Goal: Task Accomplishment & Management: Manage account settings

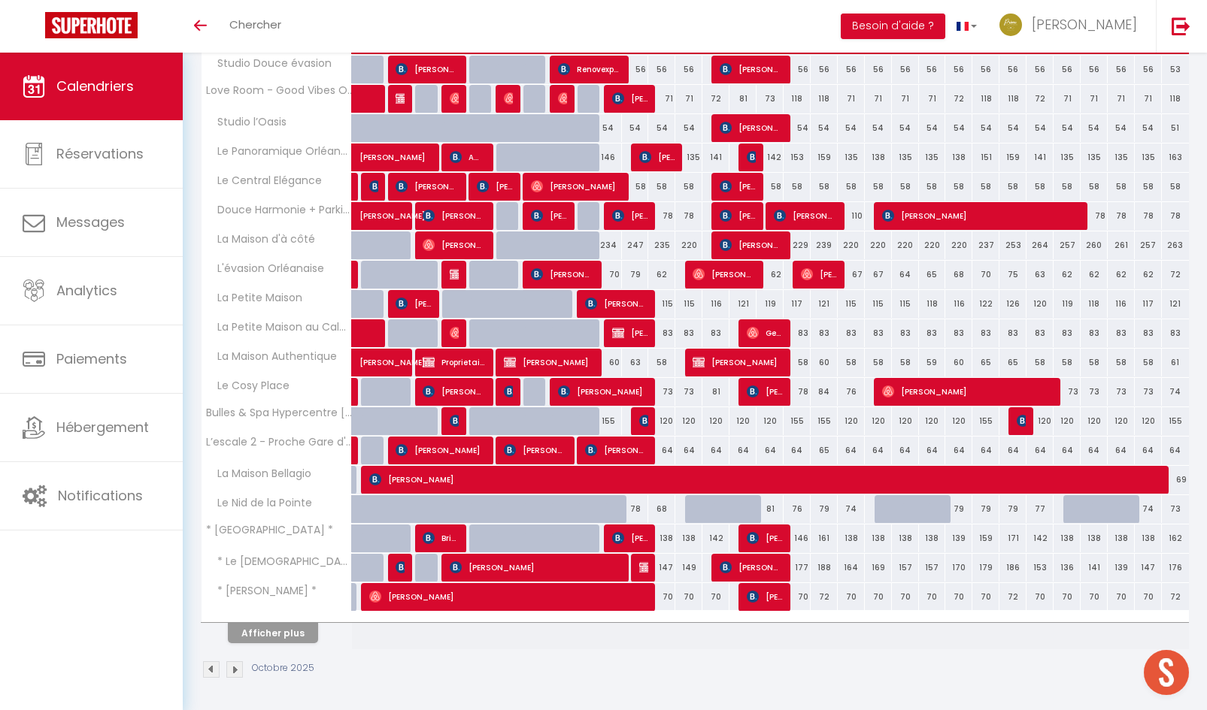
scroll to position [288, 0]
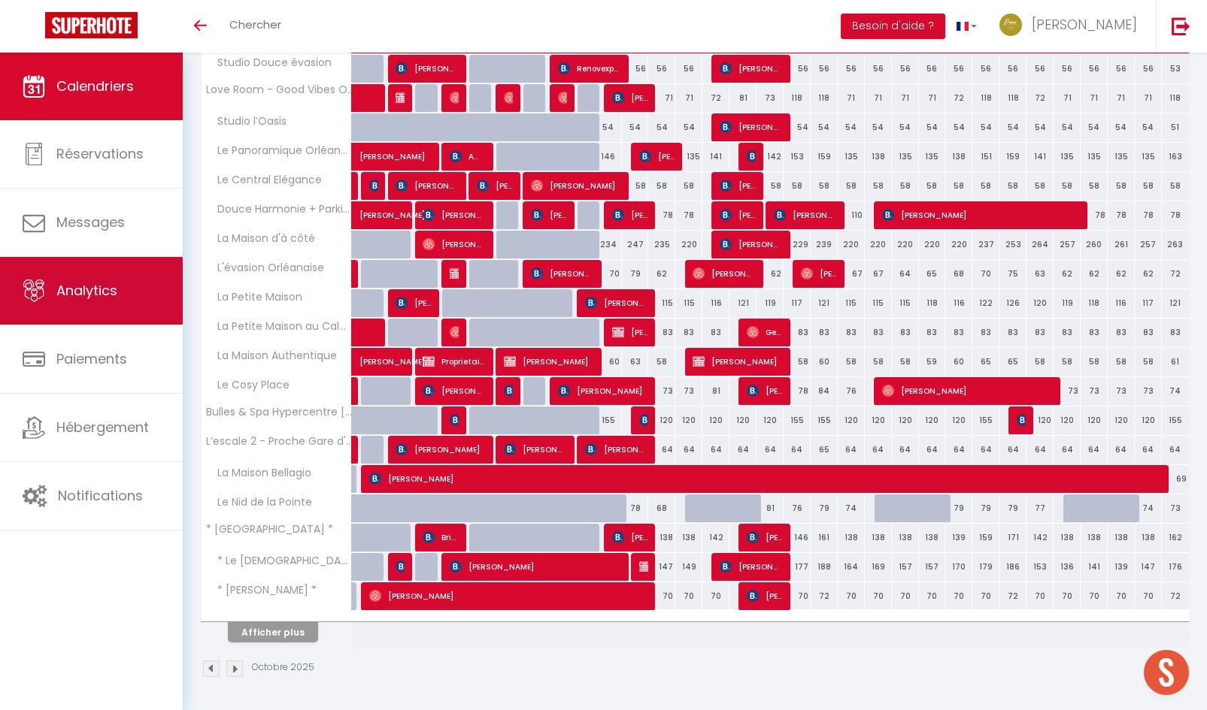
click at [104, 302] on link "Analytics" at bounding box center [91, 291] width 183 height 68
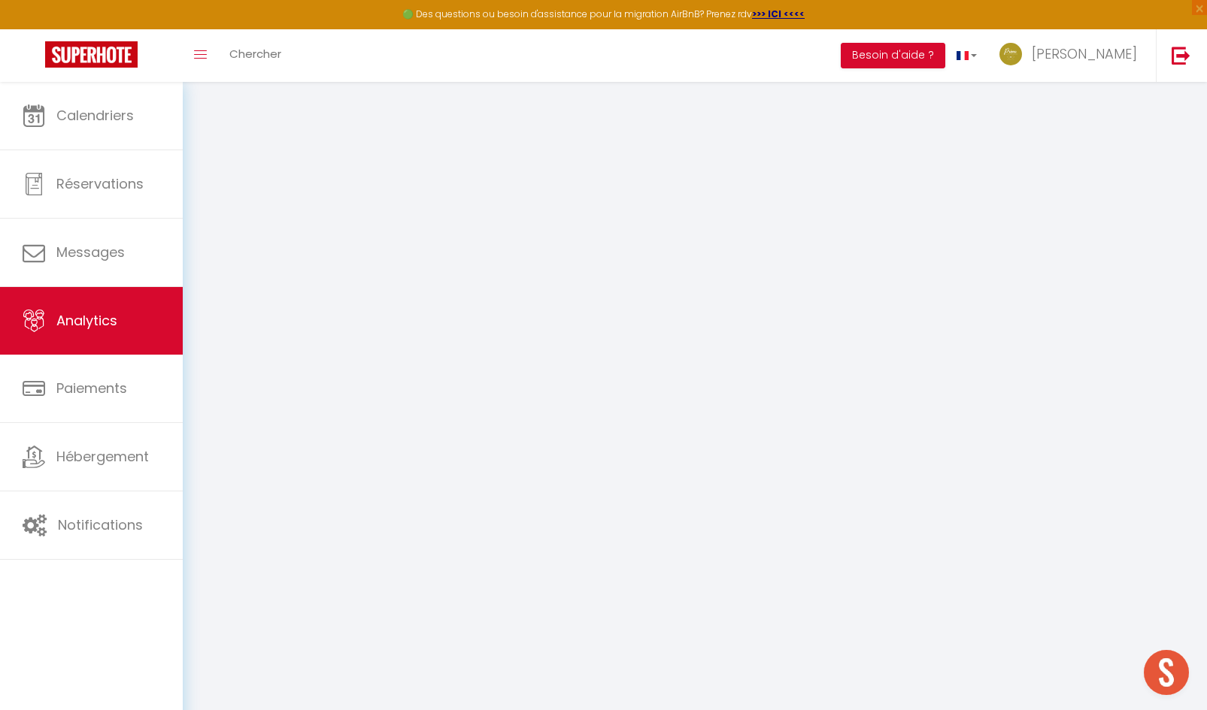
select select "2025"
select select "10"
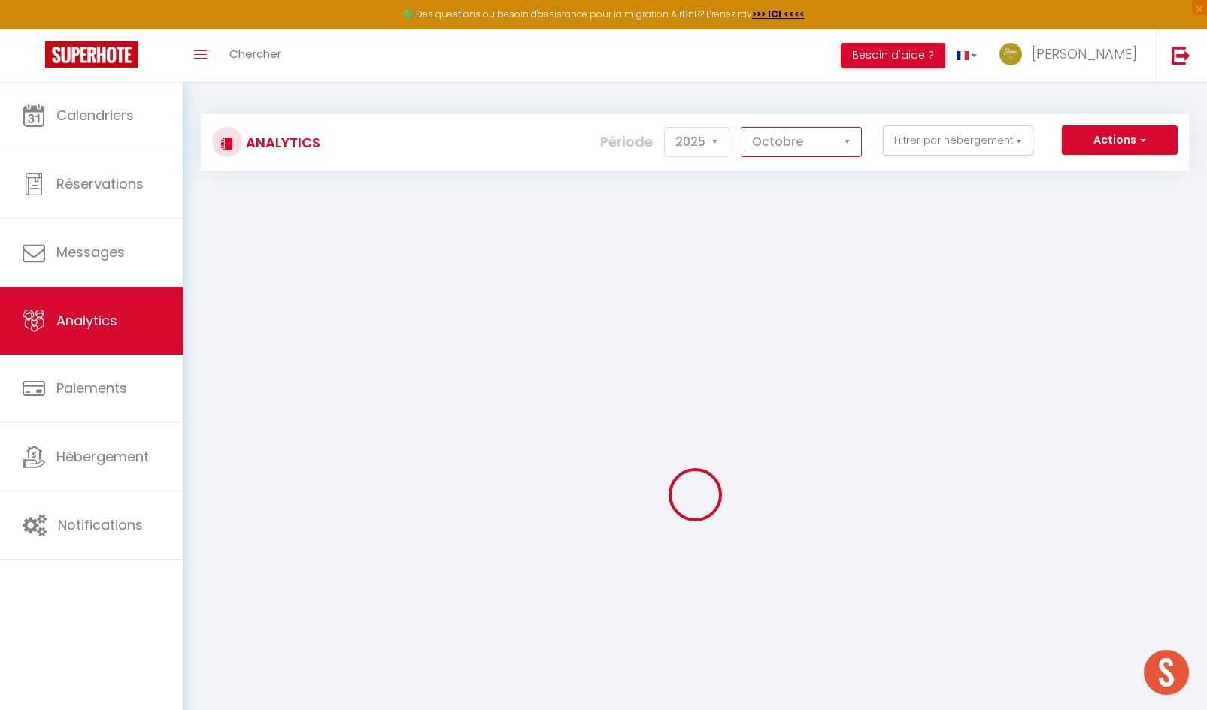
click at [783, 145] on select "[PERSON_NAME] Mars Avril Mai Juin Juillet Août Septembre Octobre Novembre Décem…" at bounding box center [801, 142] width 121 height 30
click at [701, 151] on select "2014 2015 2016 2017 2018 2019 2020 2021 2022 2023 2024 2025 2026 2027" at bounding box center [696, 142] width 65 height 30
checkbox input "false"
checkbox Orléanaise "false"
checkbox Only "false"
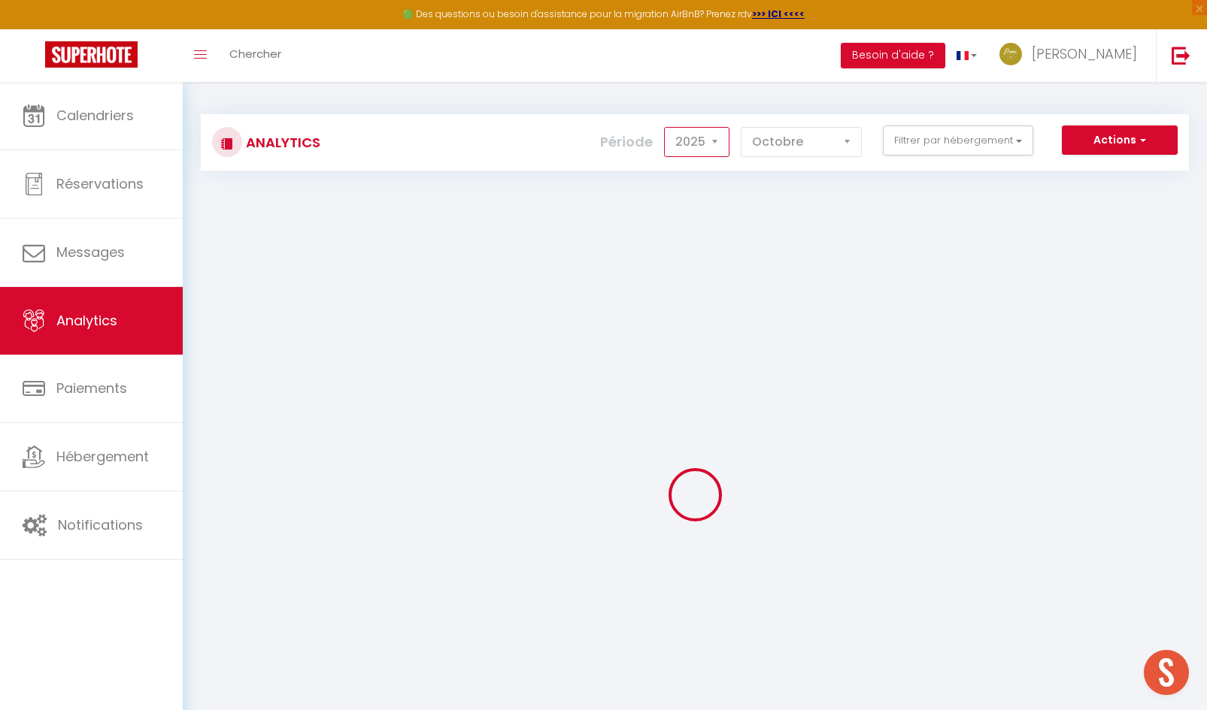
checkbox d\'Orléans "false"
checkbox \* "false"
checkbox Elégance "false"
checkbox Bellagio "false"
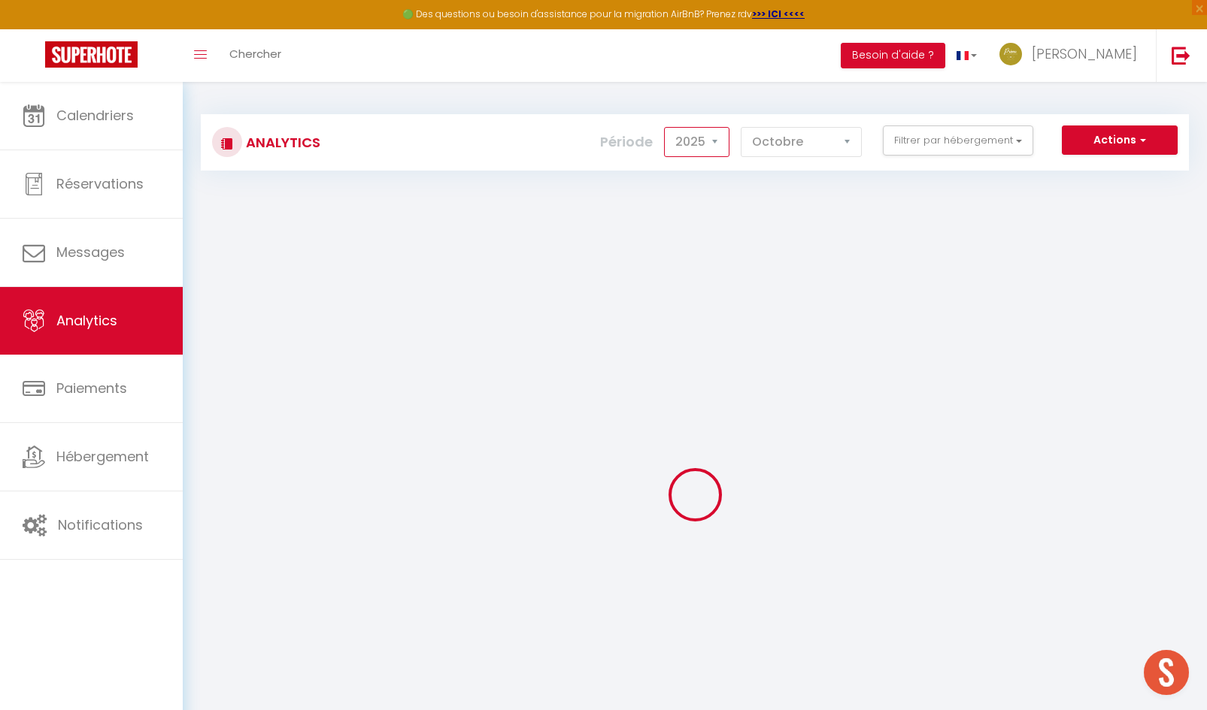
checkbox Calme "false"
checkbox chambres "false"
checkbox Authentique "false"
checkbox \* "false"
checkbox l’Oasis "false"
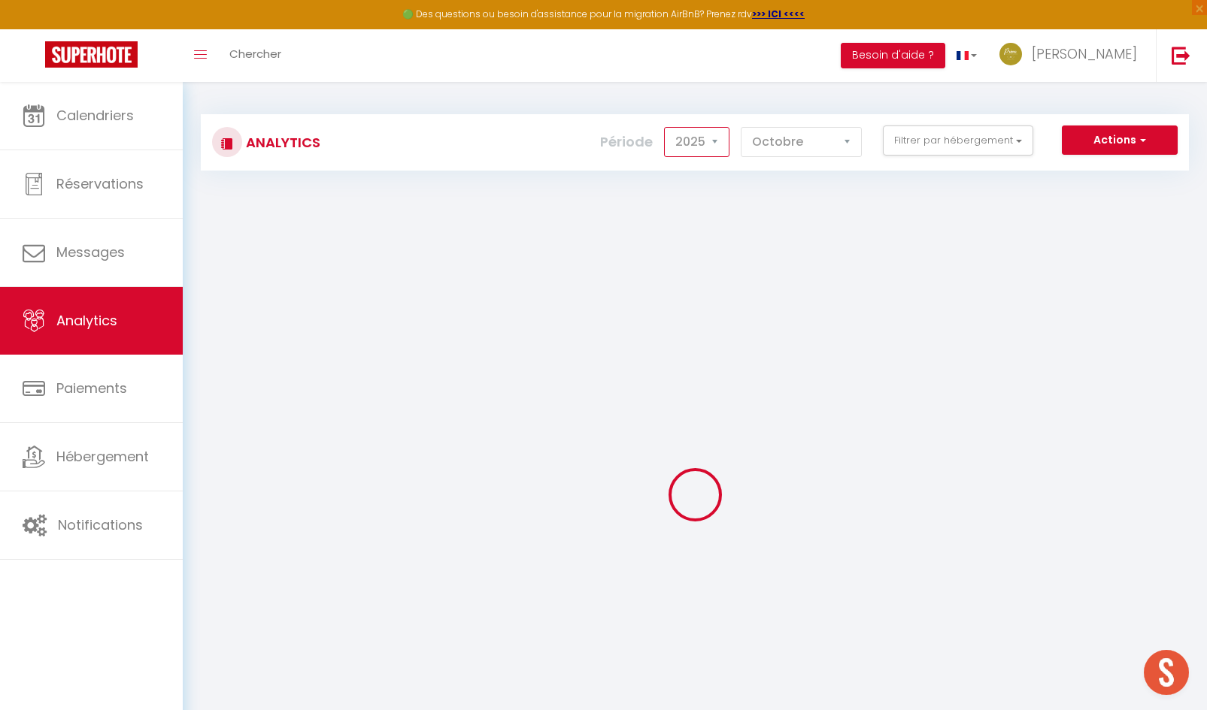
checkbox Parking "false"
checkbox Orléanais "false"
checkbox \* "false"
checkbox Place "false"
checkbox Azur "false"
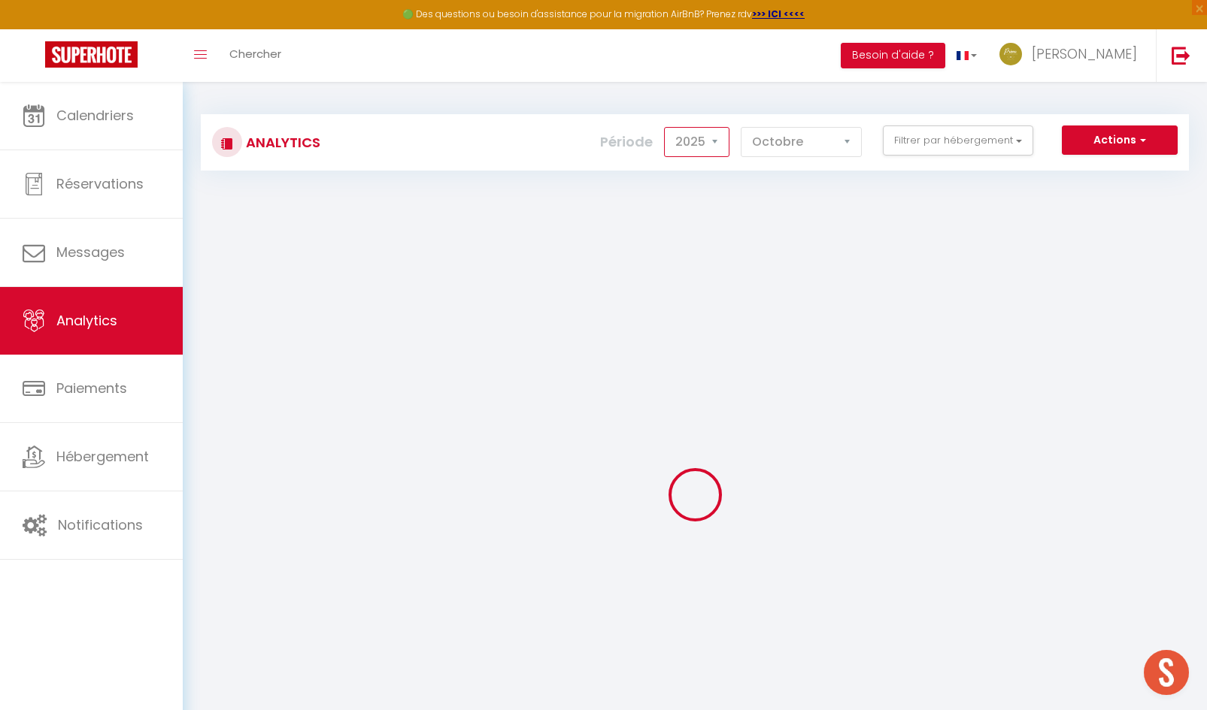
checkbox évasion "false"
checkbox Pointe "false"
checkbox d\'Orléans "false"
checkbox unique "false"
checkbox Maison "false"
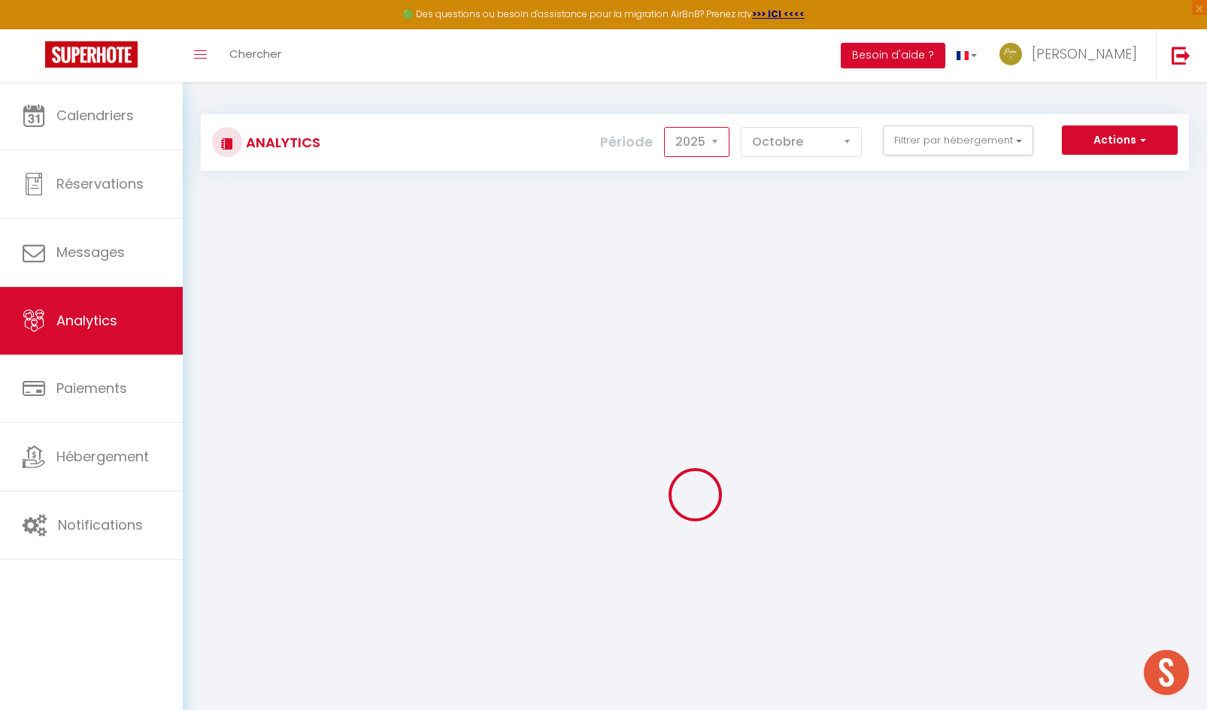
checkbox \* "false"
checkbox Orléans "false"
checkbox côté "false"
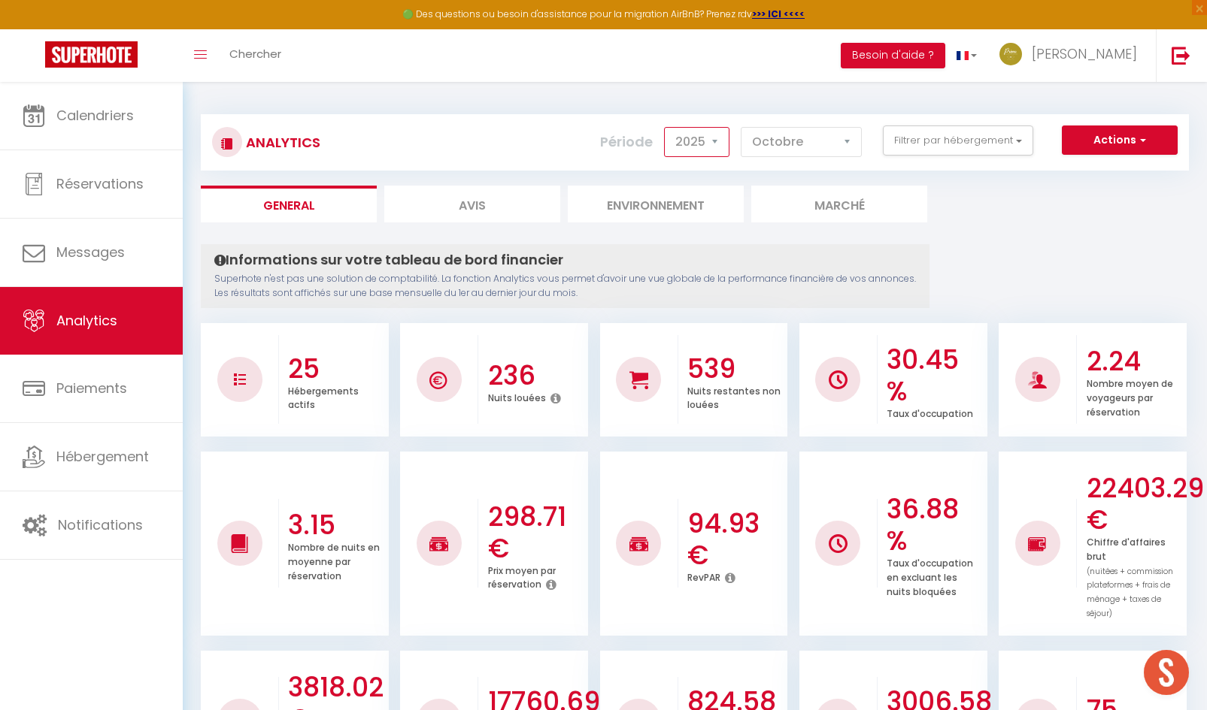
select select "2024"
click at [665, 127] on select "2014 2015 2016 2017 2018 2019 2020 2021 2022 2023 2024 2025 2026 2027" at bounding box center [696, 142] width 65 height 30
checkbox input "false"
checkbox Orléanaise "false"
checkbox Only "false"
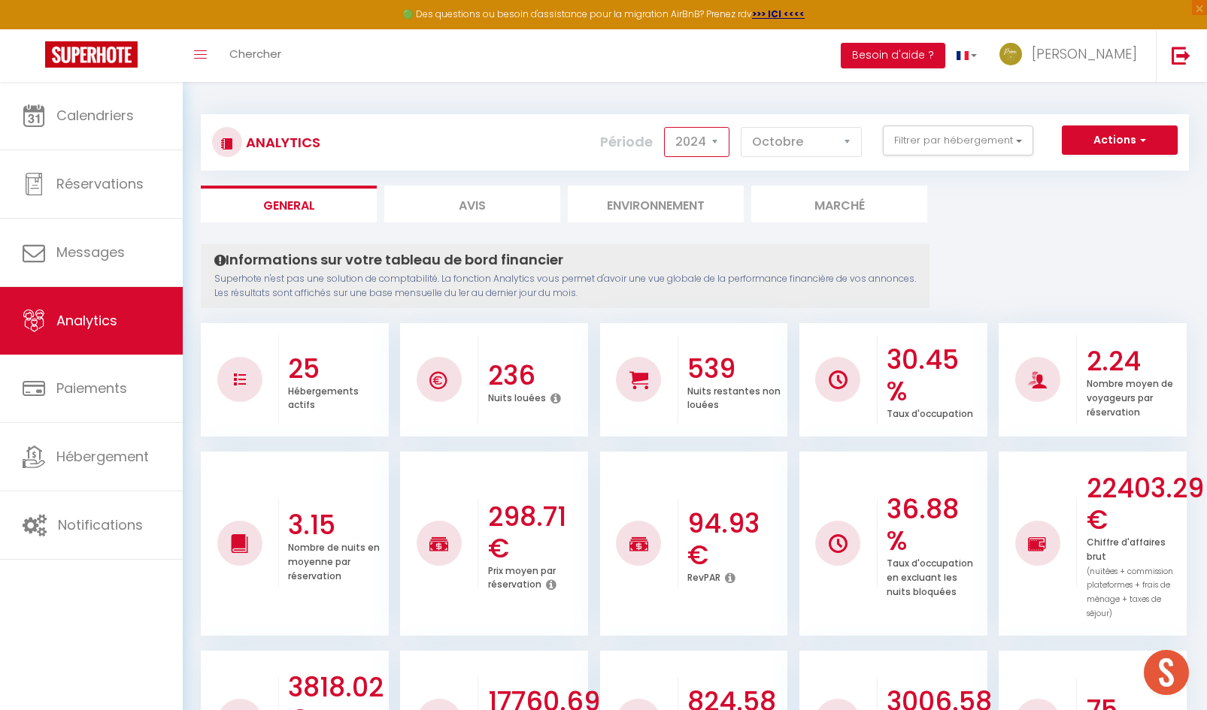
checkbox d\'Orléans "false"
checkbox \* "false"
checkbox Elégance "false"
checkbox Bellagio "false"
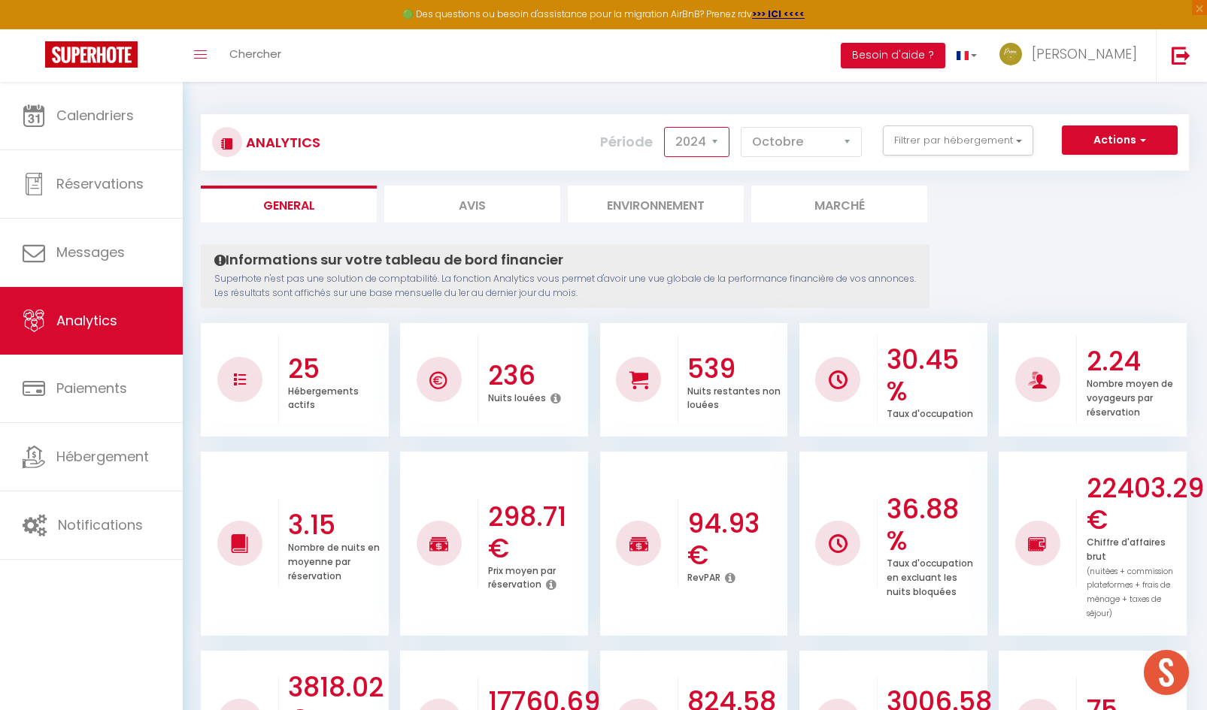
checkbox Calme "false"
checkbox chambres "false"
checkbox Authentique "false"
checkbox \* "false"
checkbox l’Oasis "false"
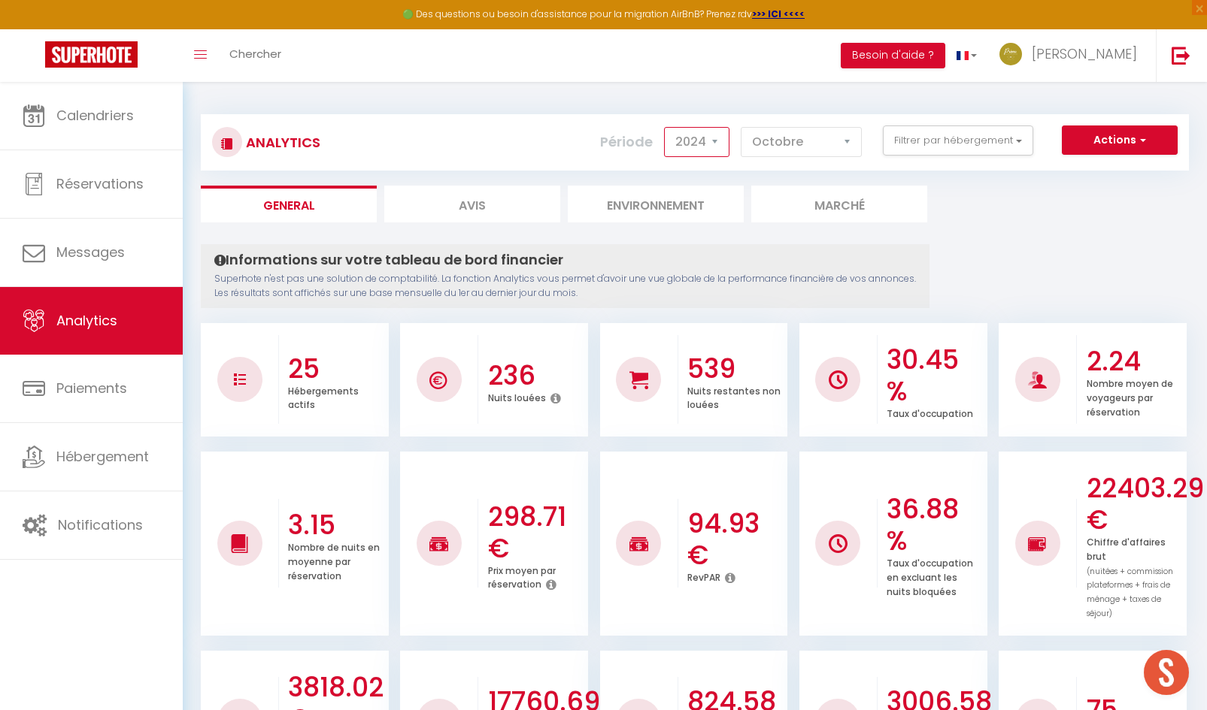
checkbox Parking "false"
checkbox Orléanais "false"
checkbox \* "false"
checkbox Place "false"
checkbox Azur "false"
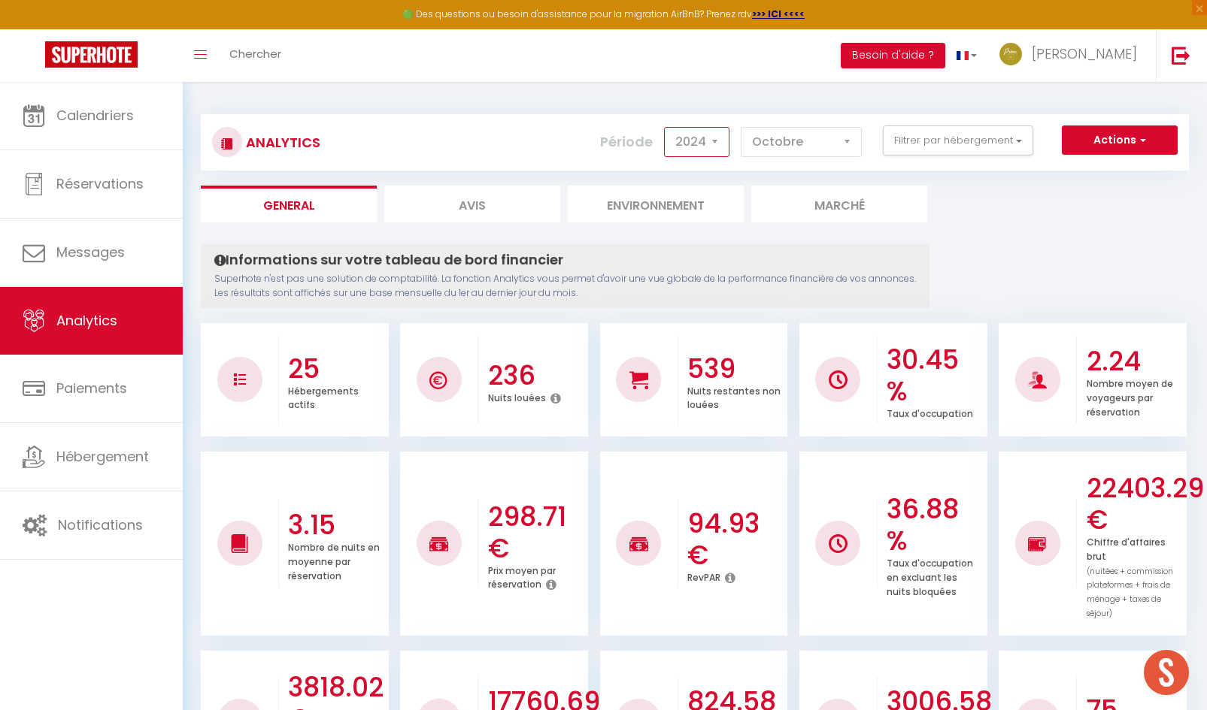
checkbox évasion "false"
checkbox Pointe "false"
checkbox d\'Orléans "false"
checkbox unique "false"
checkbox Maison "false"
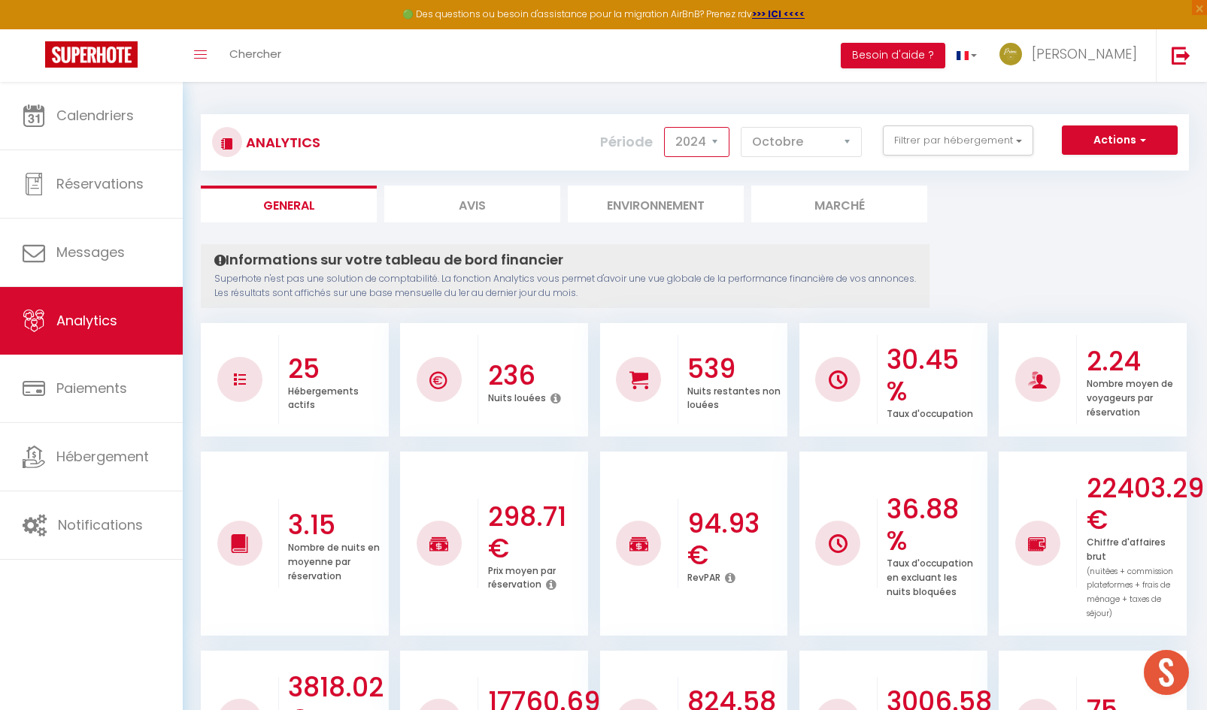
checkbox \* "false"
checkbox Orléans "false"
checkbox côté "false"
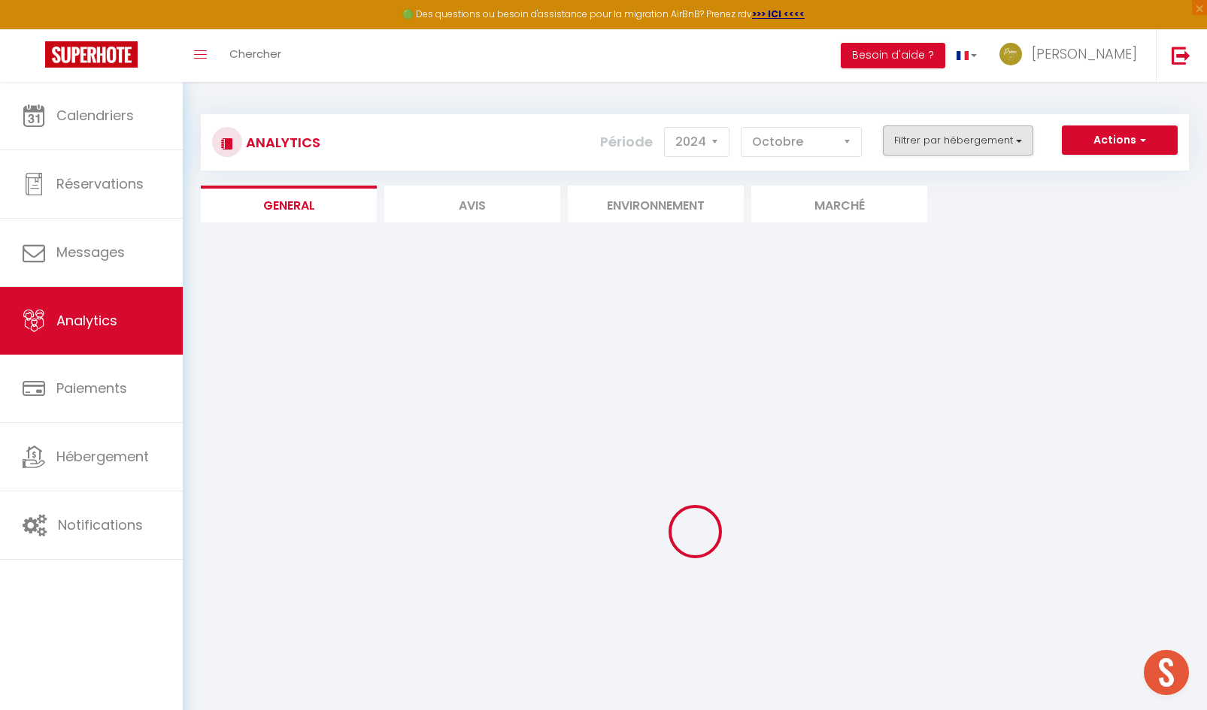
click at [945, 125] on div "Analytics Actions Génération SuperConciergerie Génération SuperAnalyzer Générat…" at bounding box center [695, 142] width 988 height 56
click at [939, 135] on button "Filtrer par hébergement" at bounding box center [958, 141] width 150 height 30
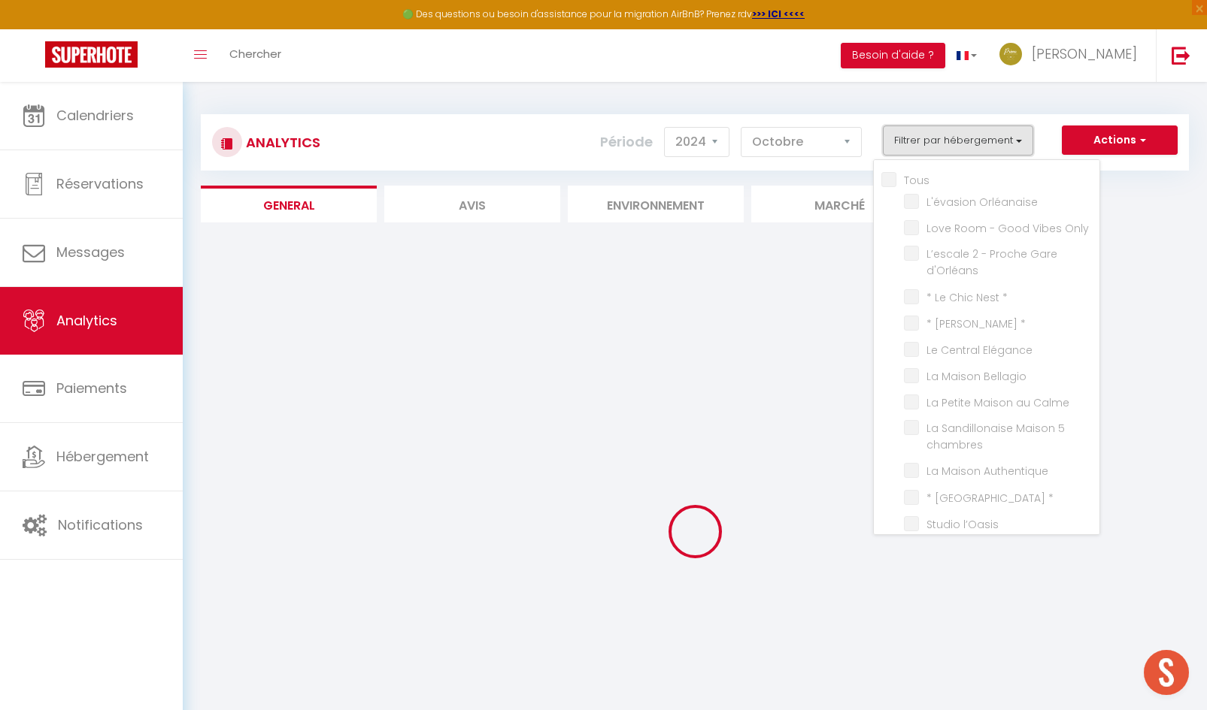
checkbox input "false"
checkbox Orléanaise "false"
checkbox Only "false"
checkbox d\'Orléans "false"
checkbox \* "false"
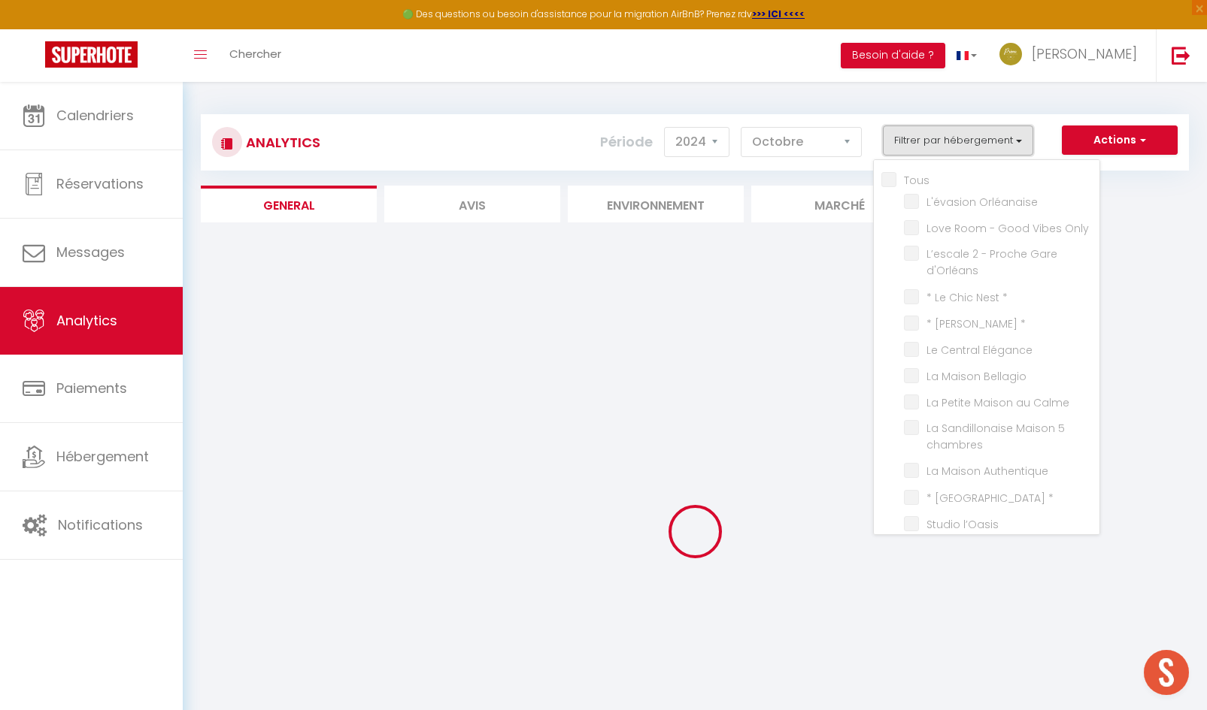
checkbox \* "false"
checkbox Elégance "false"
checkbox Bellagio "false"
checkbox Calme "false"
checkbox chambres "false"
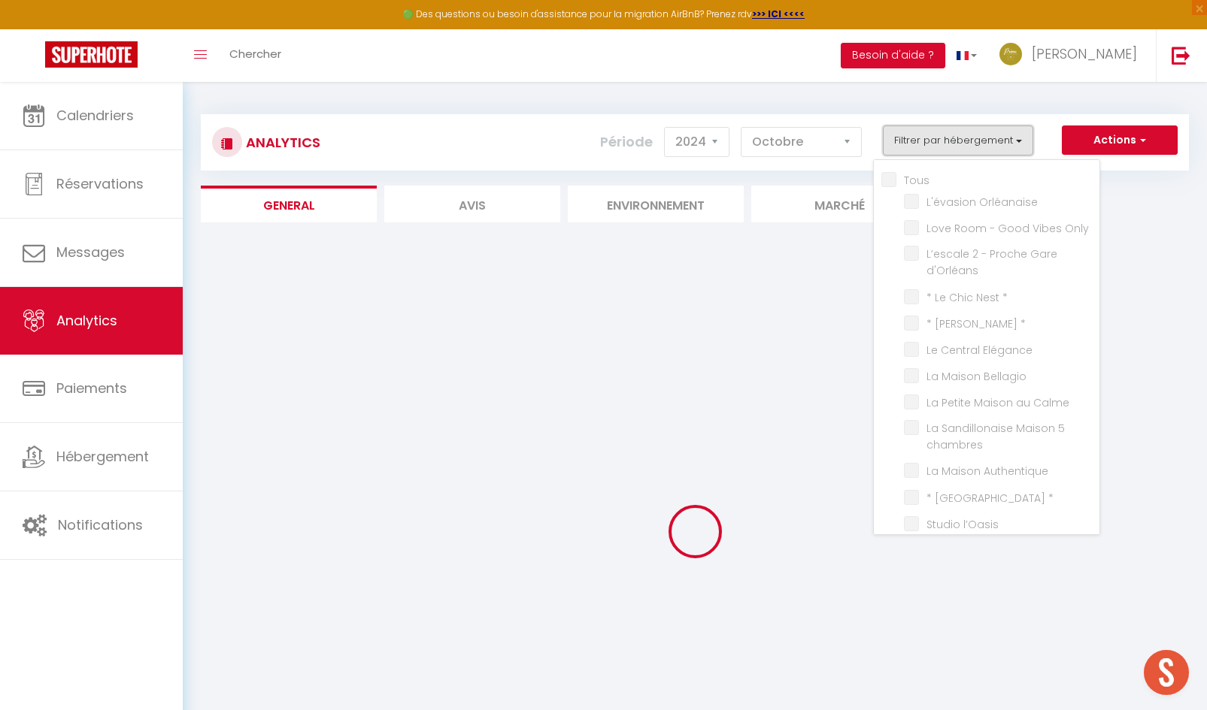
checkbox Authentique "false"
checkbox \* "false"
checkbox l’Oasis "false"
checkbox Parking "false"
checkbox Orléanais "false"
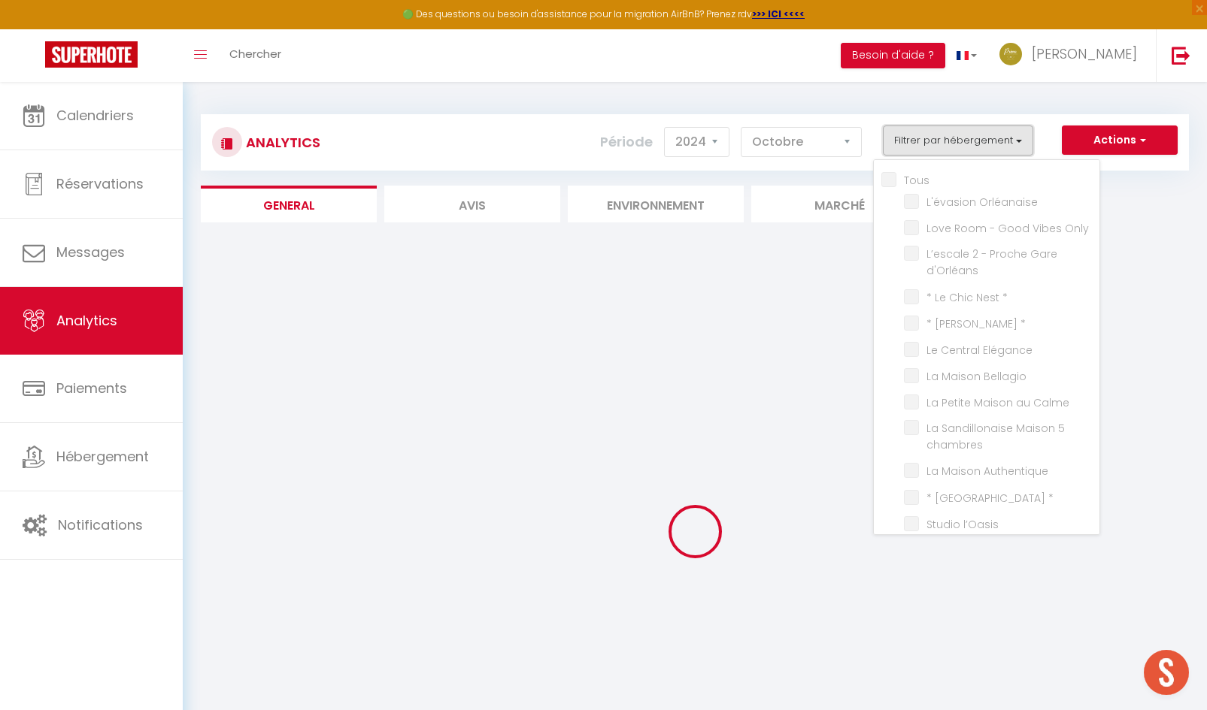
checkbox \* "false"
checkbox Place "false"
checkbox Azur "false"
checkbox évasion "false"
checkbox Pointe "false"
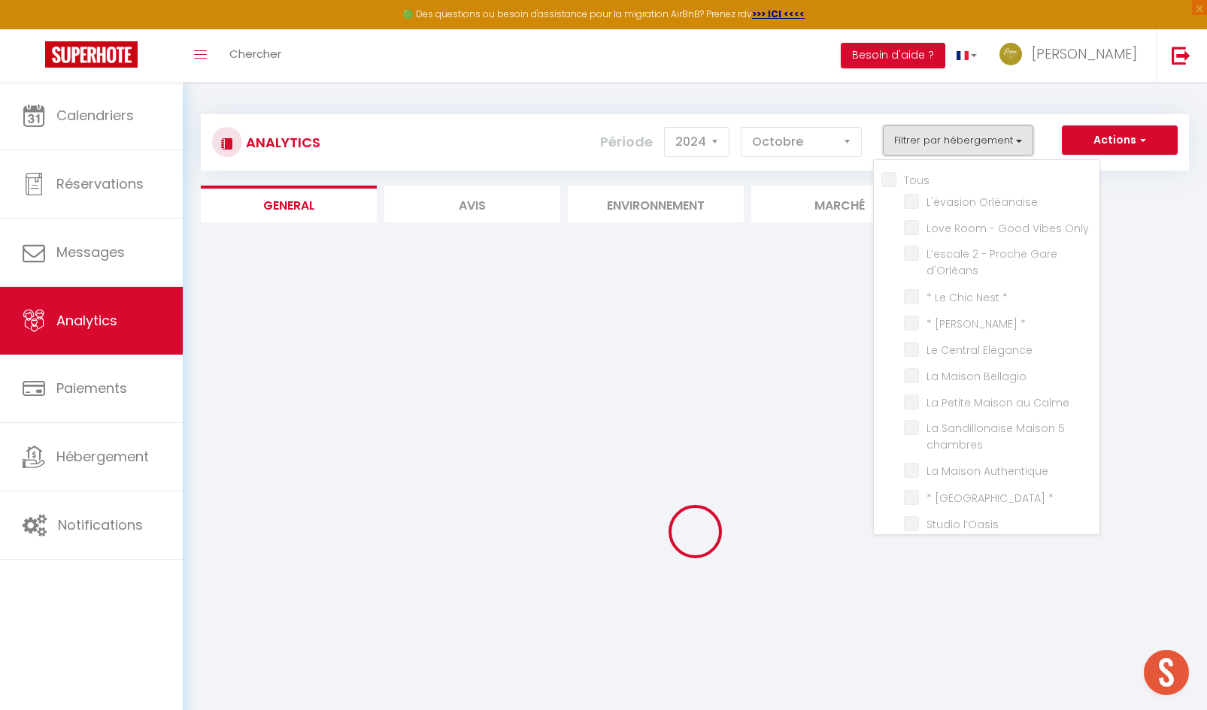
checkbox d\'Orléans "false"
checkbox unique "false"
checkbox Maison "false"
checkbox \* "false"
checkbox Orléans "false"
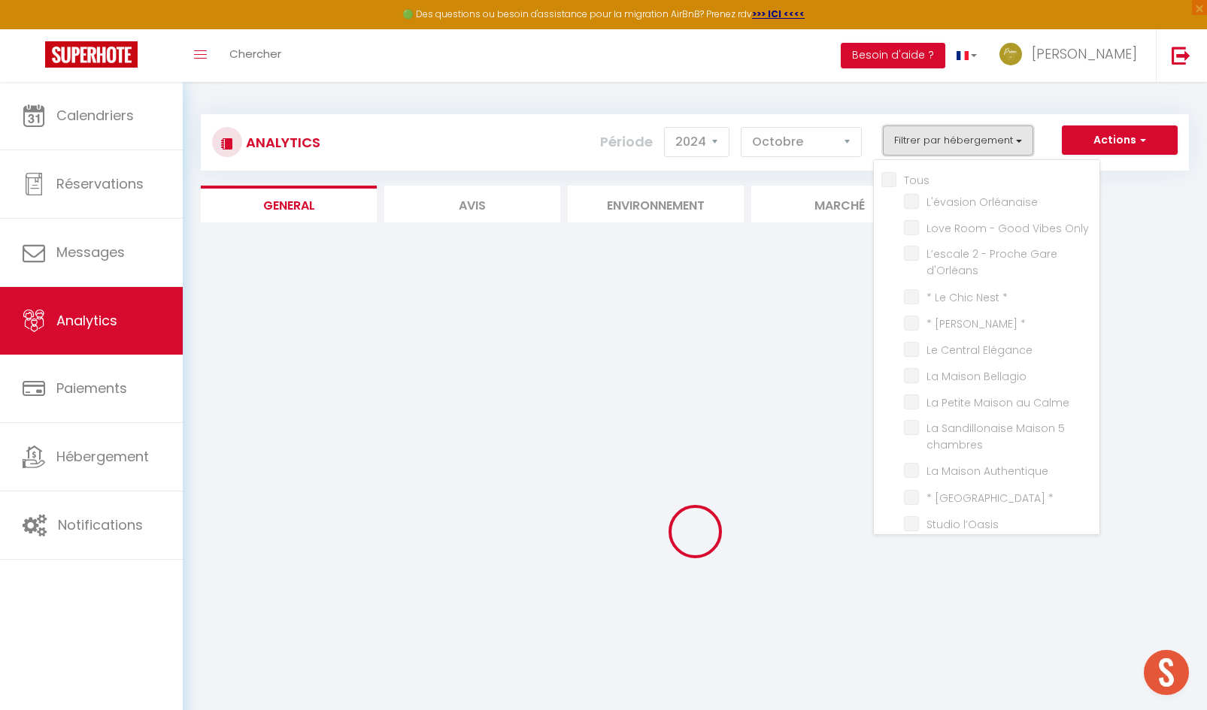
checkbox côté "false"
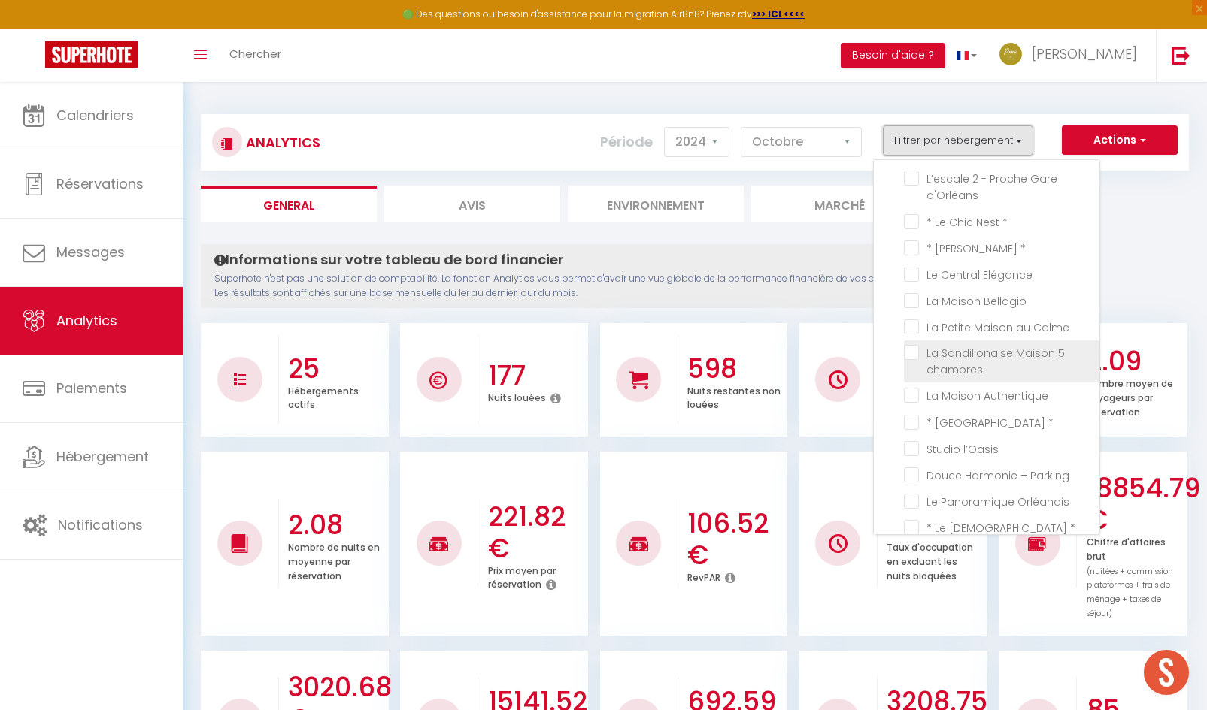
scroll to position [150, 0]
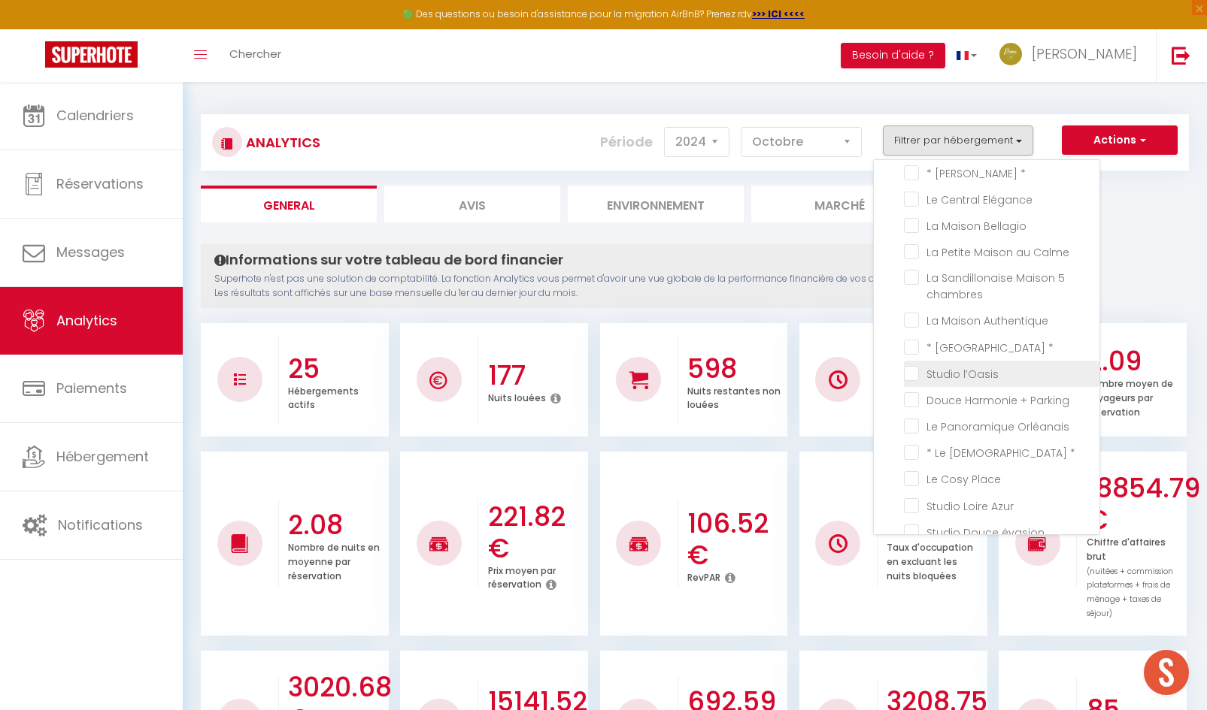
click at [910, 368] on l’Oasis "checkbox" at bounding box center [1001, 372] width 195 height 15
checkbox l’Oasis "true"
checkbox Orléanaise "false"
checkbox Only "false"
checkbox d\'Orléans "false"
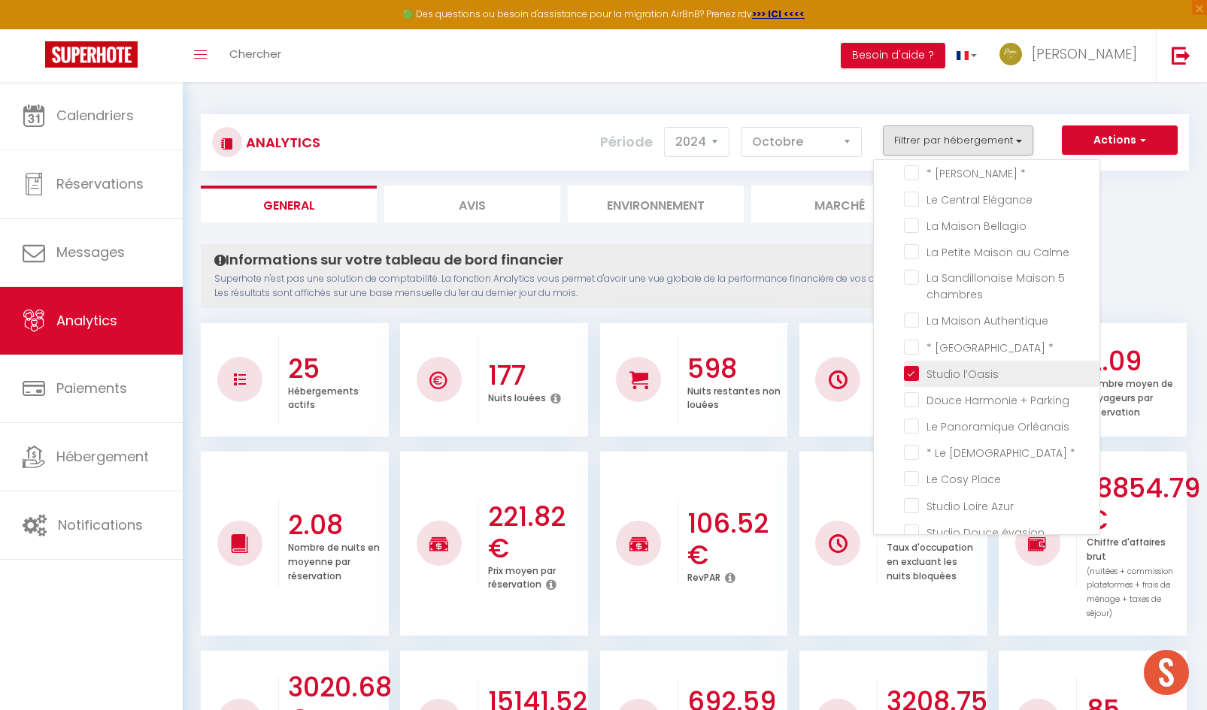
checkbox \* "false"
checkbox Elégance "false"
checkbox Bellagio "false"
checkbox Calme "false"
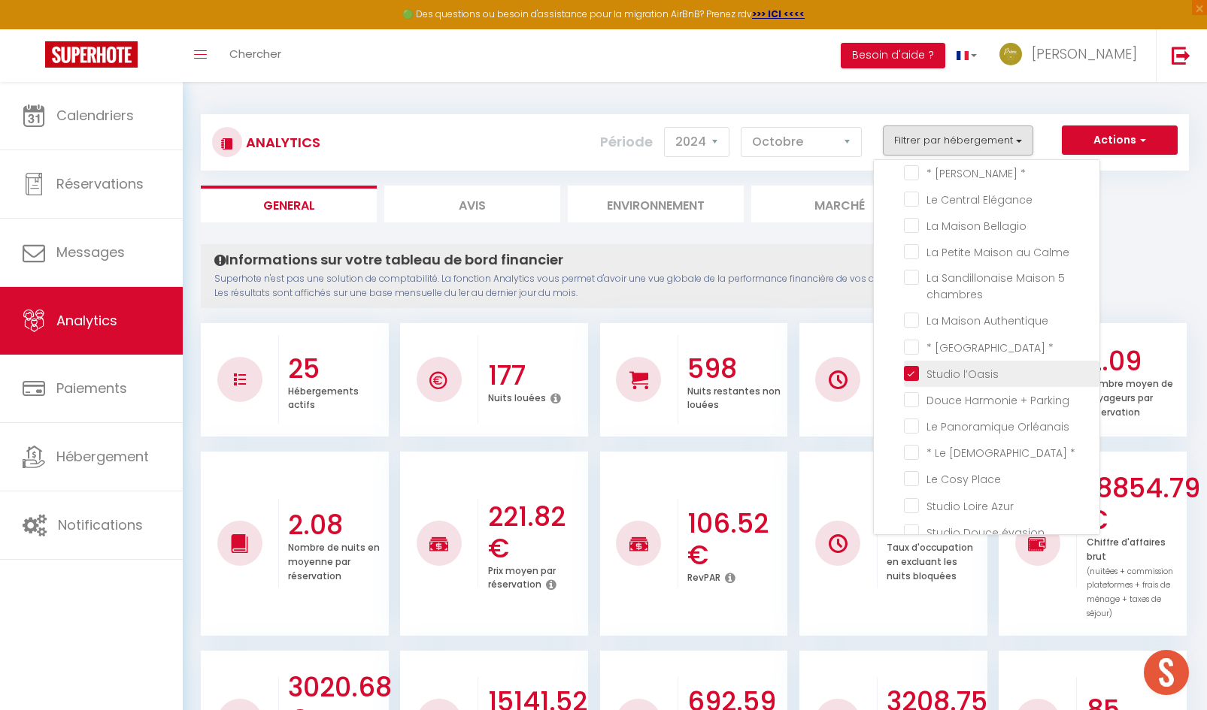
checkbox chambres "false"
checkbox Authentique "false"
checkbox \* "false"
checkbox Parking "false"
checkbox Orléanais "false"
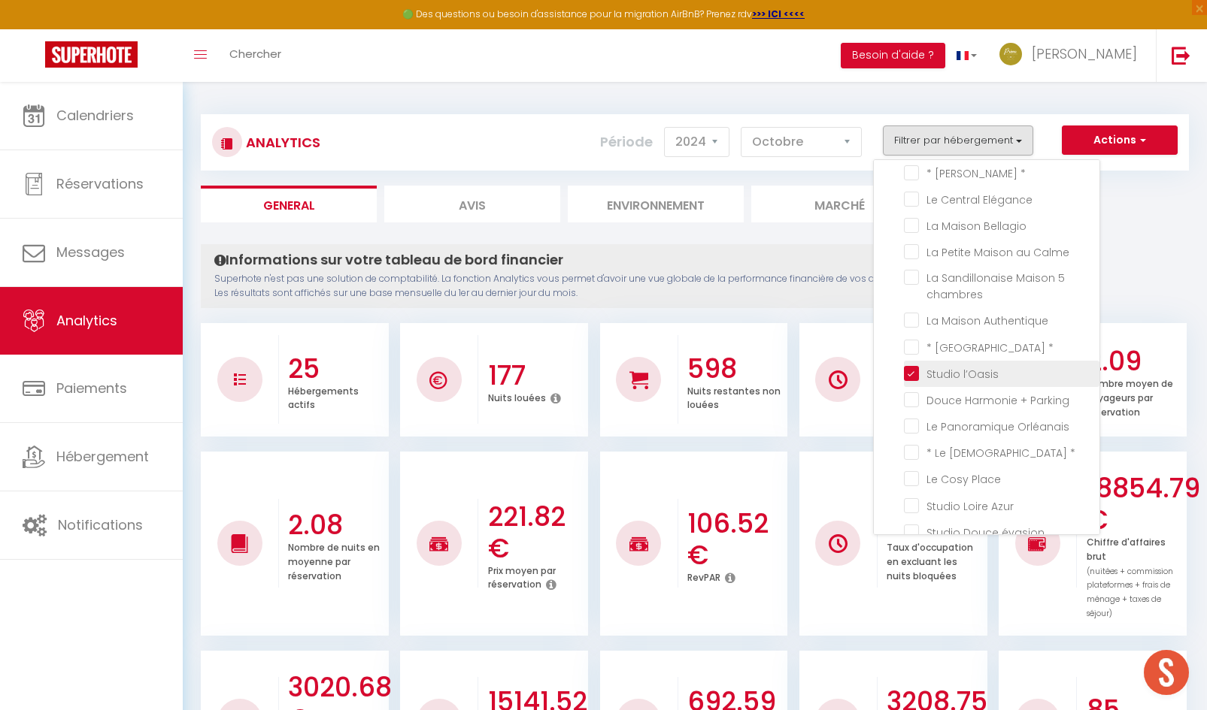
checkbox \* "false"
checkbox Place "false"
checkbox Azur "false"
checkbox évasion "false"
checkbox Pointe "false"
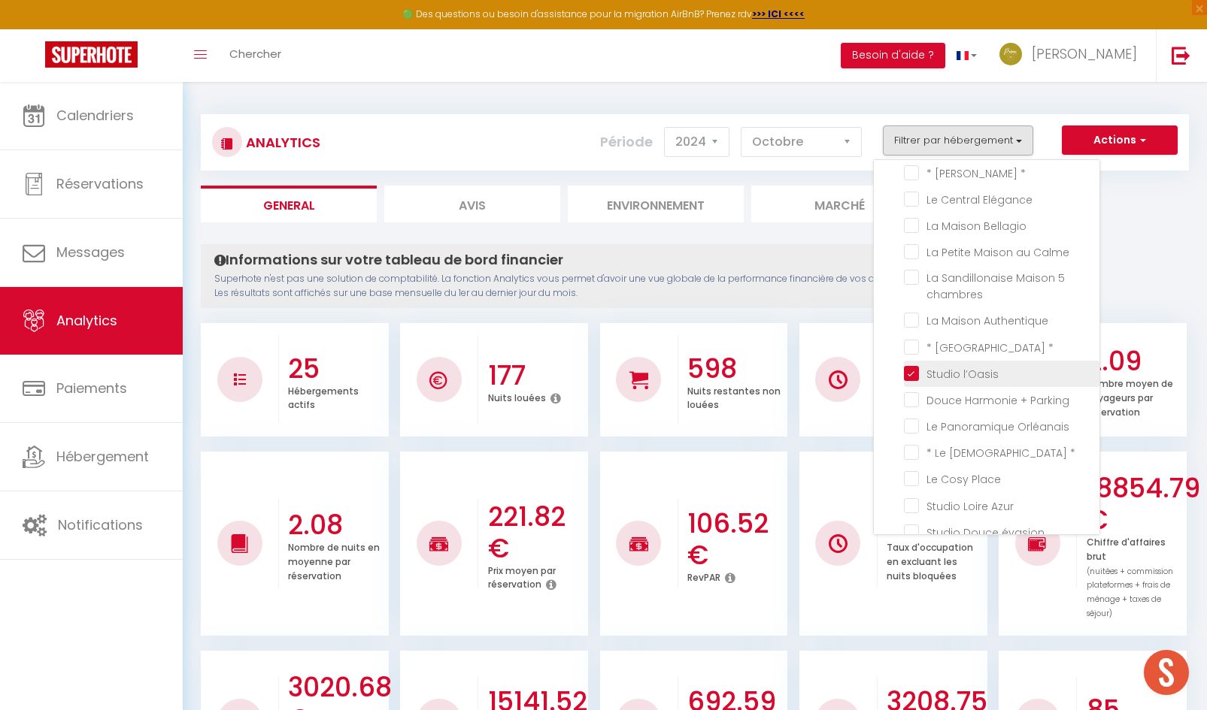
checkbox d\'Orléans "false"
checkbox unique "false"
checkbox Maison "false"
checkbox \* "false"
checkbox Orléans "false"
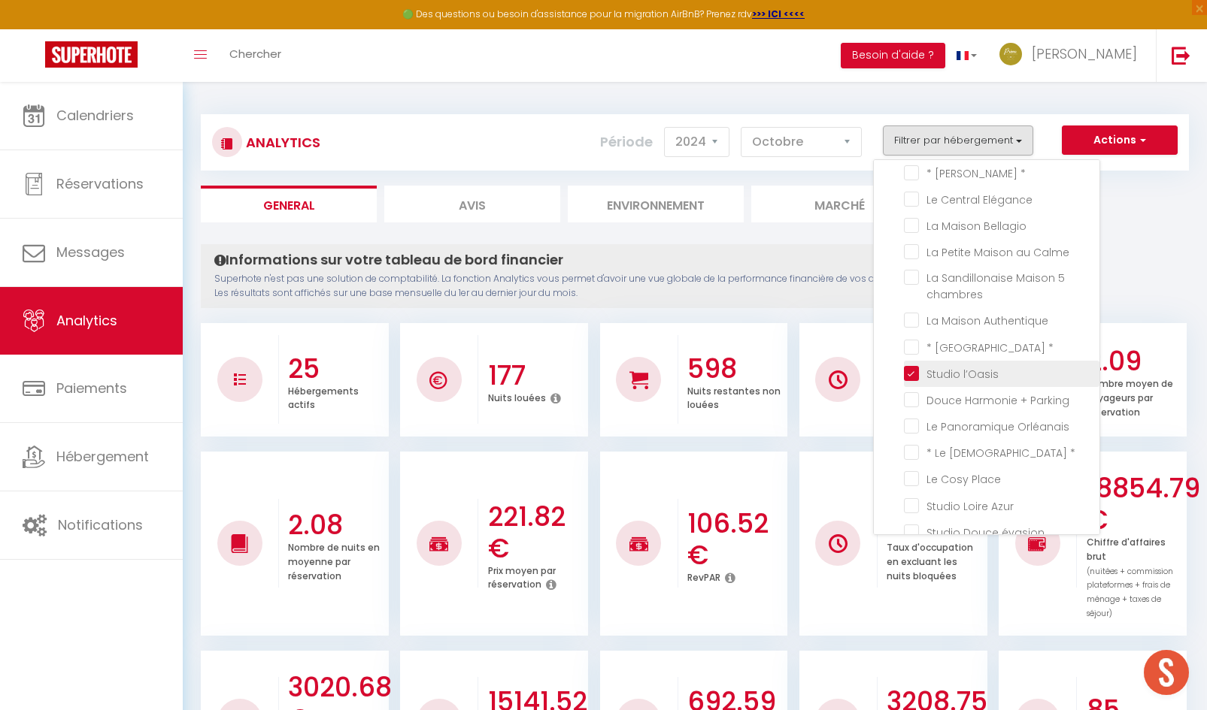
checkbox côté "false"
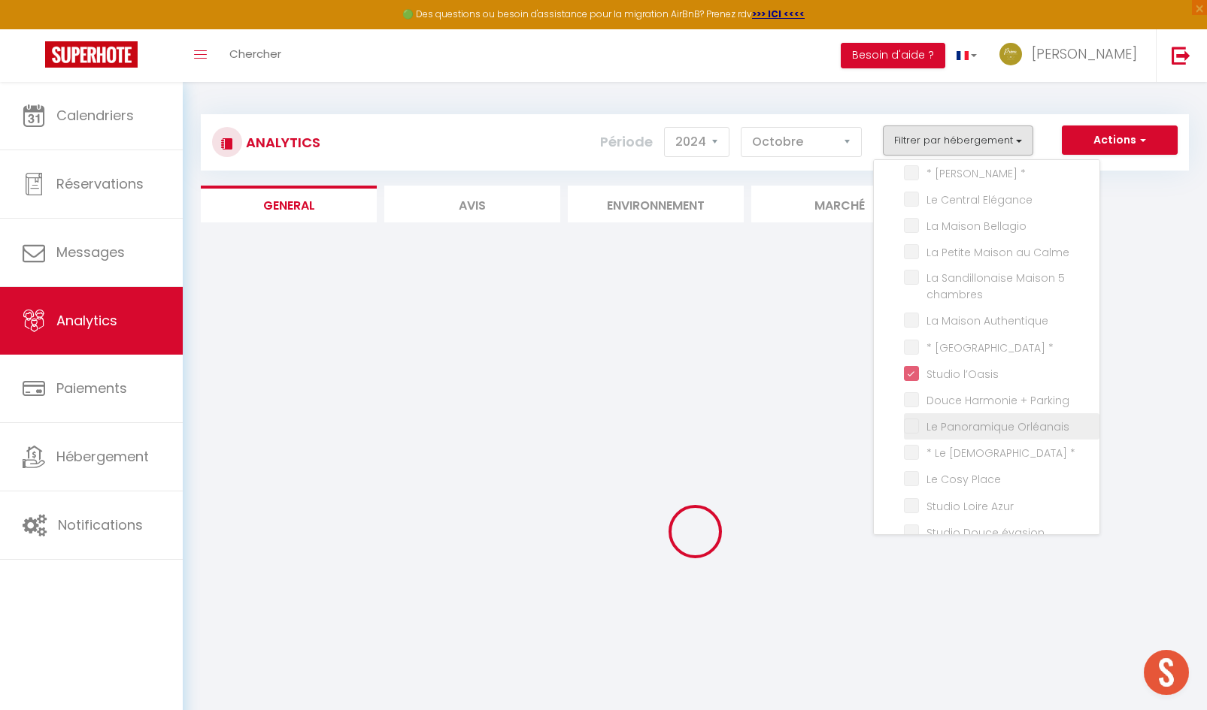
checkbox Orléanaise "false"
checkbox Only "false"
checkbox d\'Orléans "false"
checkbox \* "false"
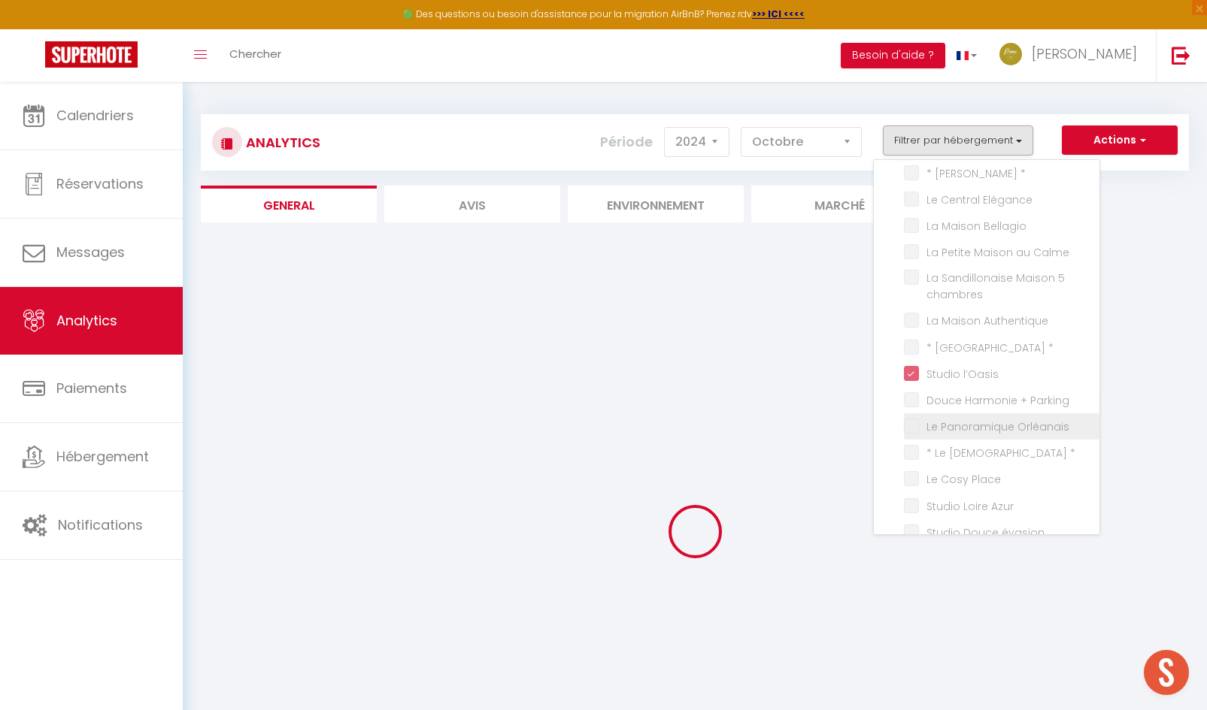
checkbox Elégance "false"
checkbox Bellagio "false"
checkbox Calme "false"
checkbox chambres "false"
checkbox Authentique "false"
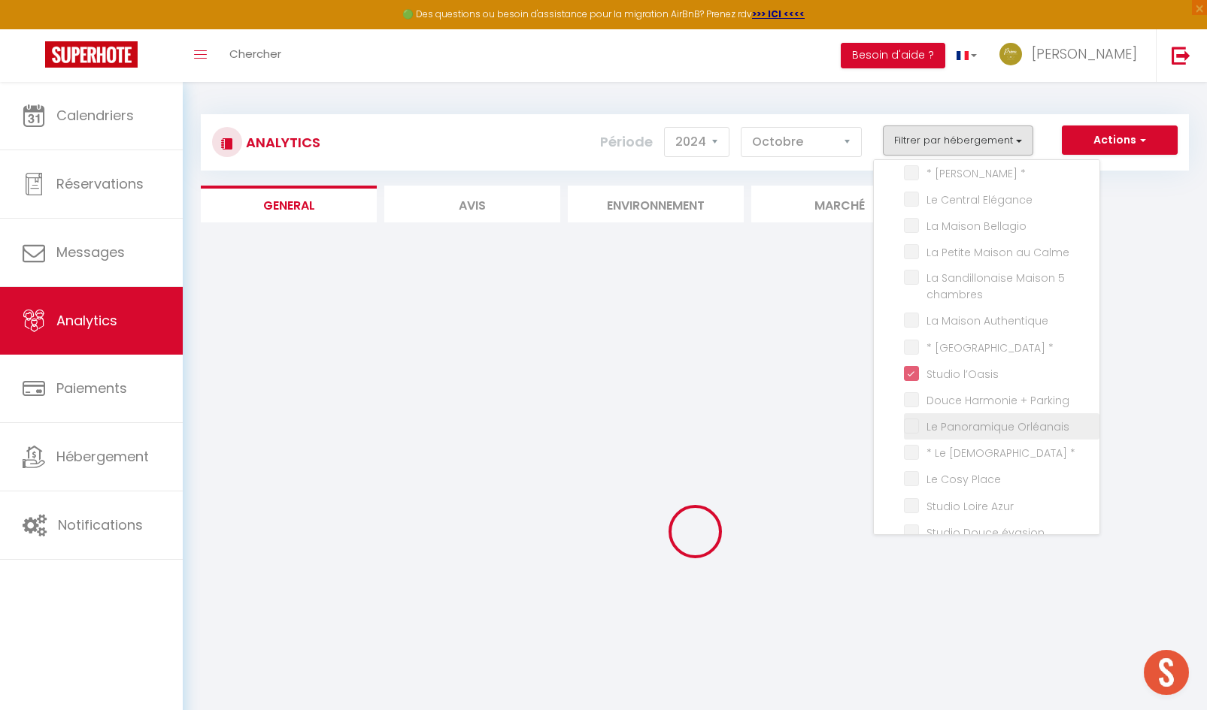
checkbox \* "false"
checkbox Parking "false"
checkbox Orléanais "false"
checkbox \* "false"
checkbox Place "false"
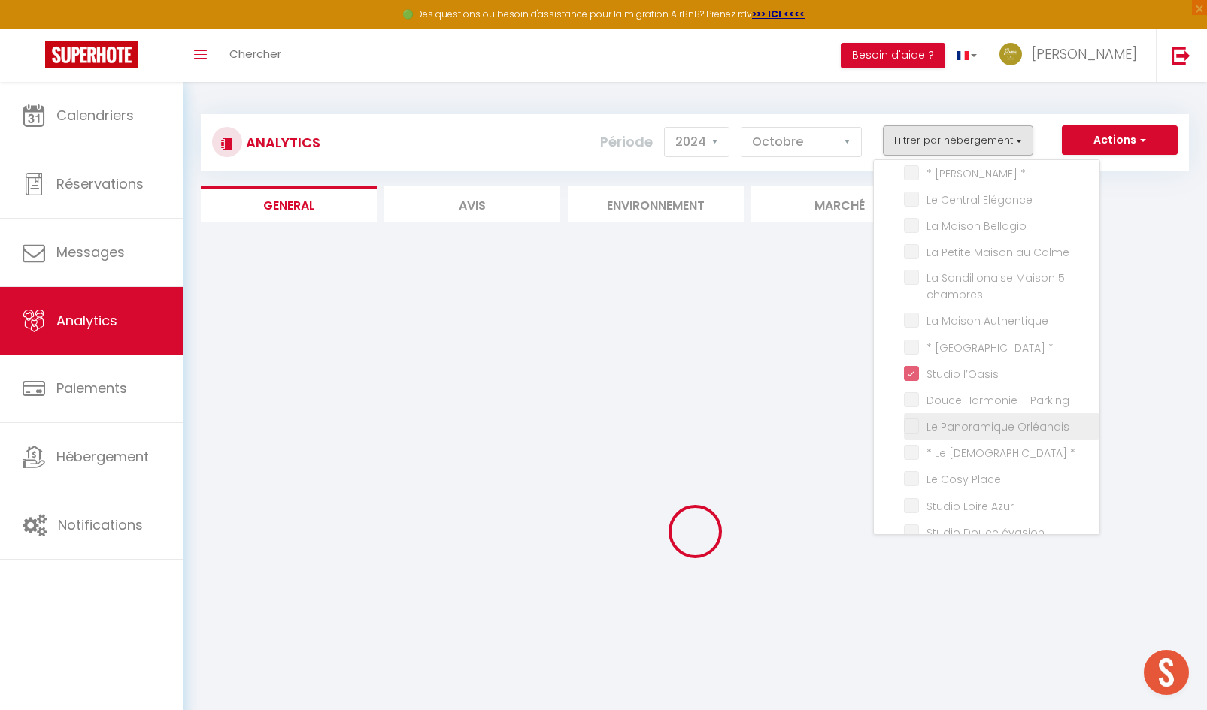
checkbox Azur "false"
checkbox évasion "false"
checkbox Pointe "false"
checkbox d\'Orléans "false"
checkbox unique "false"
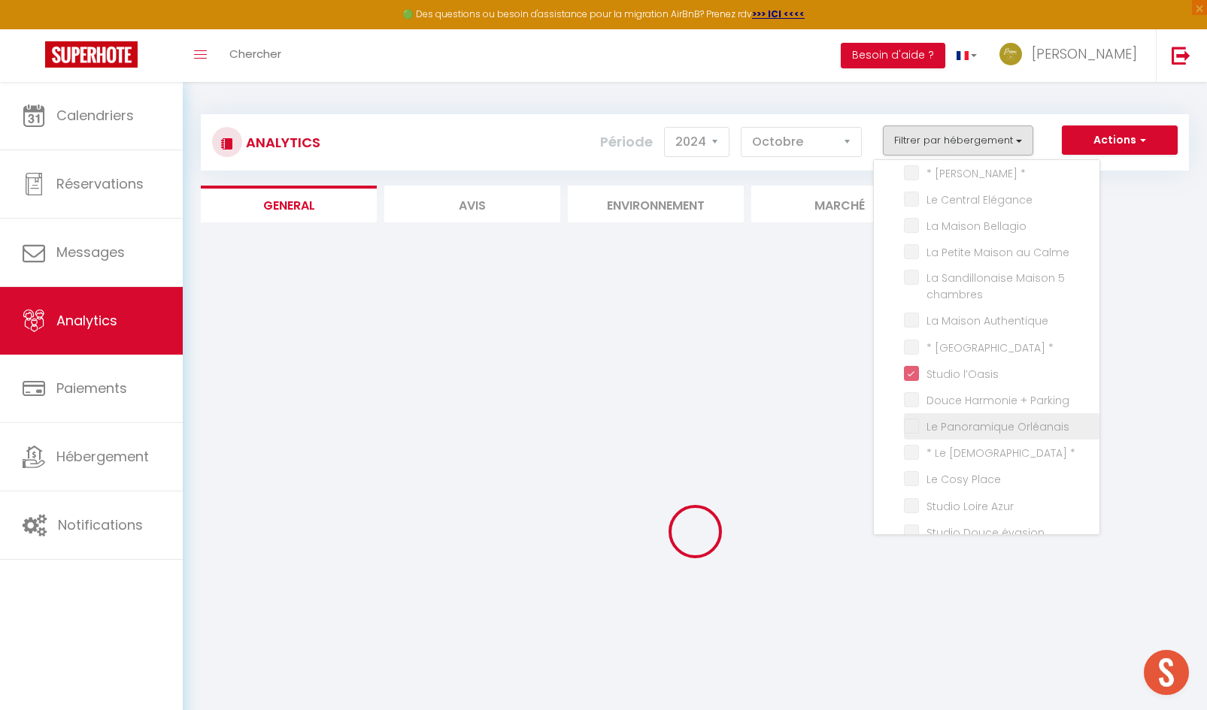
checkbox Maison "false"
checkbox \* "false"
checkbox Orléans "false"
checkbox côté "false"
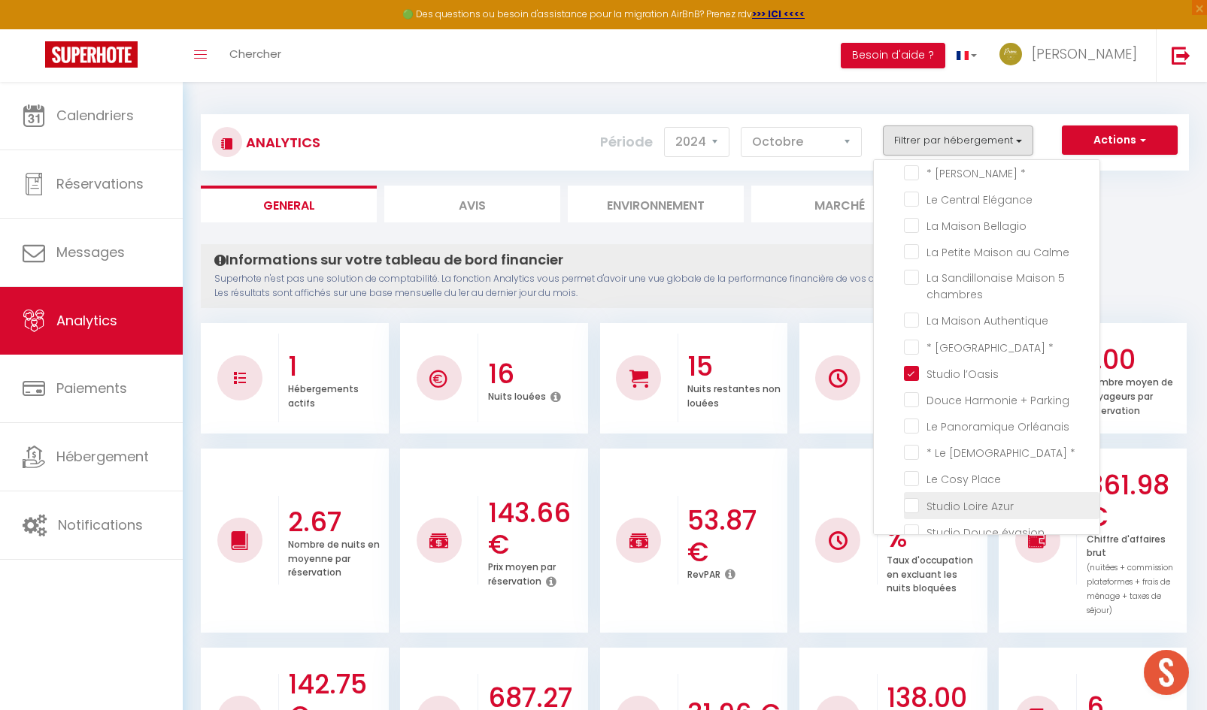
click at [912, 503] on Azur "checkbox" at bounding box center [1001, 504] width 195 height 15
checkbox Azur "true"
checkbox Orléanaise "false"
checkbox Only "false"
checkbox d\'Orléans "false"
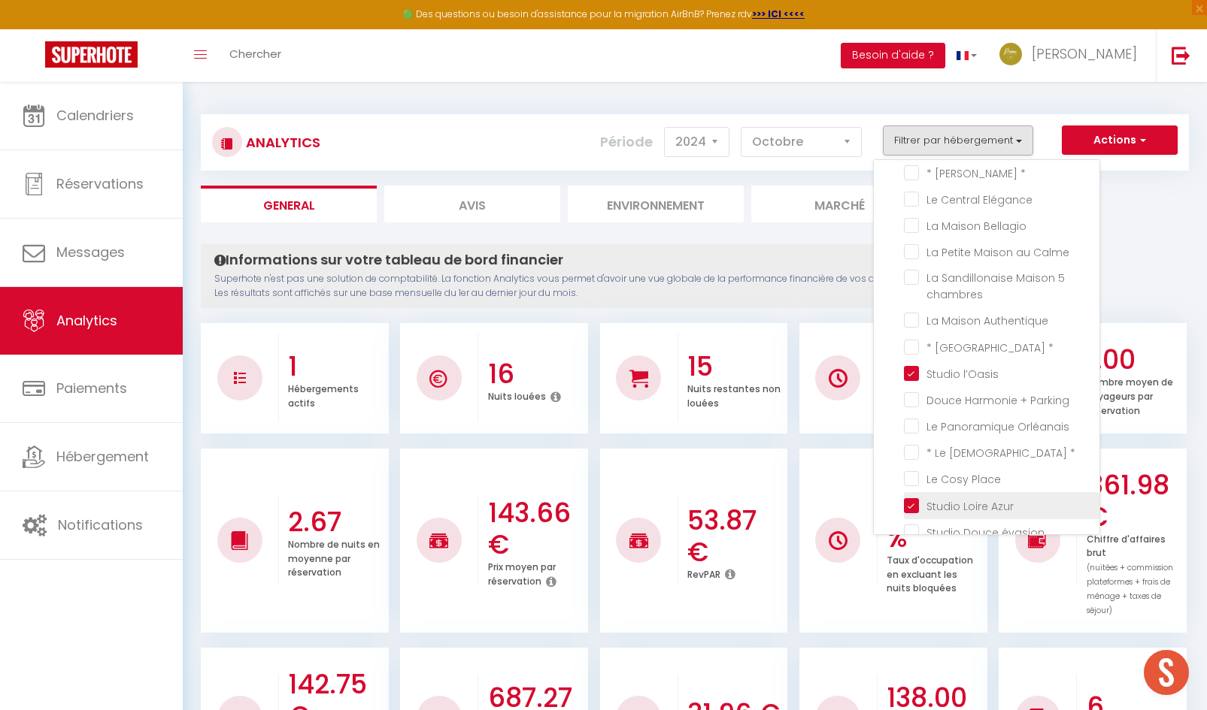
checkbox \* "false"
checkbox Elégance "false"
checkbox Bellagio "false"
checkbox Calme "false"
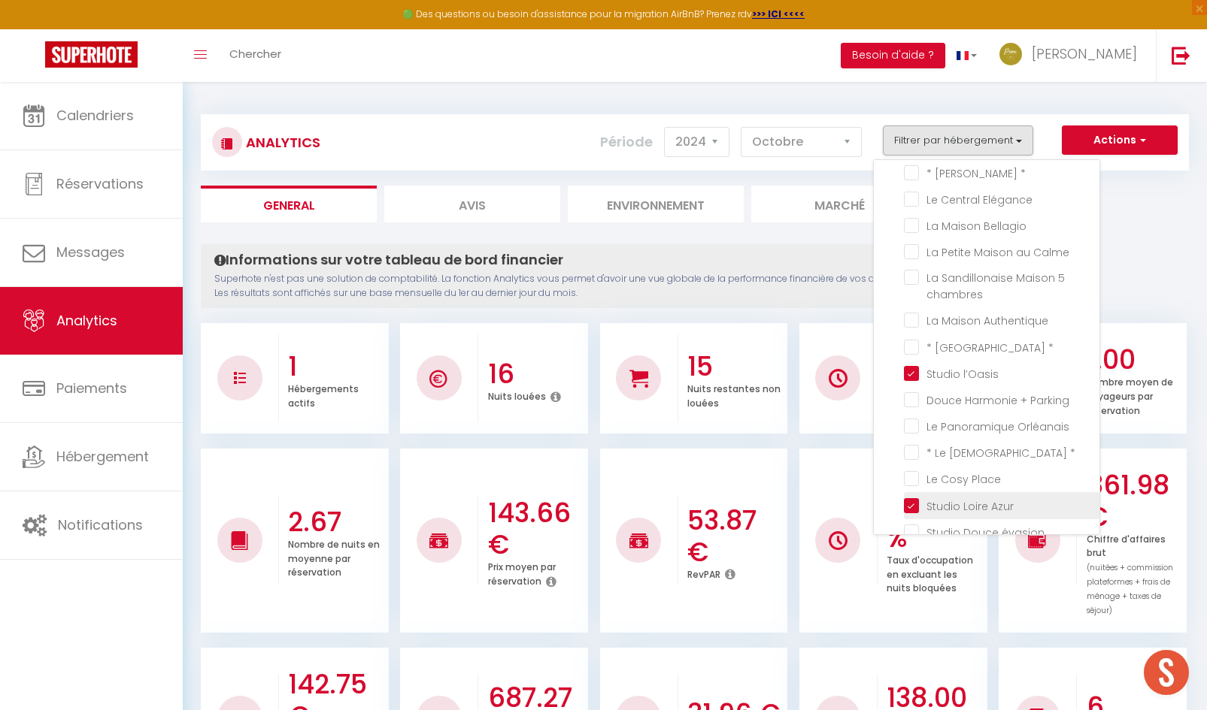
checkbox chambres "false"
checkbox Authentique "false"
checkbox \* "false"
checkbox Parking "false"
checkbox Orléanais "false"
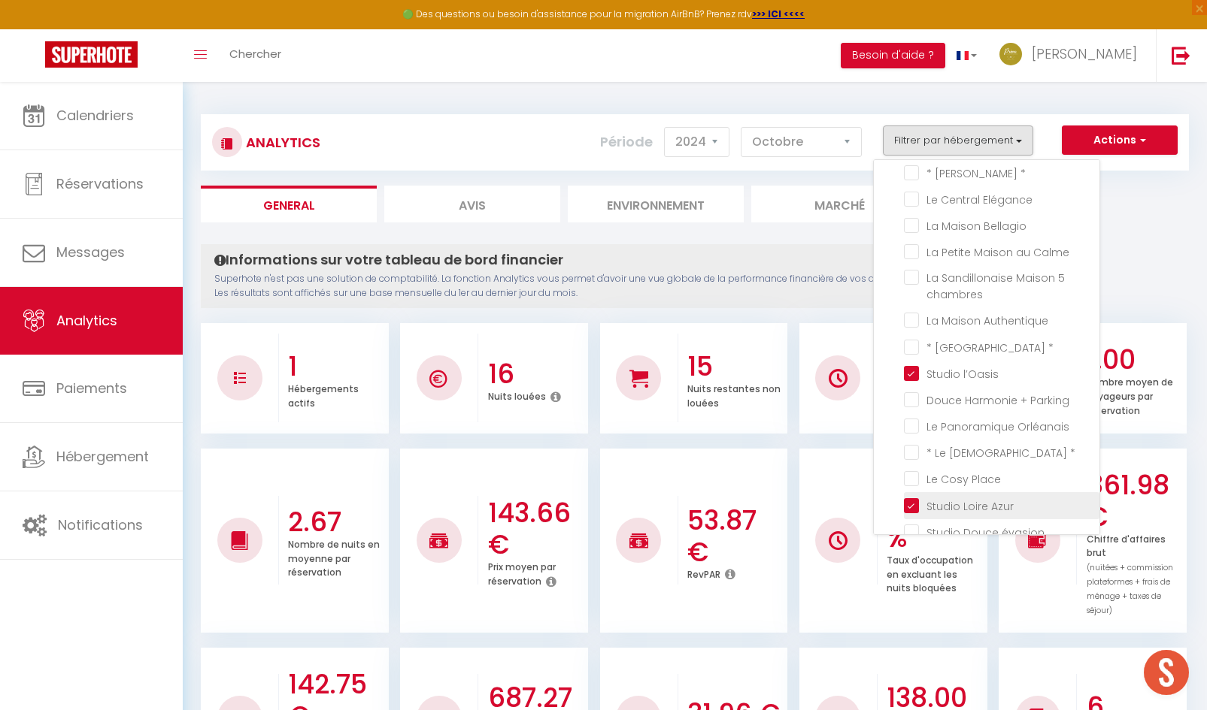
checkbox \* "false"
checkbox Place "false"
checkbox évasion "false"
checkbox Pointe "false"
checkbox d\'Orléans "false"
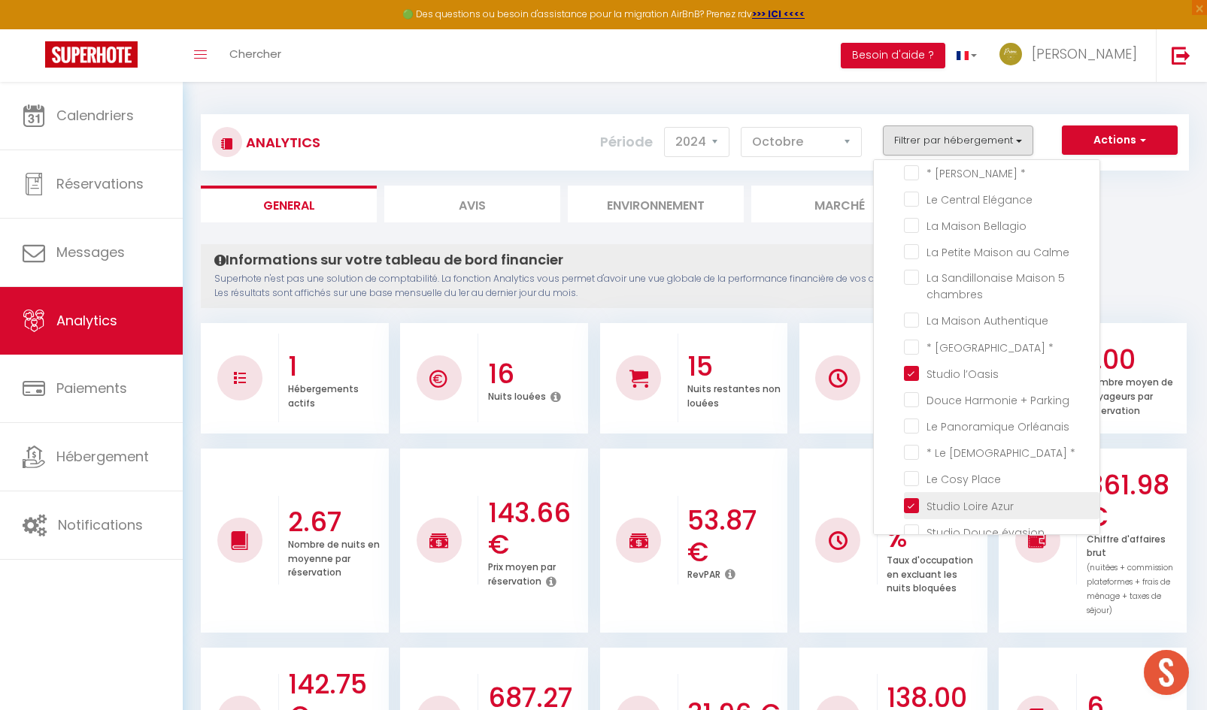
checkbox unique "false"
checkbox Maison "false"
checkbox \* "false"
checkbox Orléans "false"
checkbox côté "false"
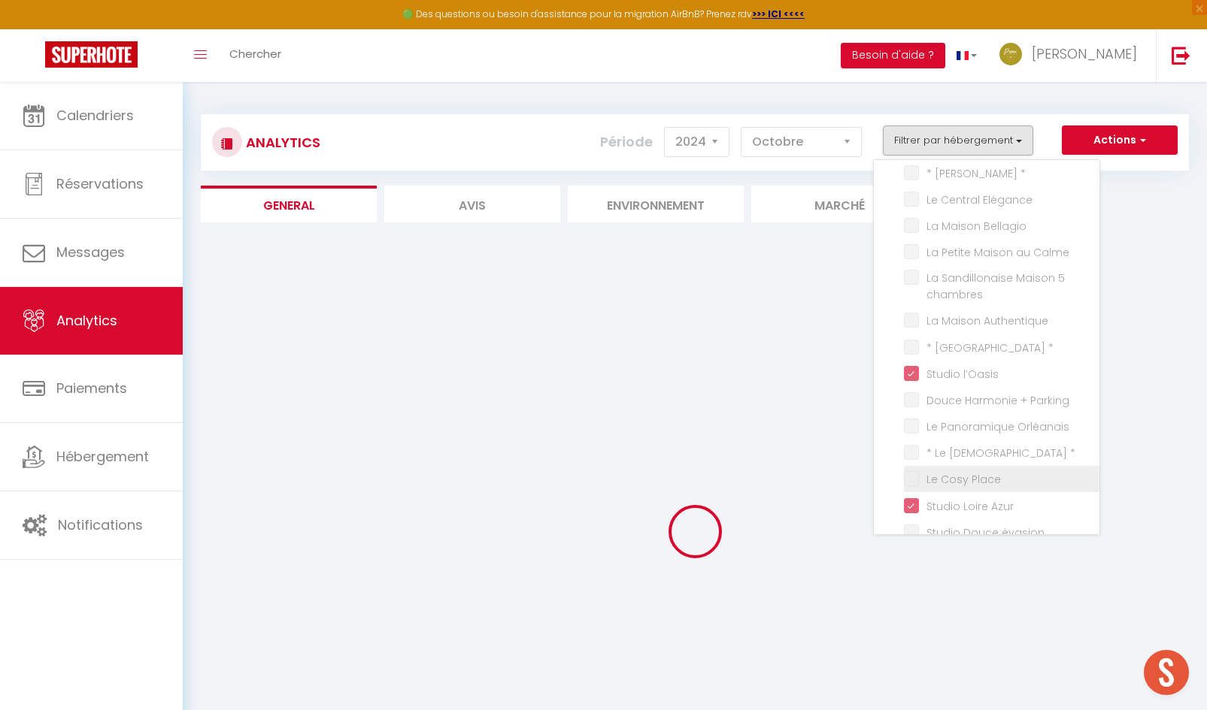
checkbox Orléanaise "false"
checkbox Only "false"
checkbox d\'Orléans "false"
checkbox \* "false"
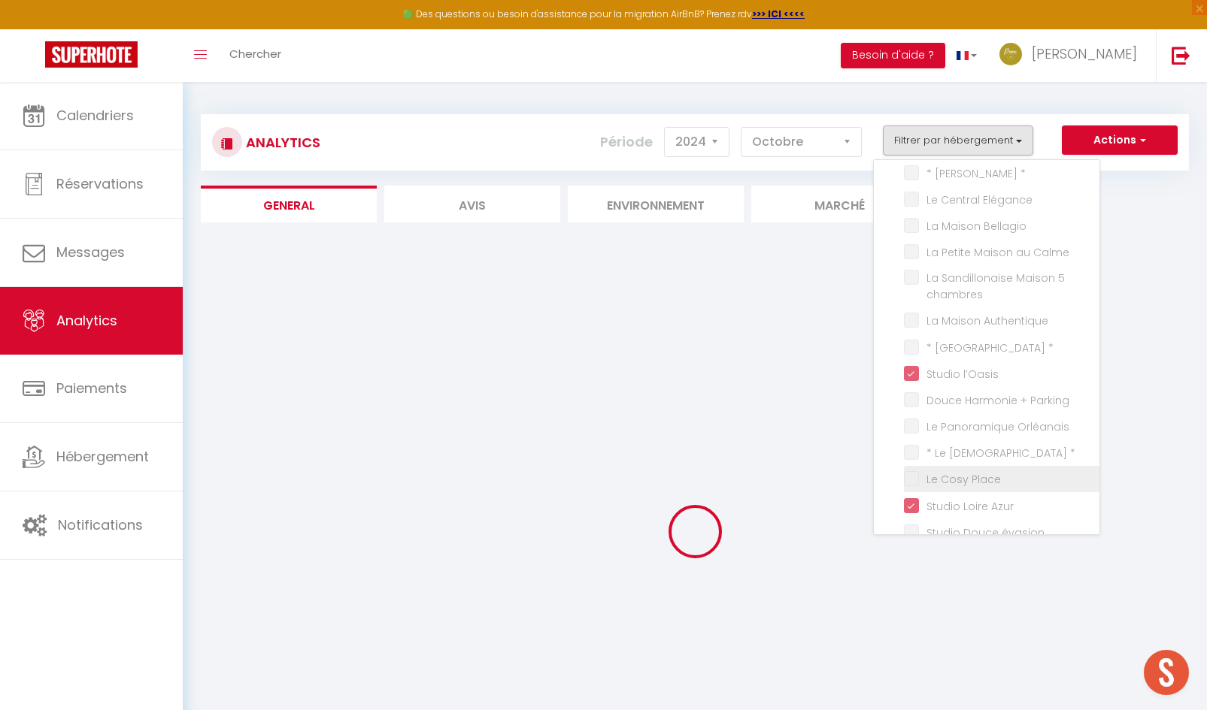
checkbox Elégance "false"
checkbox Bellagio "false"
checkbox Calme "false"
checkbox chambres "false"
checkbox Authentique "false"
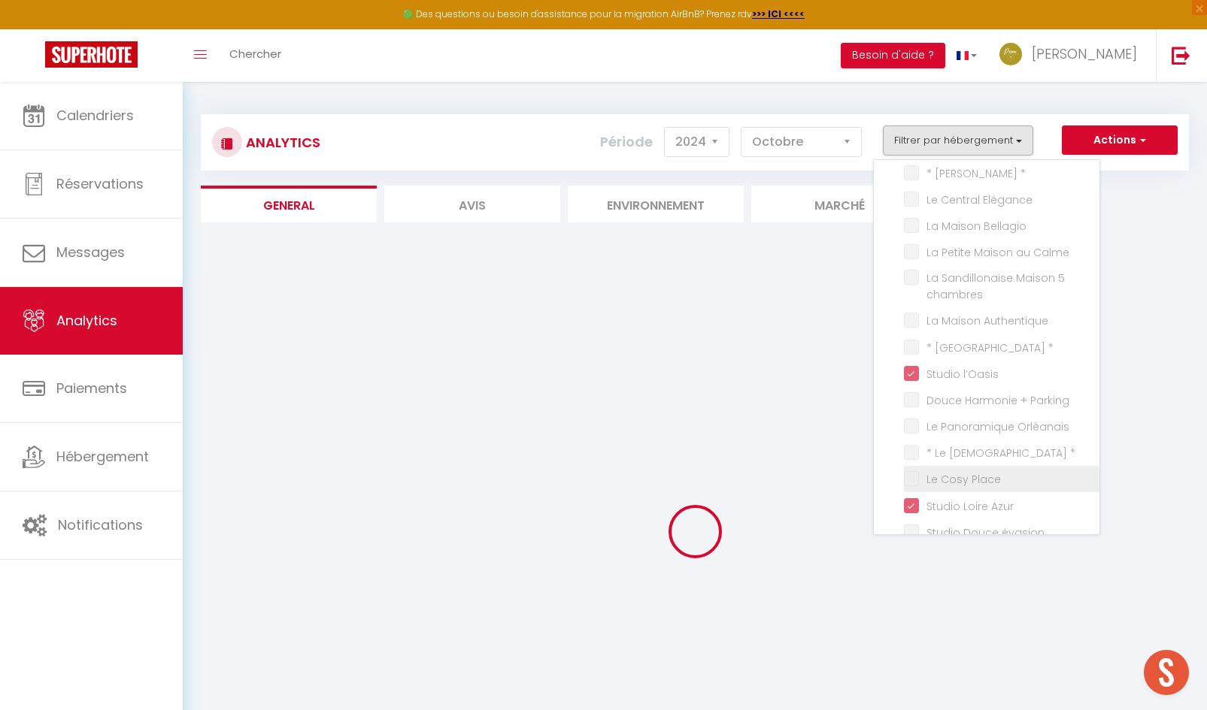
checkbox \* "false"
checkbox Parking "false"
checkbox Orléanais "false"
checkbox \* "false"
checkbox Place "false"
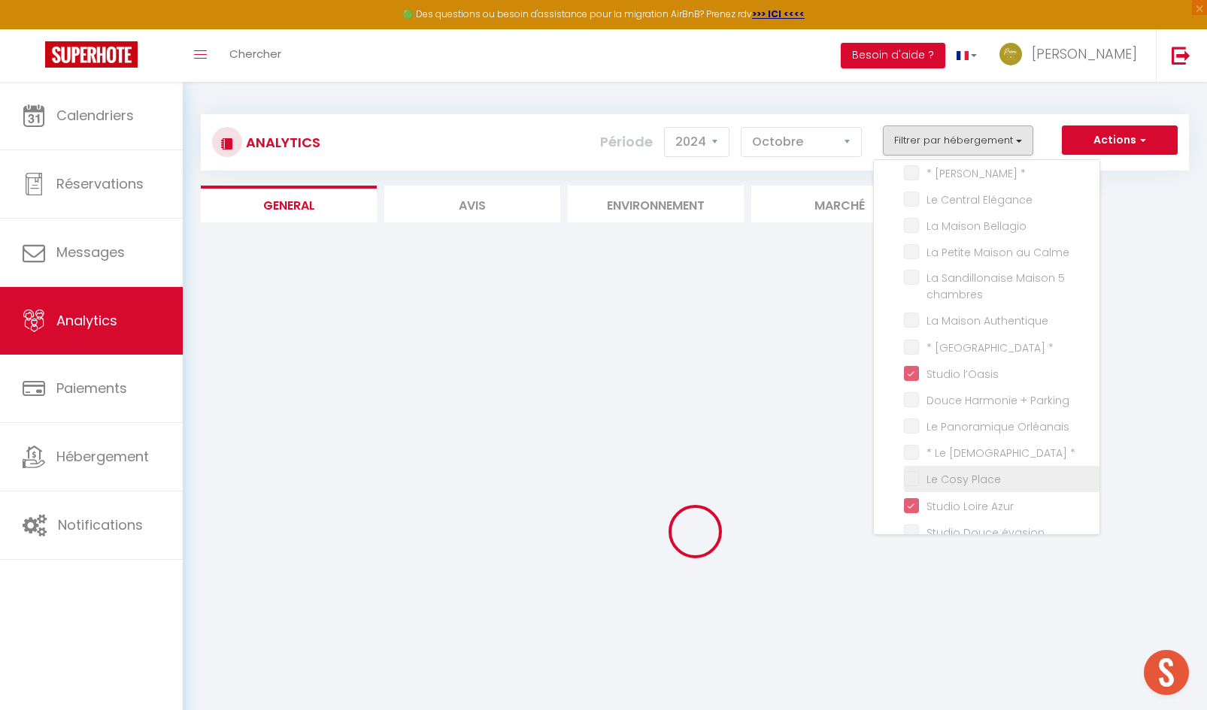
checkbox évasion "false"
checkbox Pointe "false"
checkbox d\'Orléans "false"
checkbox unique "false"
checkbox Maison "false"
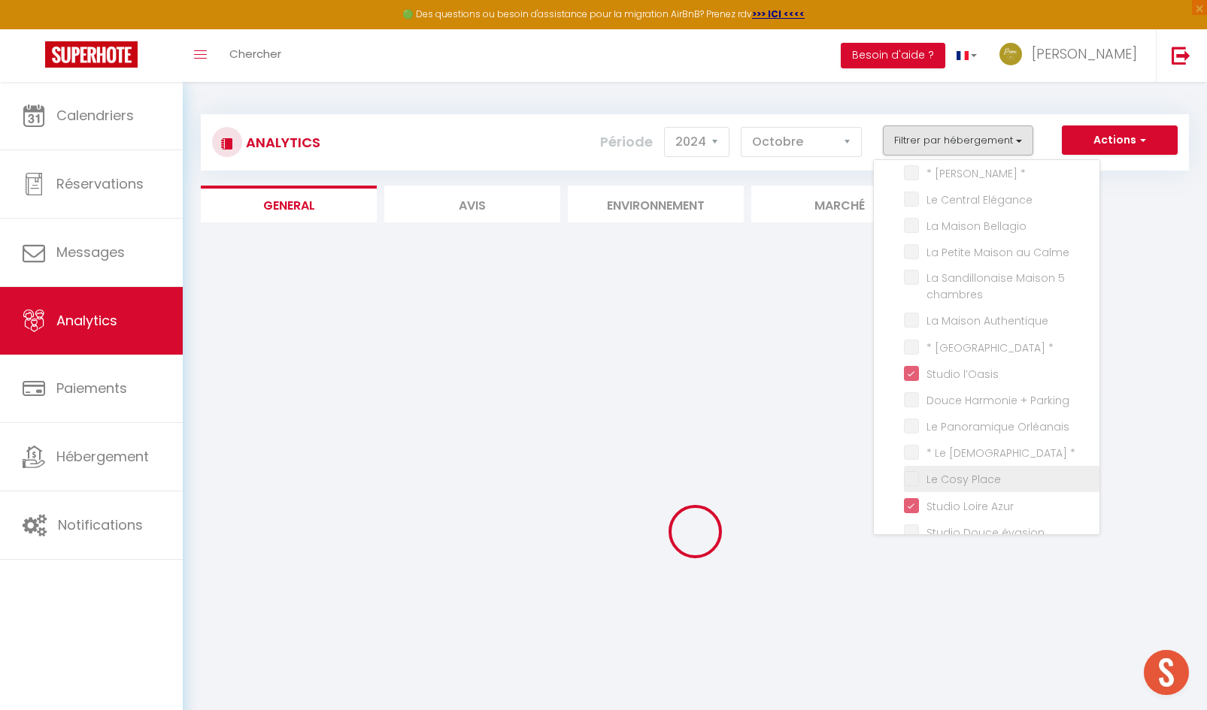
checkbox \* "false"
checkbox Orléans "false"
checkbox côté "false"
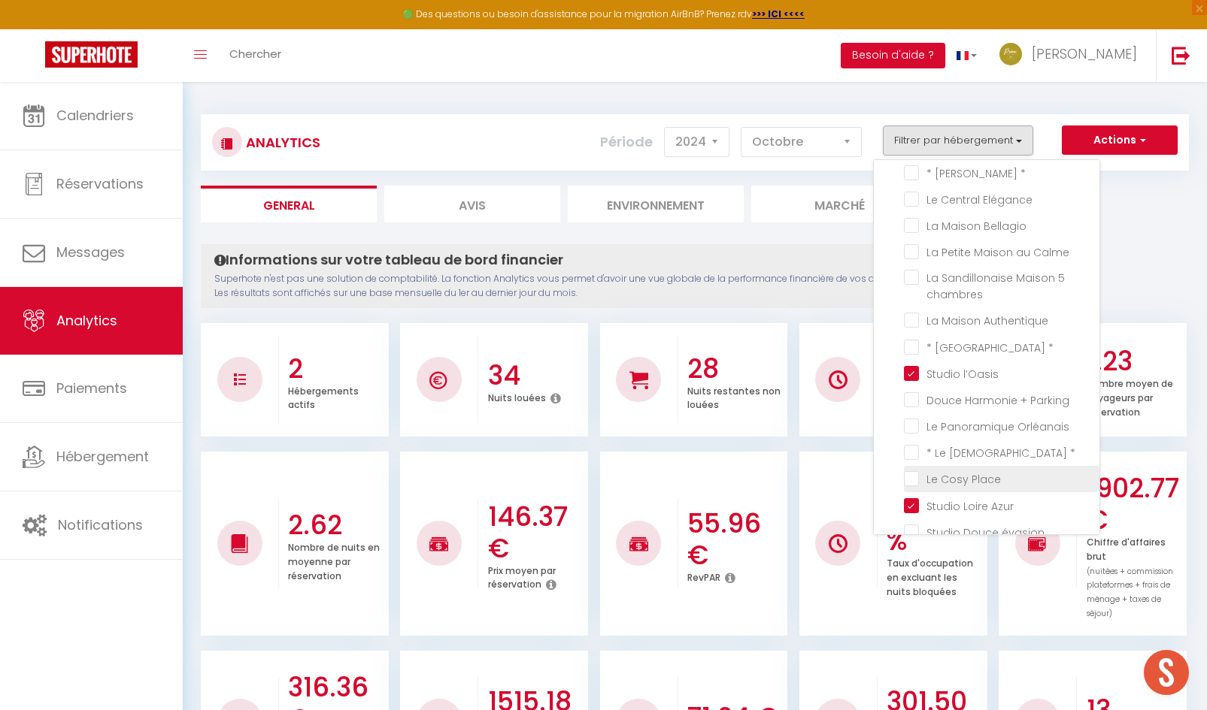
scroll to position [226, 0]
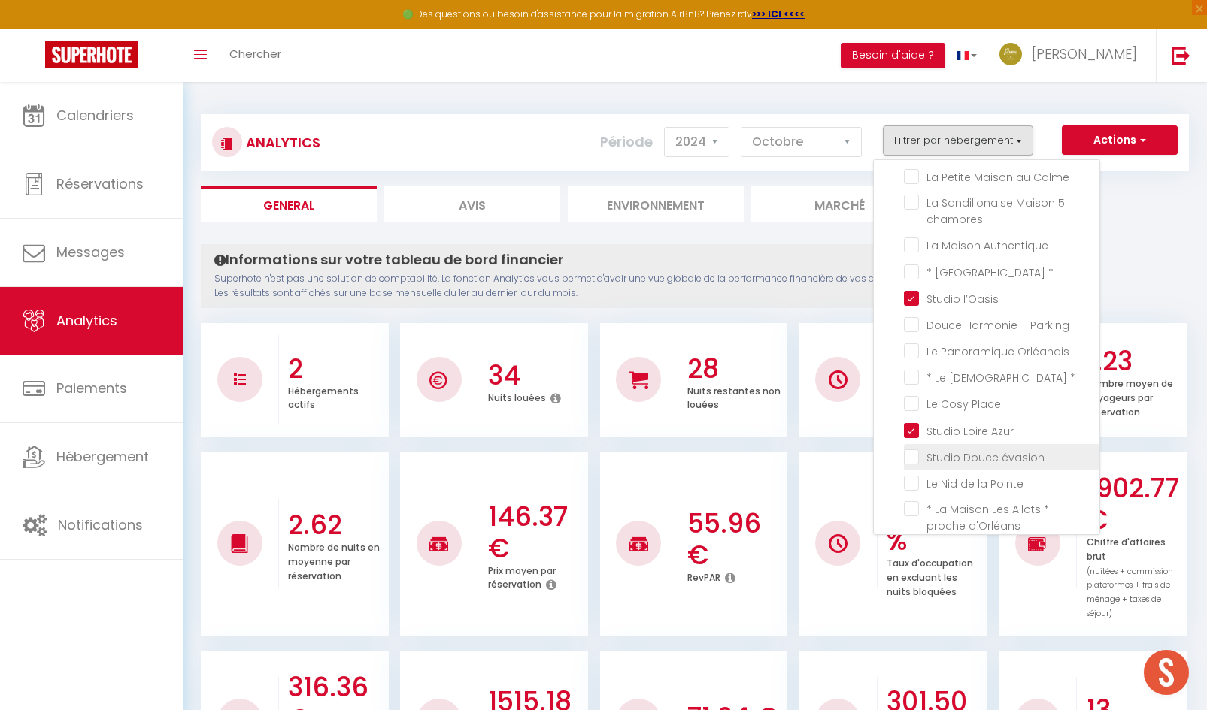
click at [917, 453] on évasion "checkbox" at bounding box center [1001, 456] width 195 height 15
checkbox évasion "true"
checkbox Orléanaise "false"
checkbox Only "false"
checkbox d\'Orléans "false"
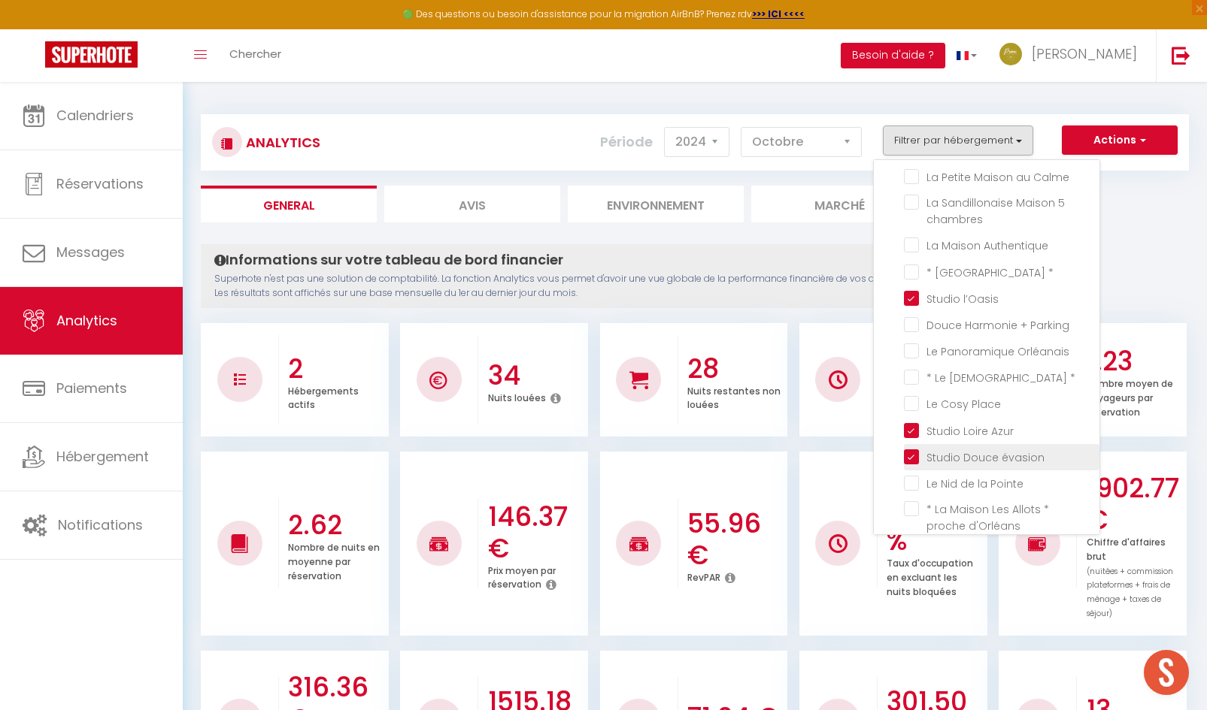
checkbox \* "false"
checkbox Elégance "false"
checkbox Bellagio "false"
checkbox Calme "false"
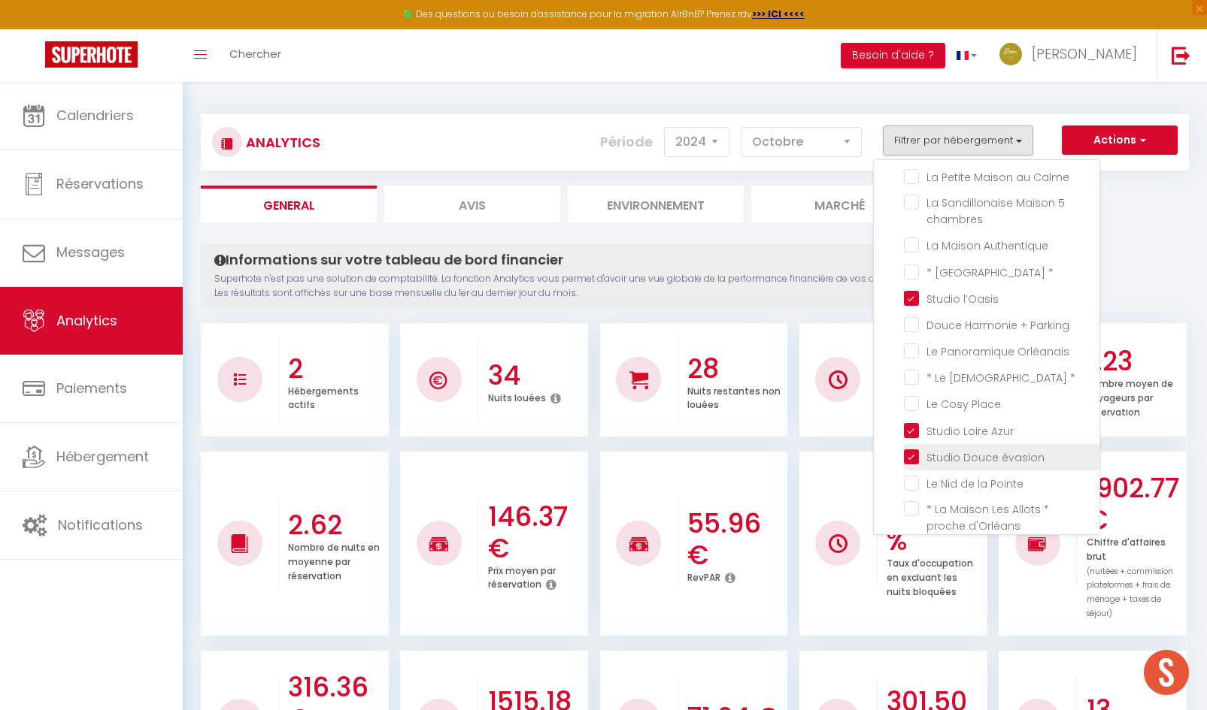
checkbox chambres "false"
checkbox Authentique "false"
checkbox \* "false"
checkbox Parking "false"
checkbox Orléanais "false"
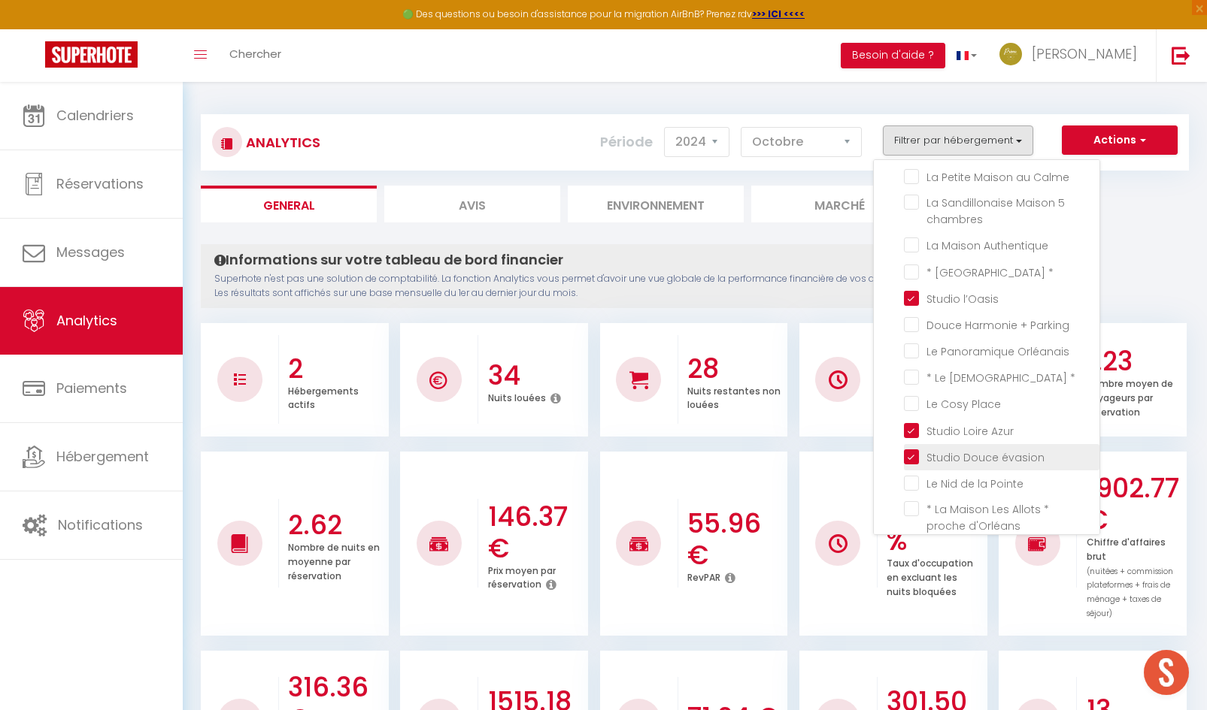
checkbox \* "false"
checkbox Place "false"
checkbox Pointe "false"
checkbox d\'Orléans "false"
checkbox unique "false"
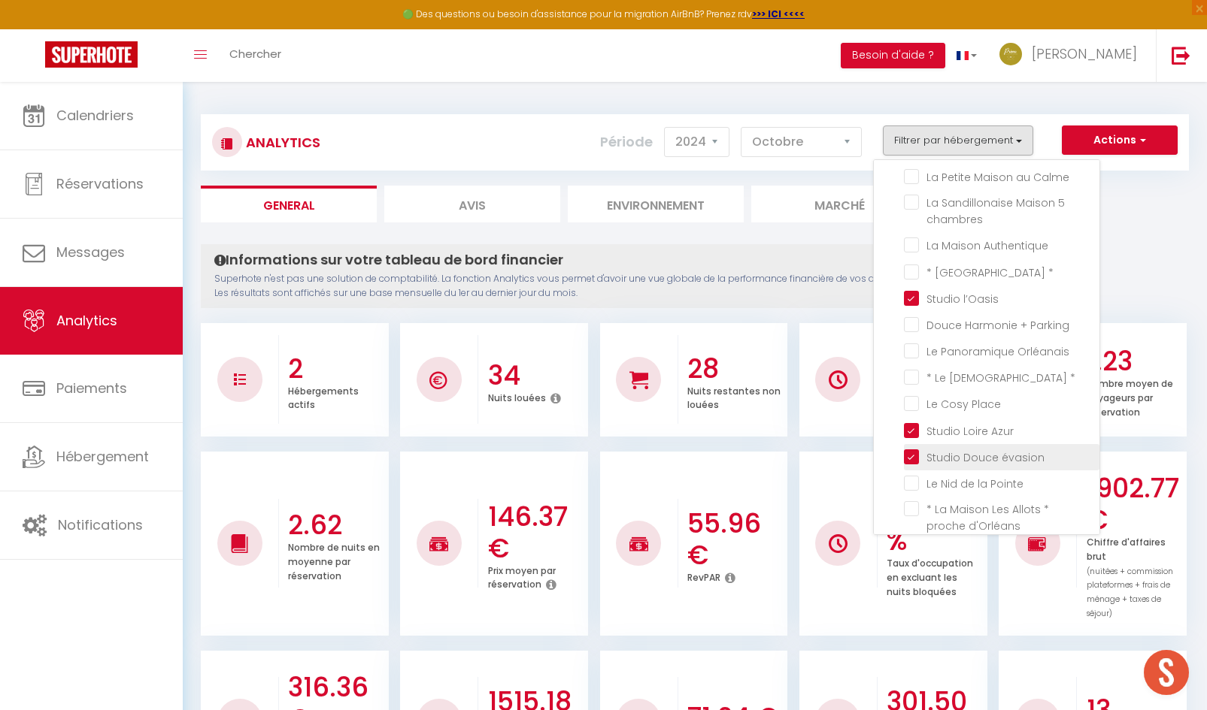
checkbox Maison "false"
checkbox \* "false"
checkbox Orléans "false"
checkbox côté "false"
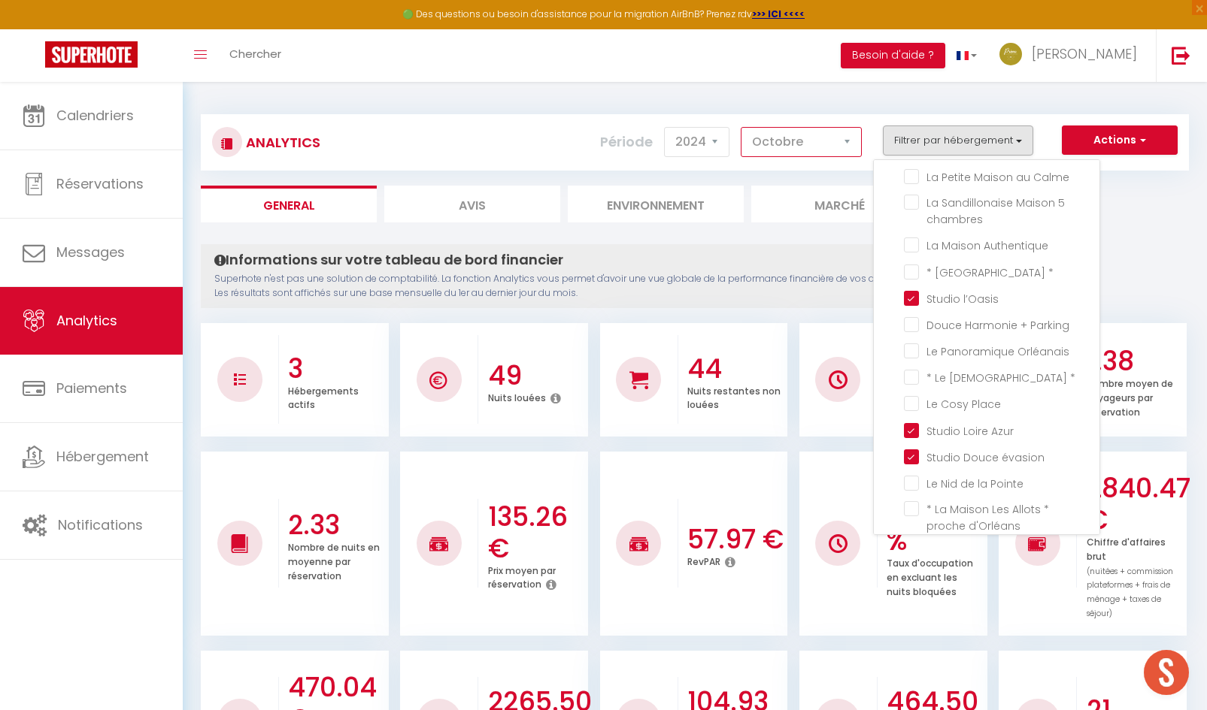
click at [799, 147] on select "[PERSON_NAME] Mars Avril Mai Juin Juillet Août Septembre Octobre Novembre Décem…" at bounding box center [801, 142] width 121 height 30
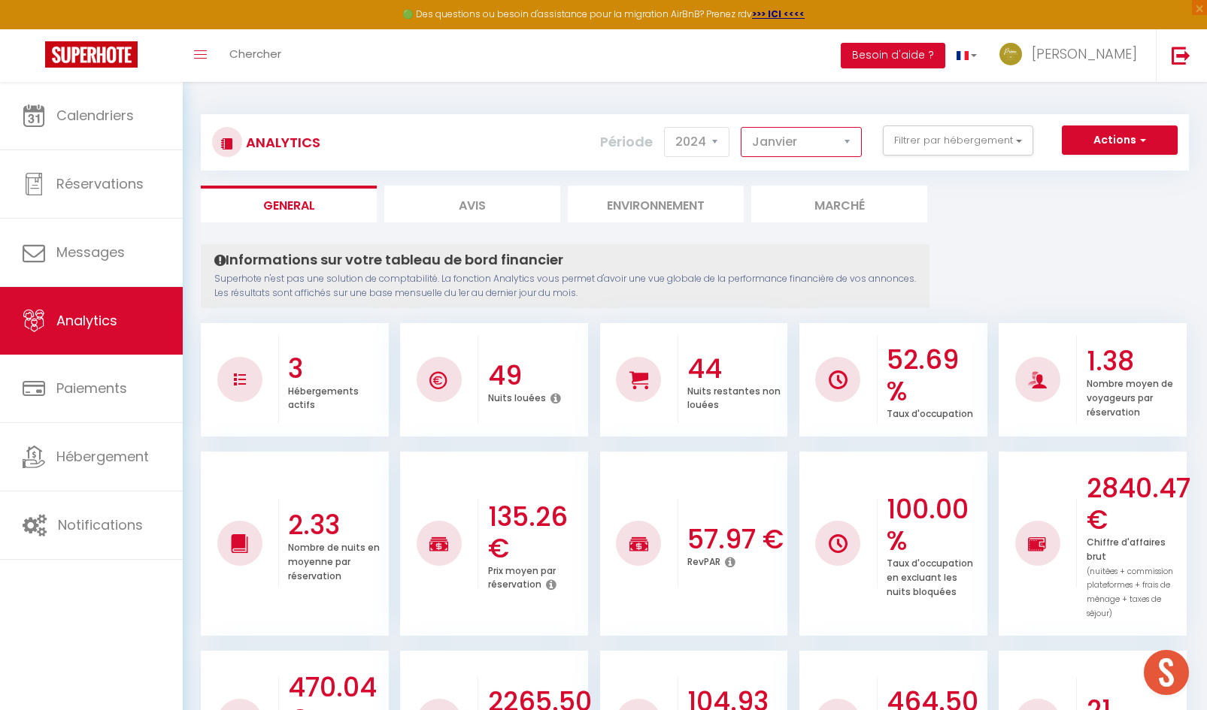
click at [741, 127] on select "[PERSON_NAME] Mars Avril Mai Juin Juillet Août Septembre Octobre Novembre Décem…" at bounding box center [801, 142] width 121 height 30
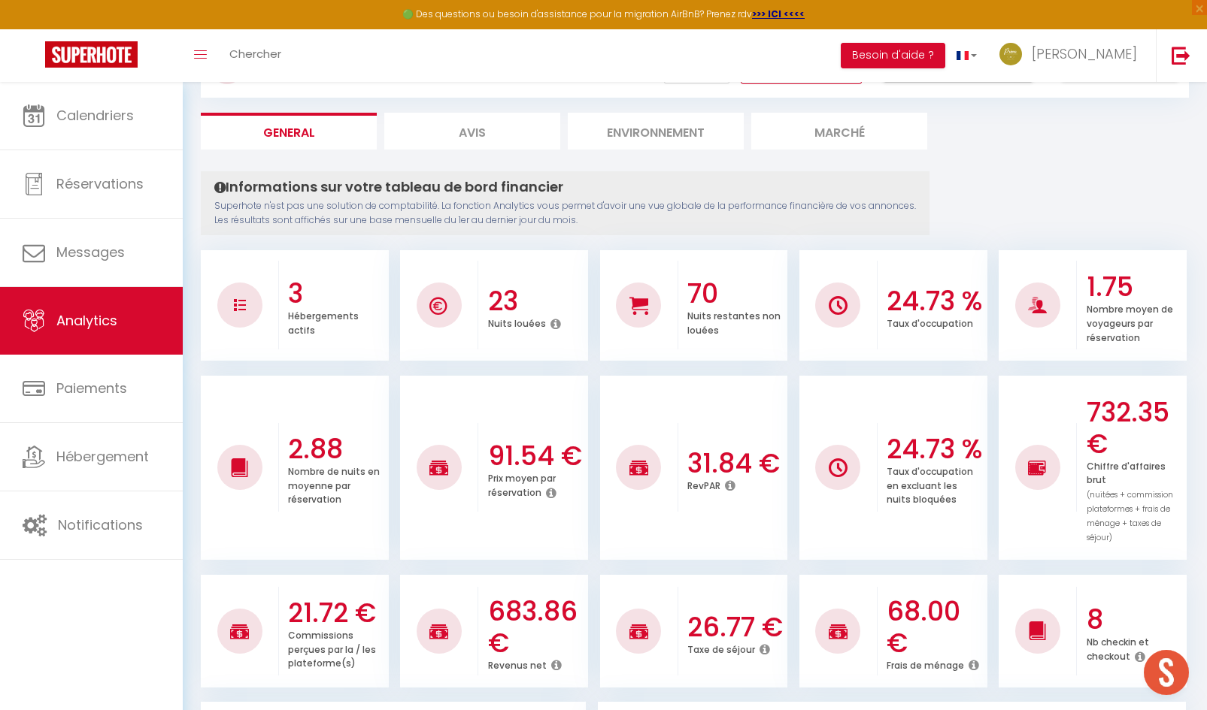
scroll to position [0, 0]
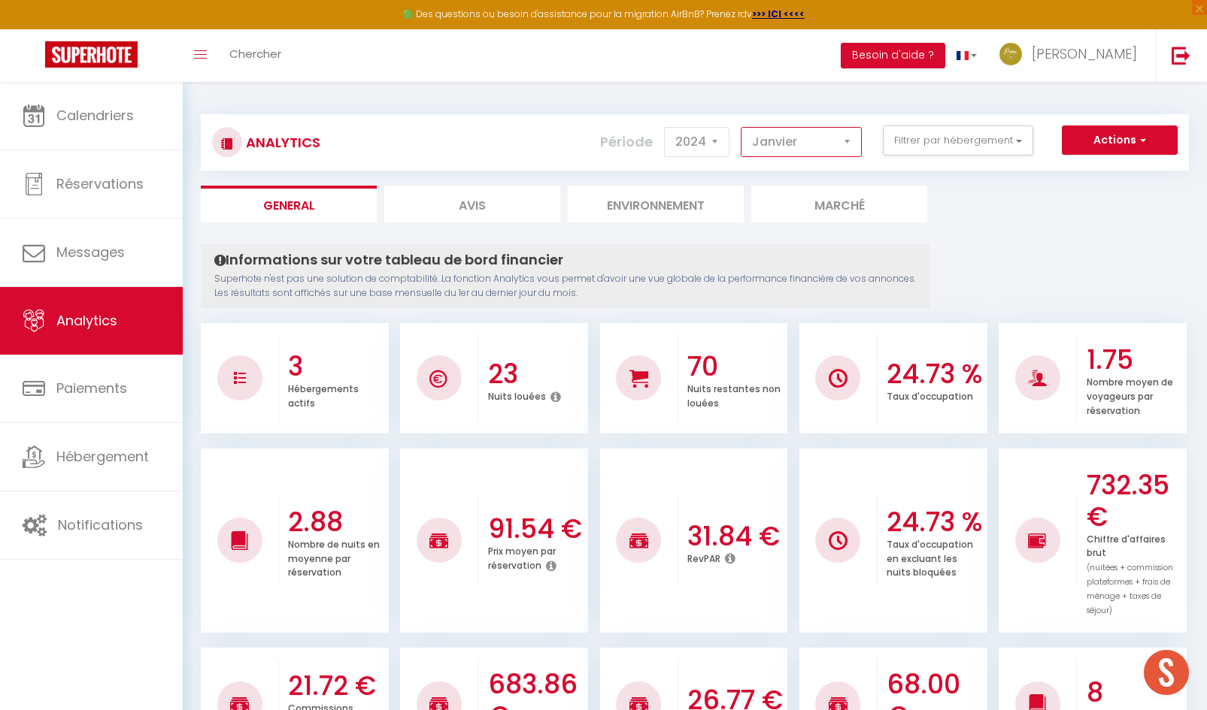
click at [815, 147] on select "[PERSON_NAME] Mars Avril Mai Juin Juillet Août Septembre Octobre Novembre Décem…" at bounding box center [801, 142] width 121 height 30
click at [699, 141] on select "2014 2015 2016 2017 2018 2019 2020 2021 2022 2023 2024 2025 2026 2027" at bounding box center [696, 142] width 65 height 30
click at [665, 127] on select "2014 2015 2016 2017 2018 2019 2020 2021 2022 2023 2024 2025 2026 2027" at bounding box center [696, 142] width 65 height 30
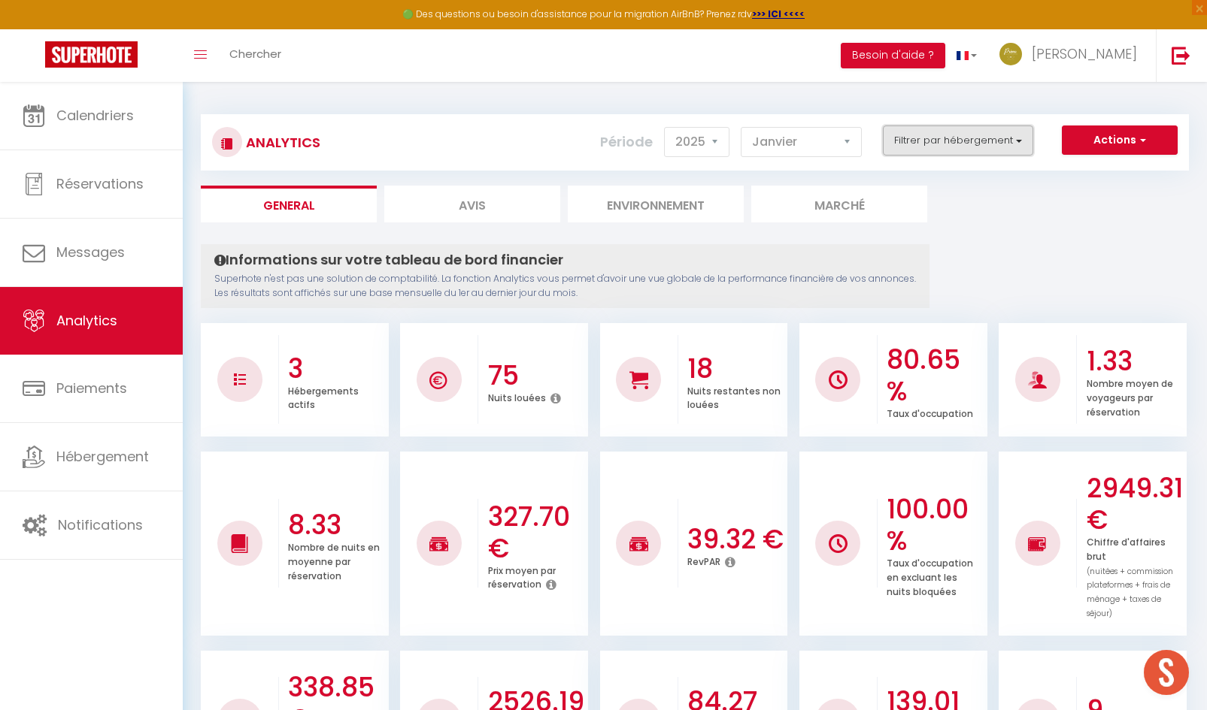
click at [957, 132] on button "Filtrer par hébergement" at bounding box center [958, 141] width 150 height 30
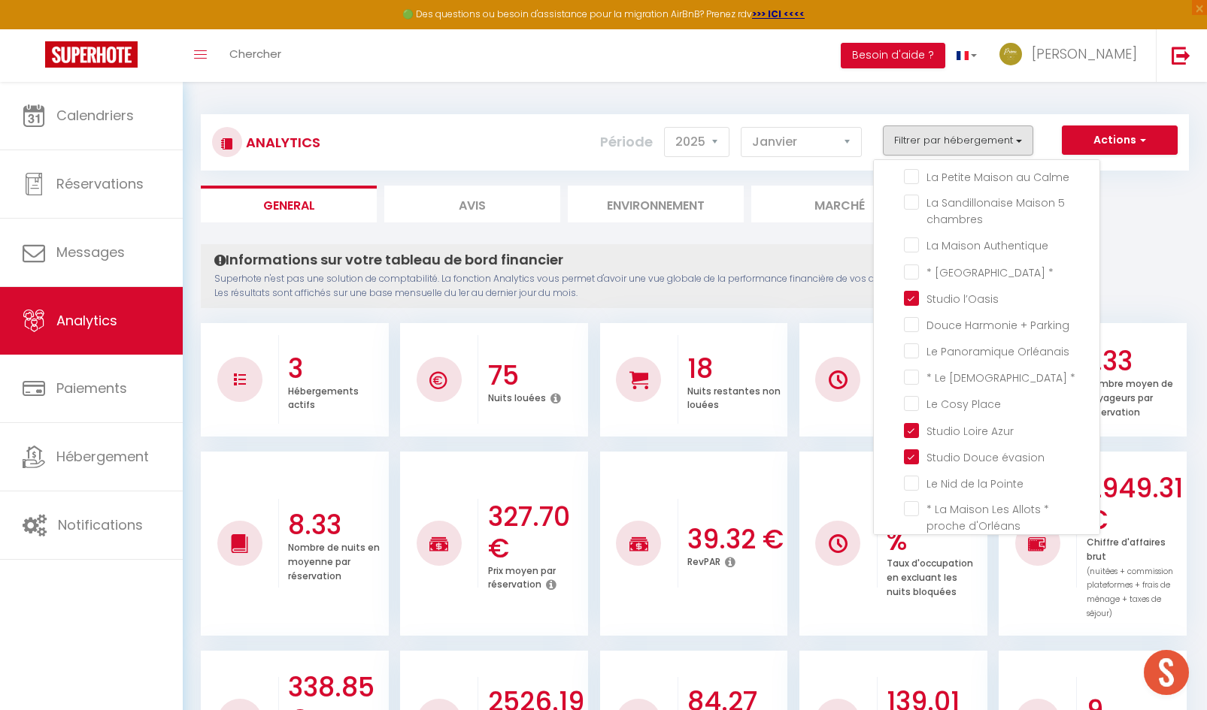
click at [1144, 210] on ul "General Avis Environnement Marché" at bounding box center [695, 204] width 988 height 37
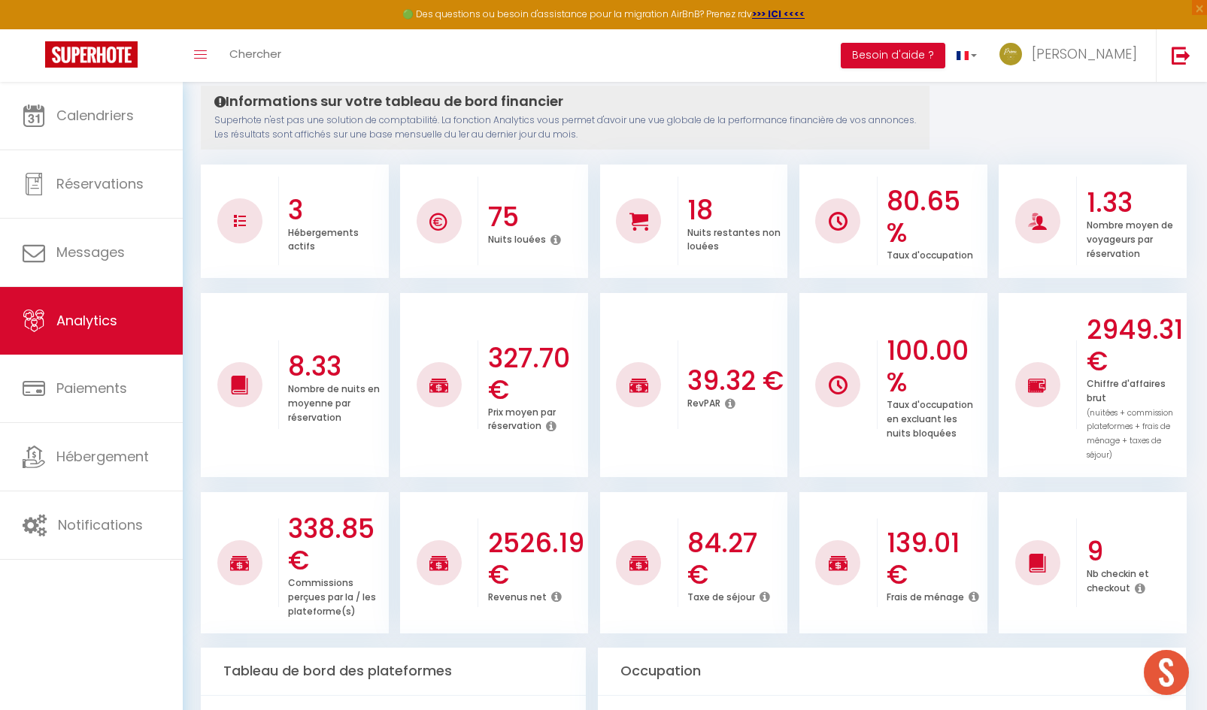
scroll to position [101, 0]
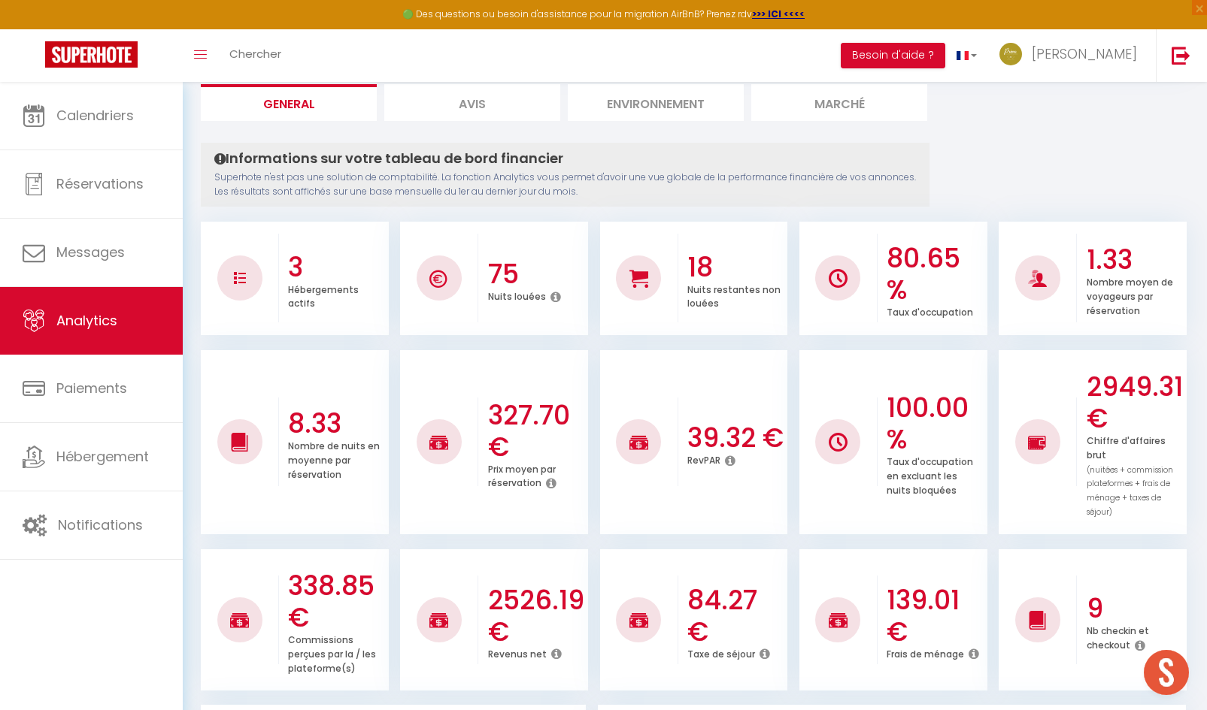
click at [456, 108] on li "Avis" at bounding box center [472, 102] width 176 height 37
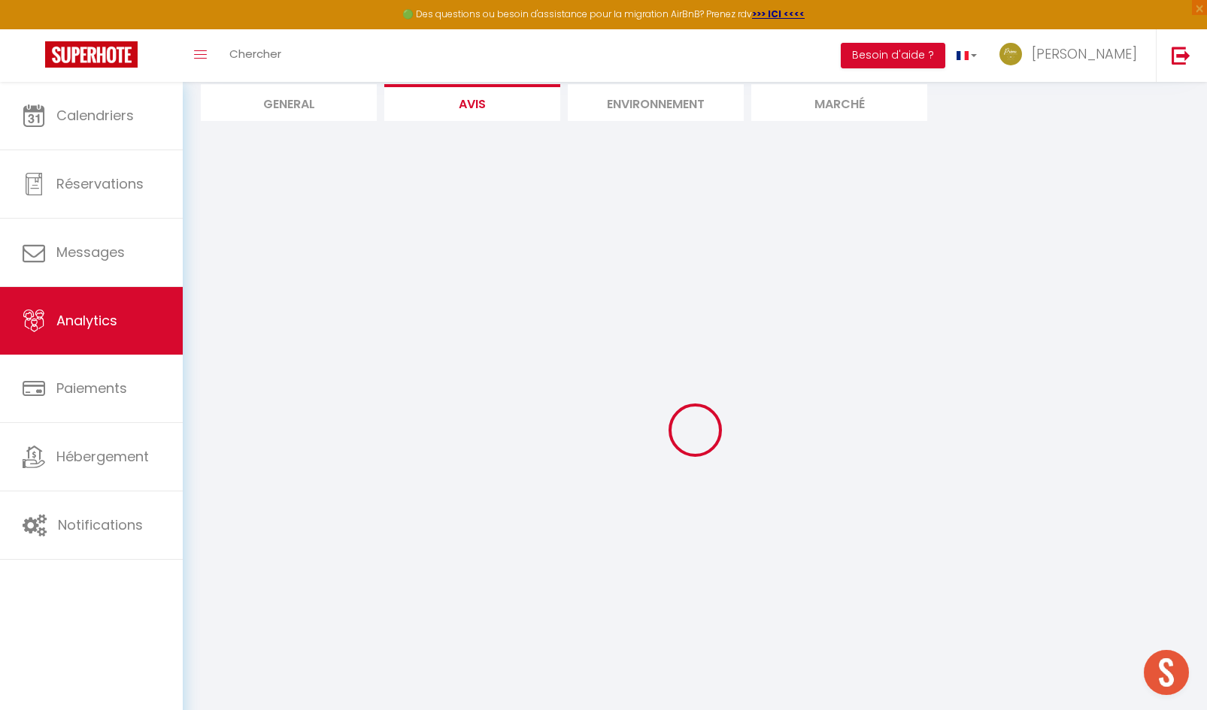
scroll to position [82, 0]
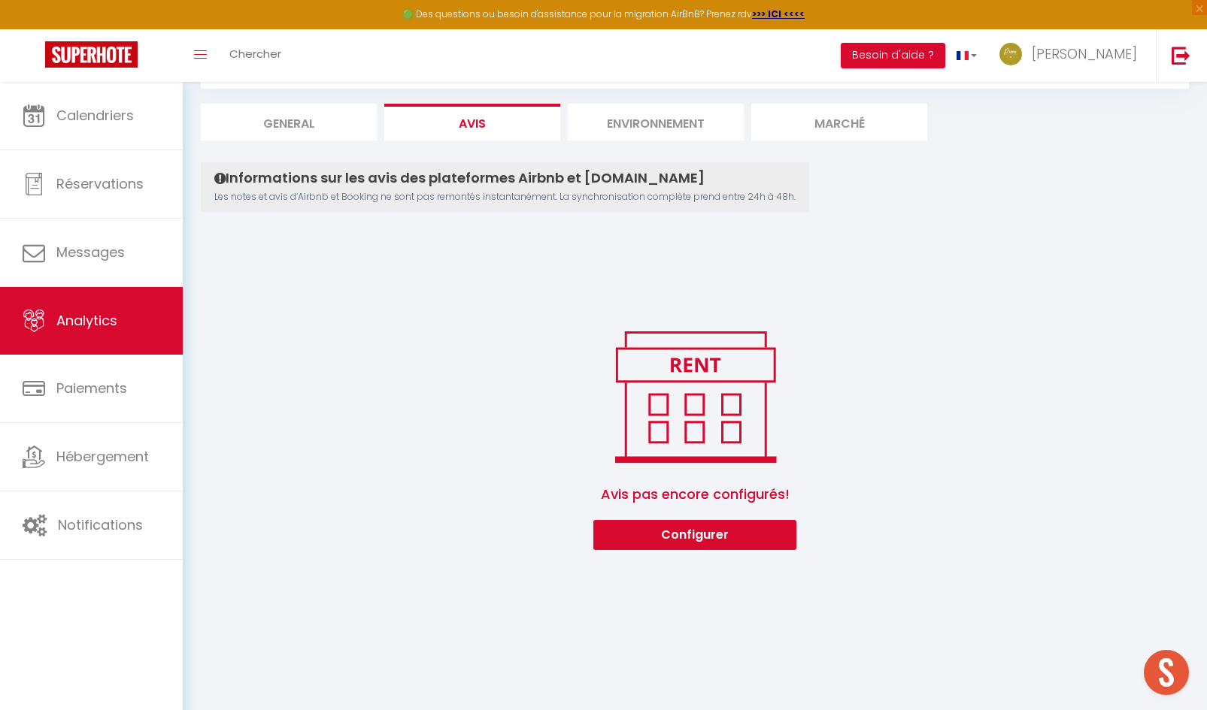
click at [675, 116] on li "Environnement" at bounding box center [656, 122] width 176 height 37
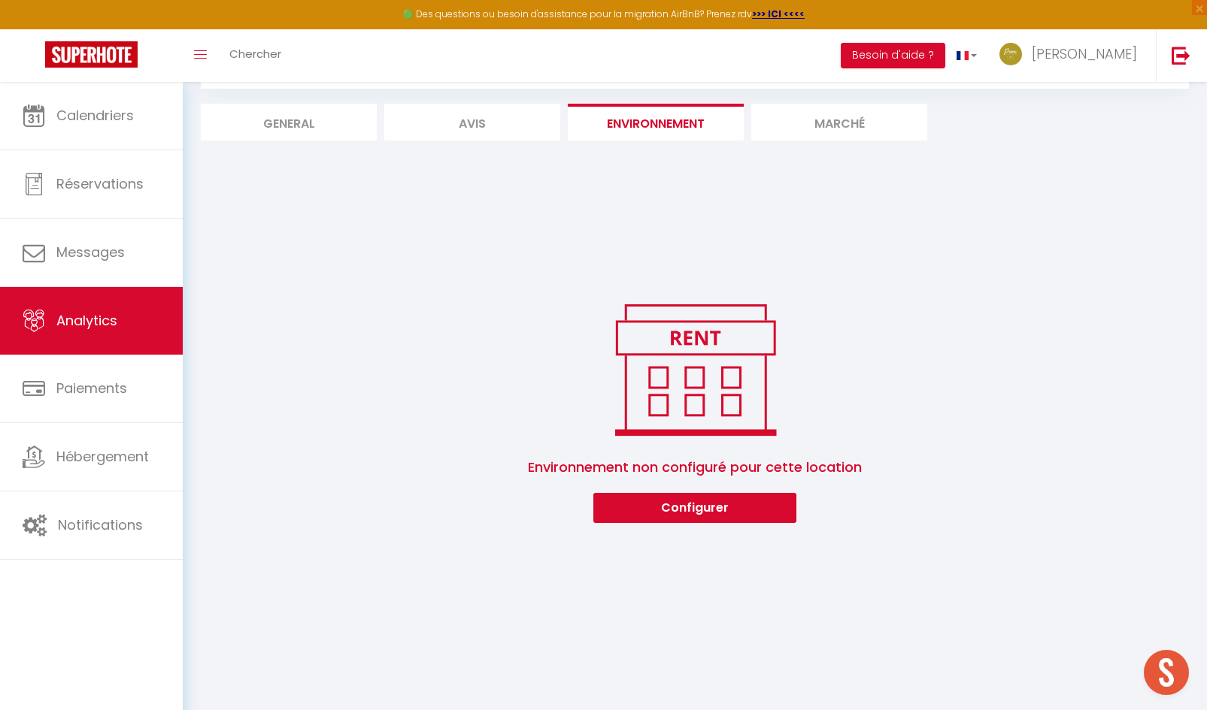
click at [835, 111] on li "Marché" at bounding box center [839, 122] width 176 height 37
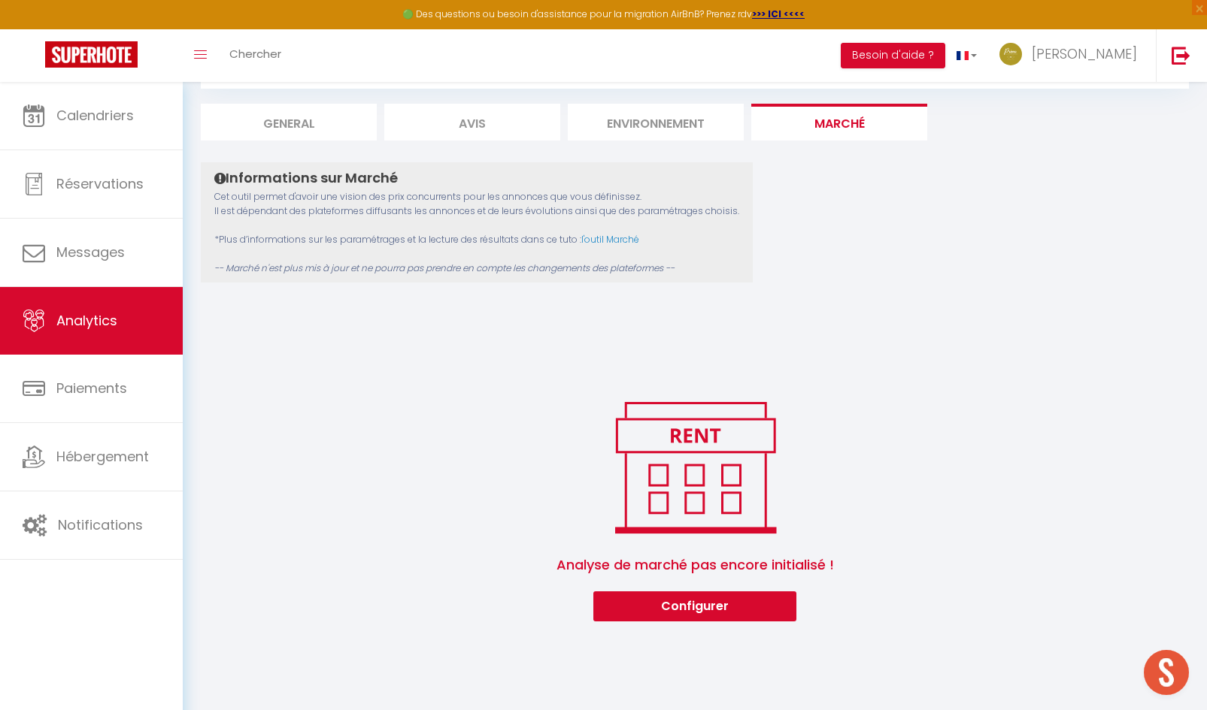
scroll to position [82, 0]
click at [286, 130] on li "General" at bounding box center [289, 122] width 176 height 37
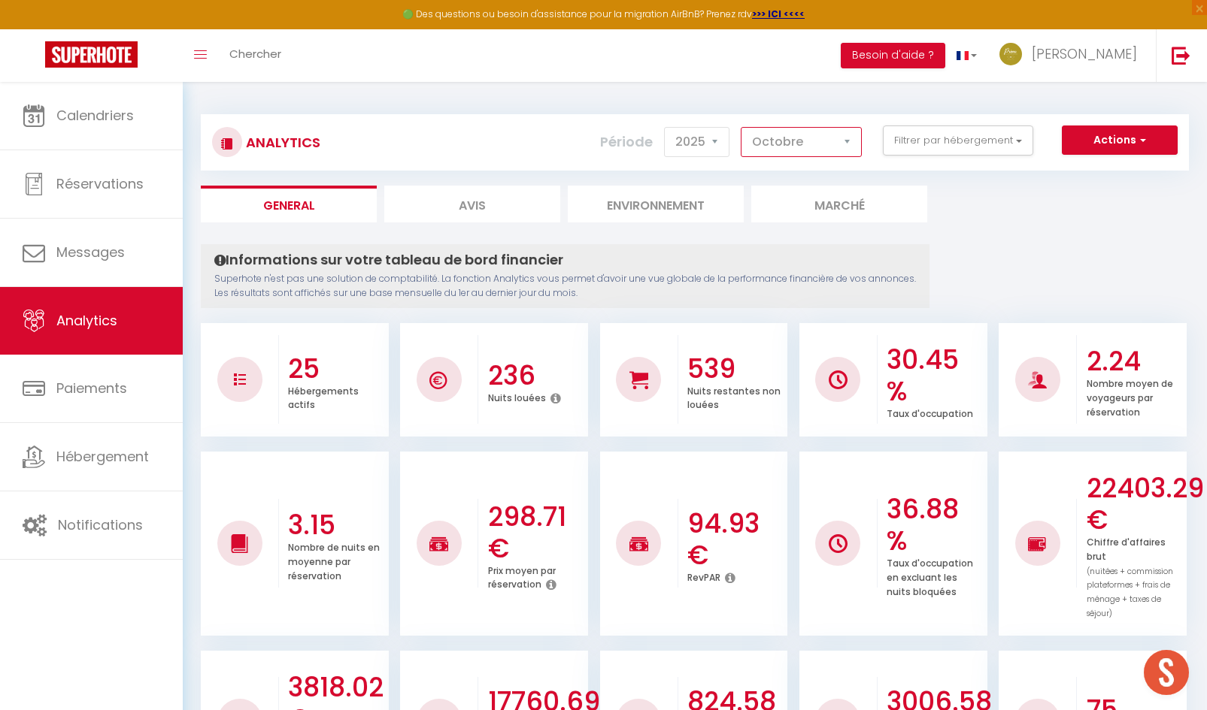
click at [836, 141] on select "[PERSON_NAME] Mars Avril Mai Juin Juillet Août Septembre Octobre Novembre Décem…" at bounding box center [801, 142] width 121 height 30
click at [987, 214] on ul "General Avis Environnement Marché" at bounding box center [695, 204] width 988 height 37
click at [953, 145] on button "Filtrer par hébergement" at bounding box center [958, 141] width 150 height 30
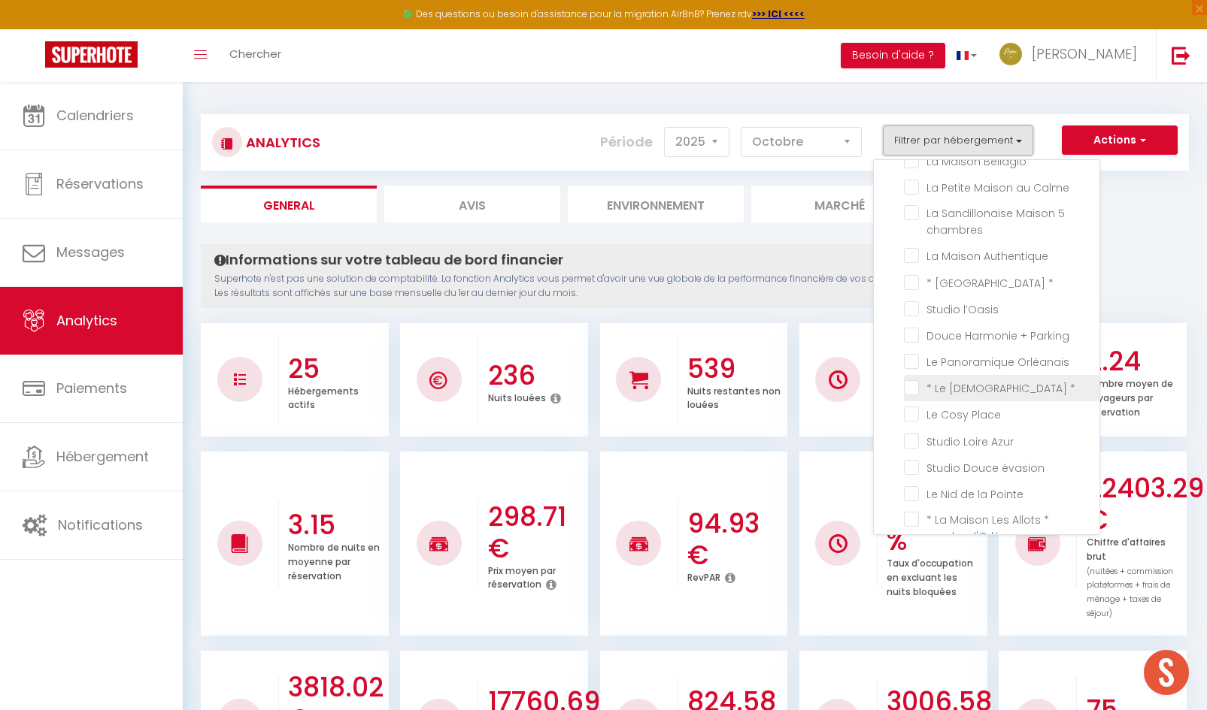
scroll to position [226, 0]
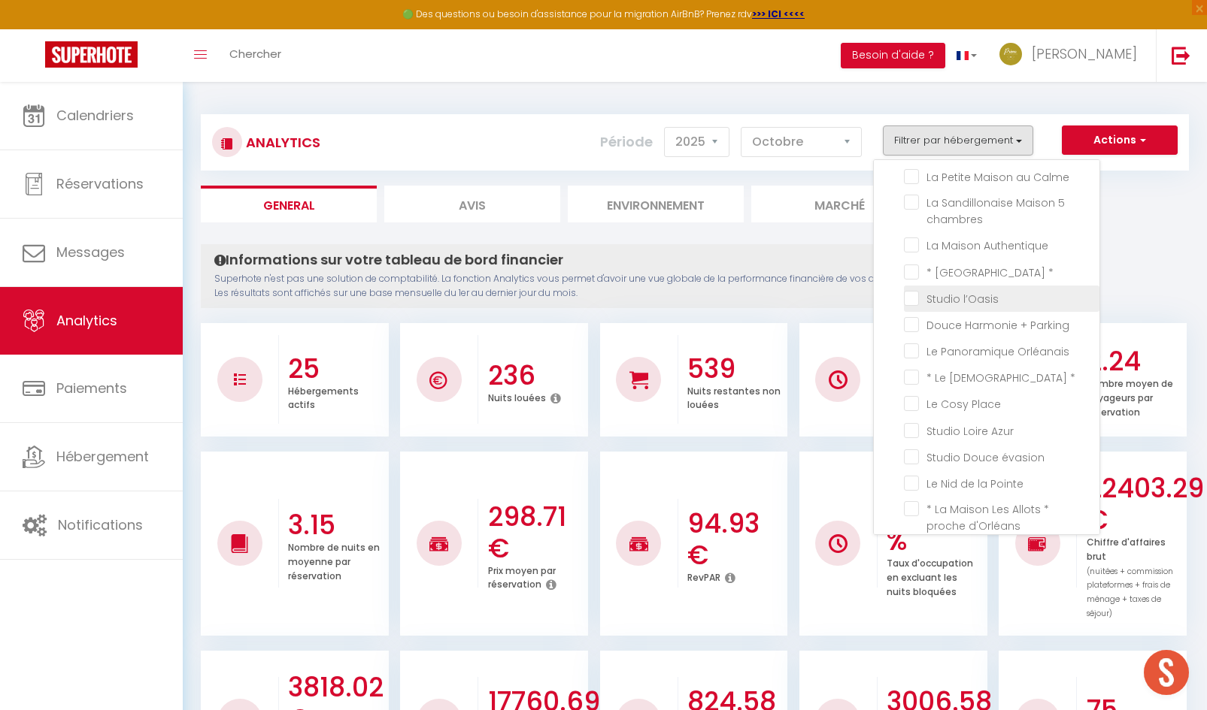
click at [911, 296] on l’Oasis "checkbox" at bounding box center [1001, 297] width 195 height 15
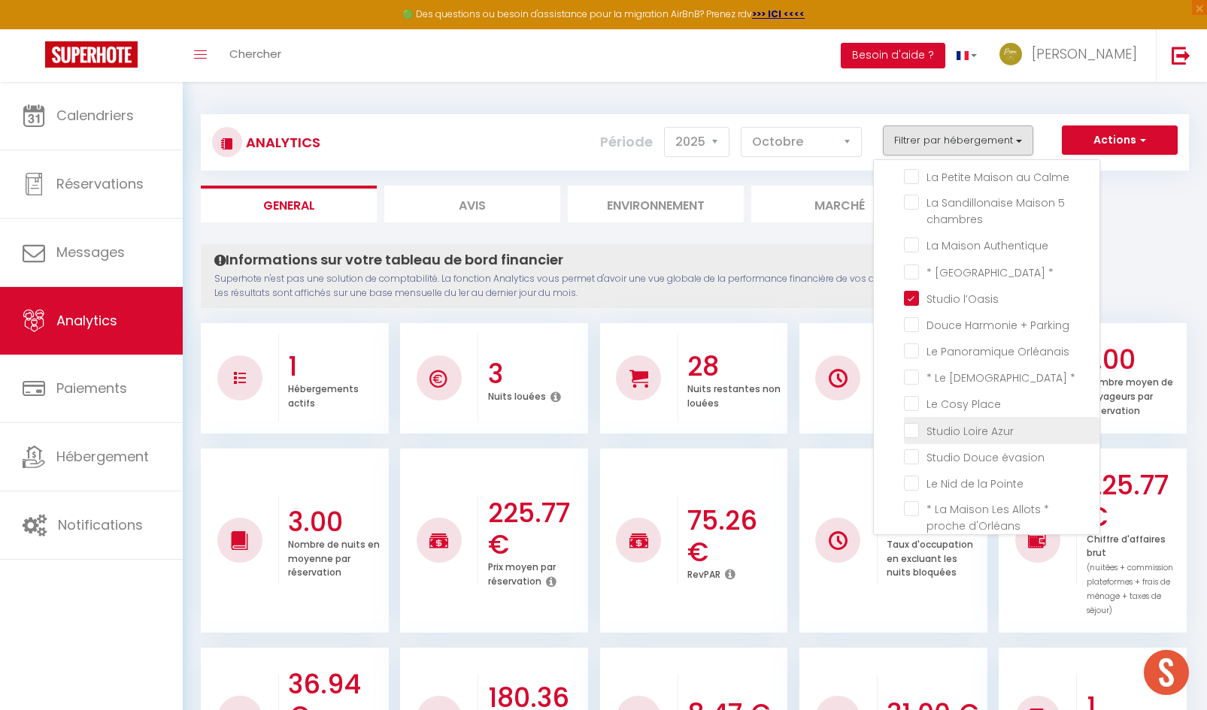
click at [919, 429] on Azur "checkbox" at bounding box center [1001, 429] width 195 height 15
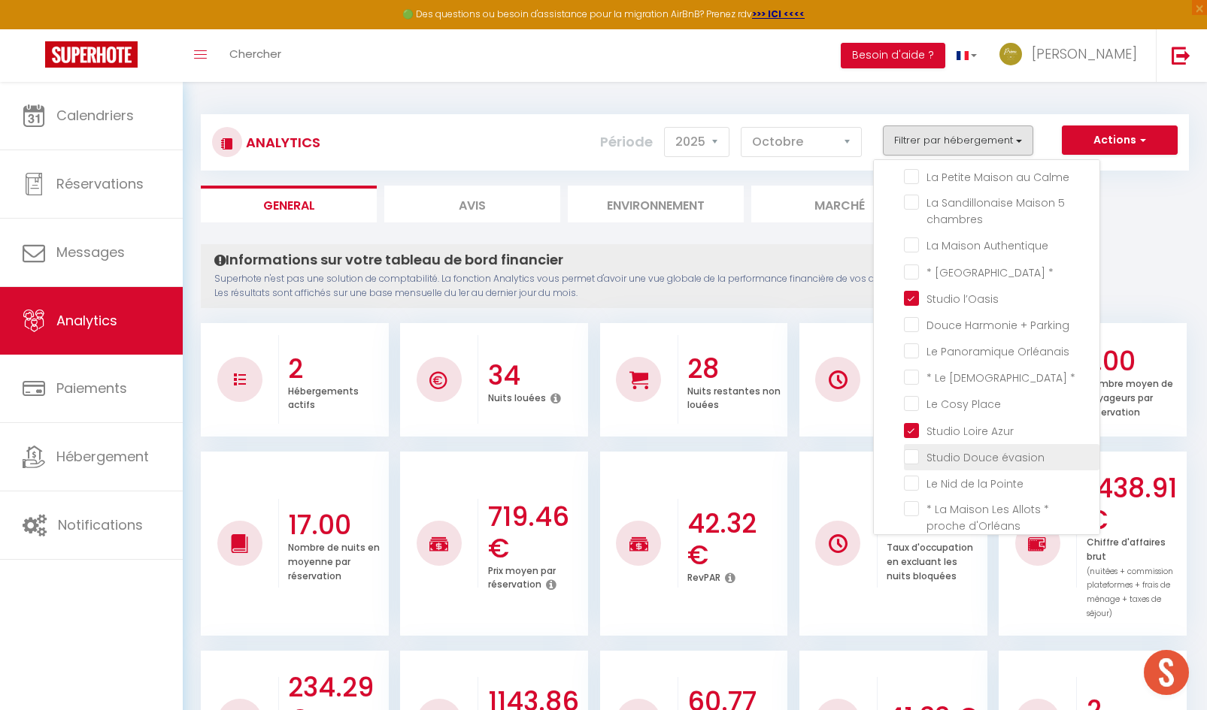
click at [913, 452] on évasion "checkbox" at bounding box center [1001, 456] width 195 height 15
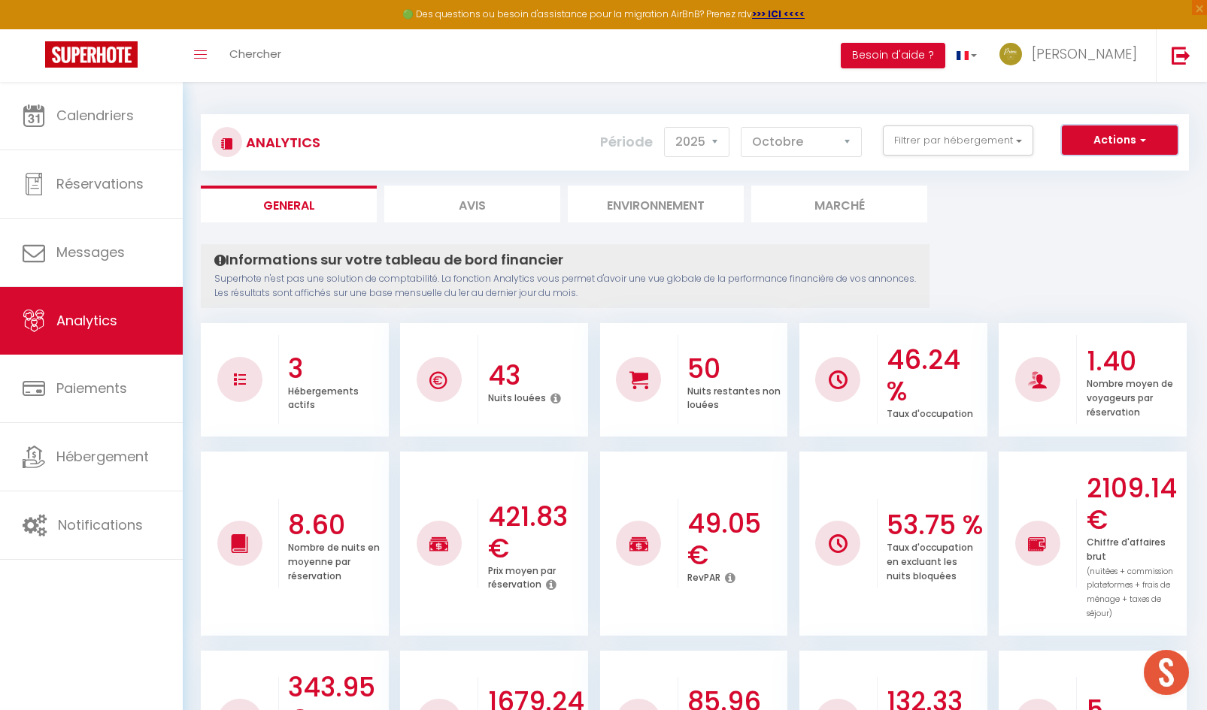
click at [1103, 150] on button "Actions" at bounding box center [1120, 141] width 116 height 30
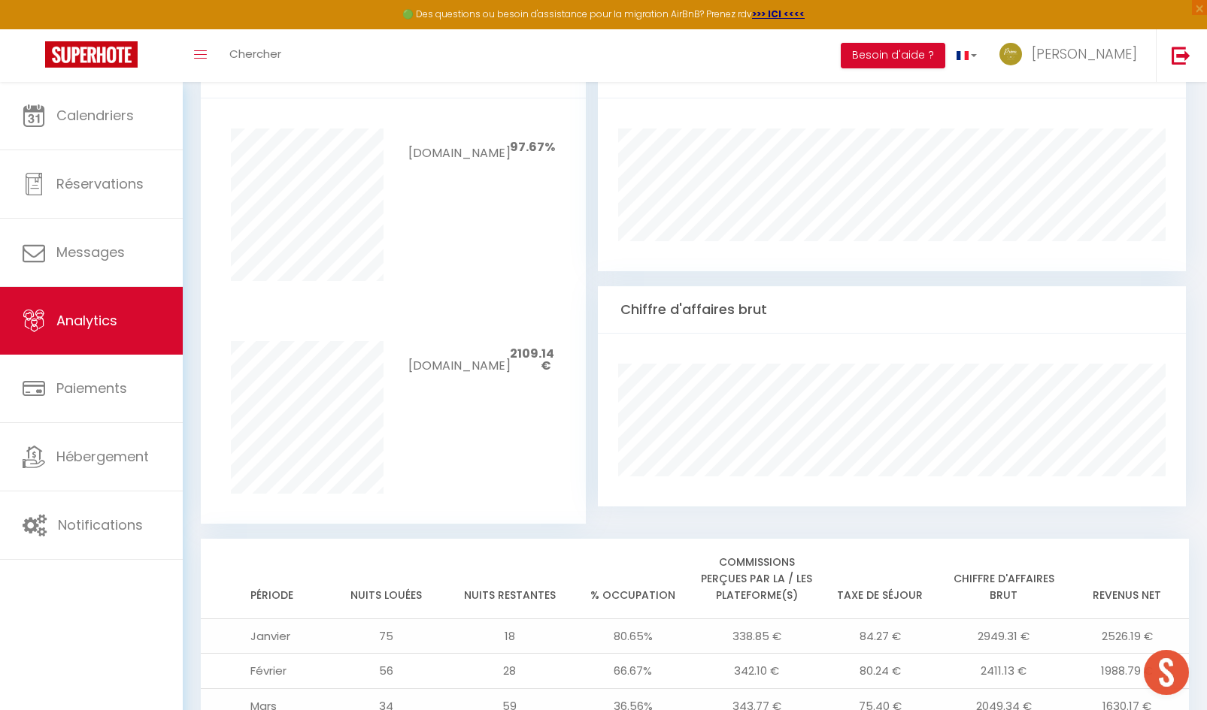
scroll to position [628, 0]
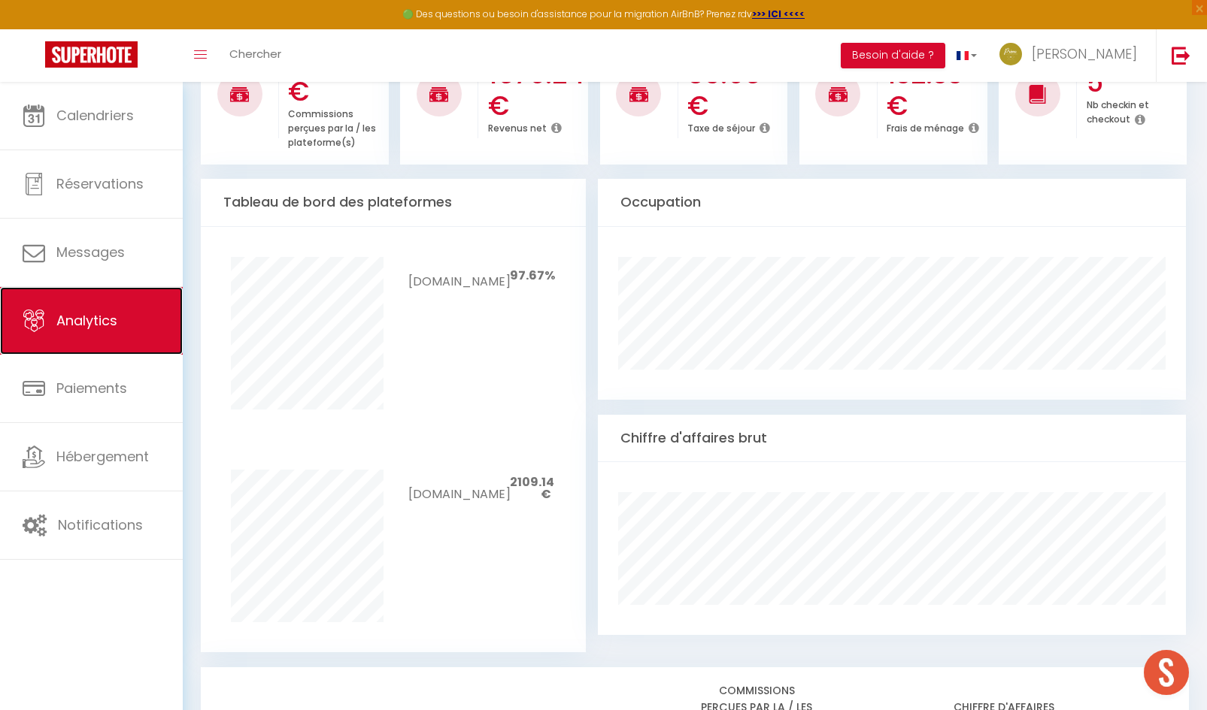
click at [111, 312] on span "Analytics" at bounding box center [86, 320] width 61 height 19
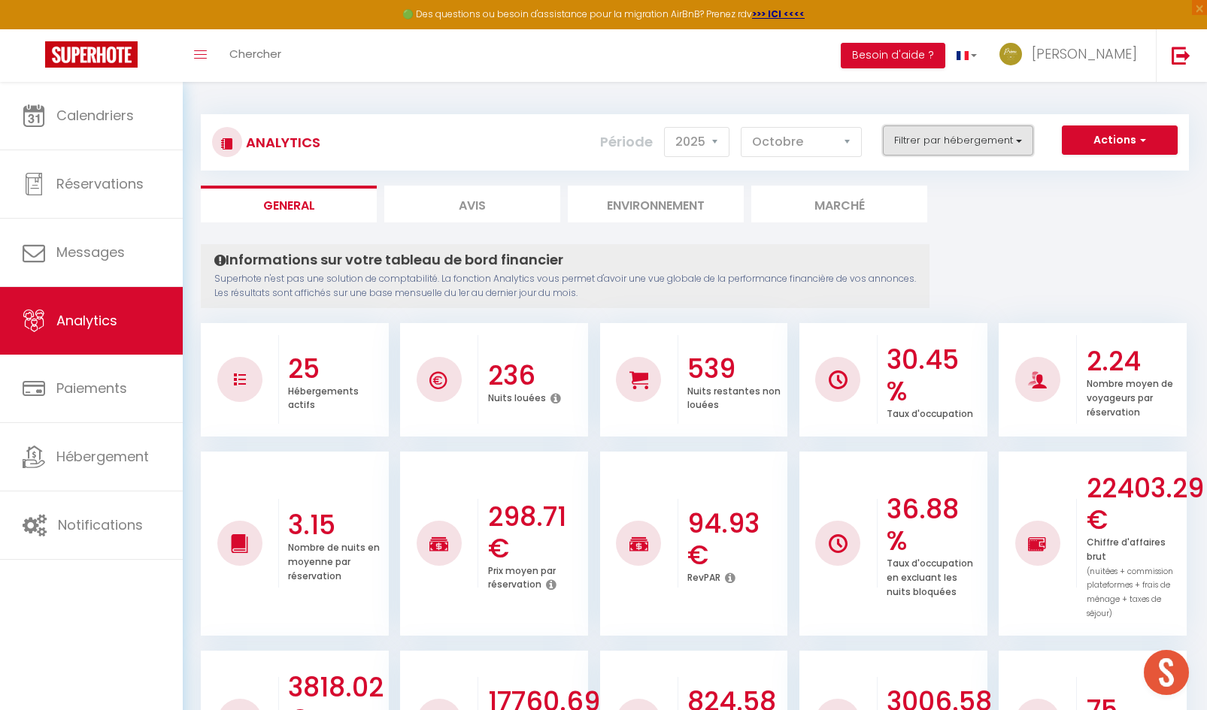
click at [935, 144] on button "Filtrer par hébergement" at bounding box center [958, 141] width 150 height 30
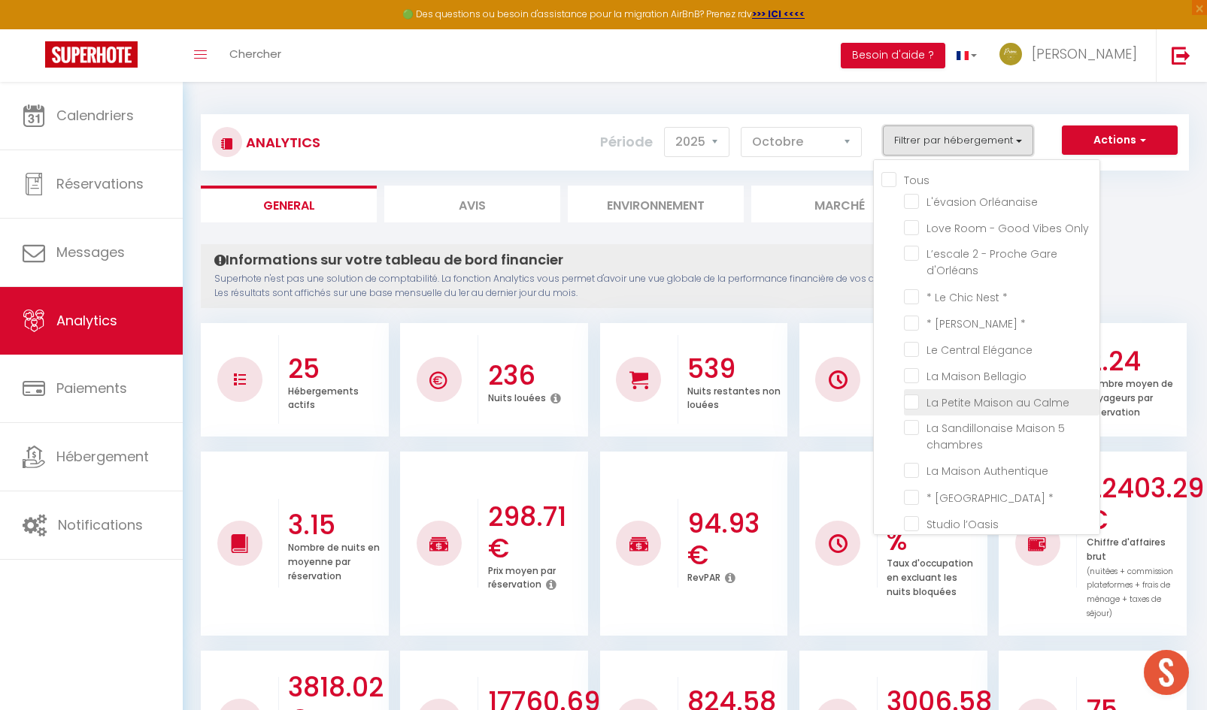
scroll to position [150, 0]
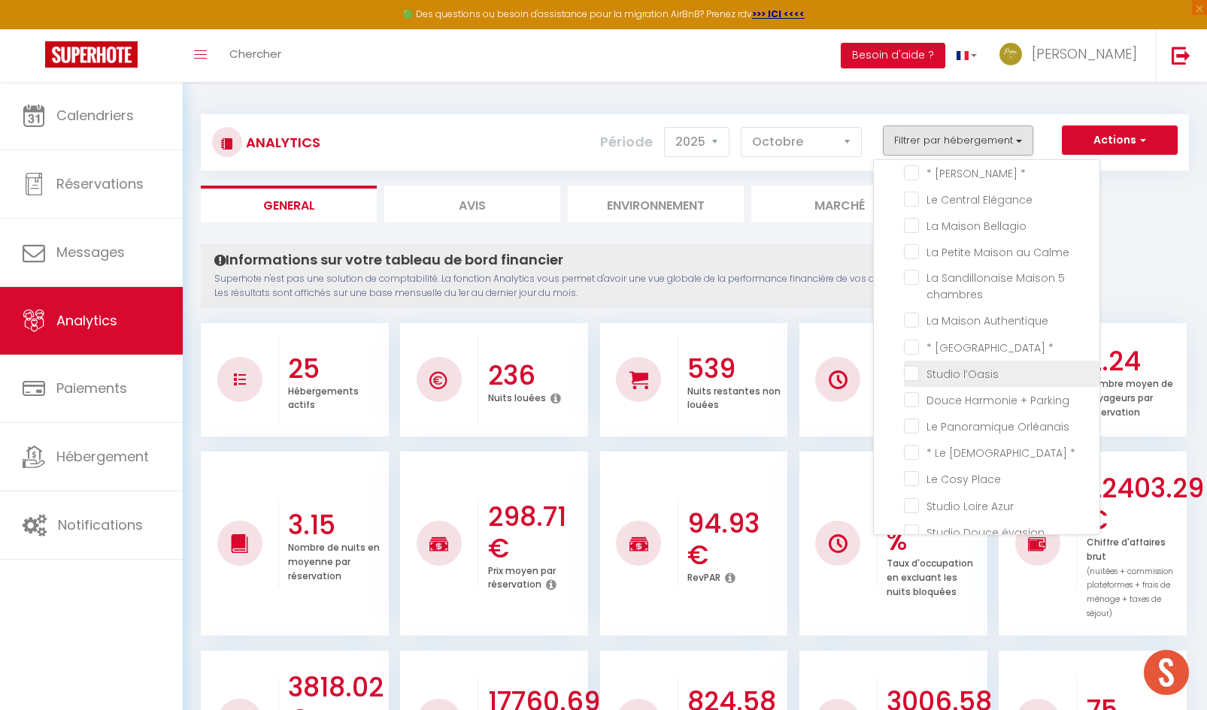
click at [910, 372] on l’Oasis "checkbox" at bounding box center [1001, 372] width 195 height 15
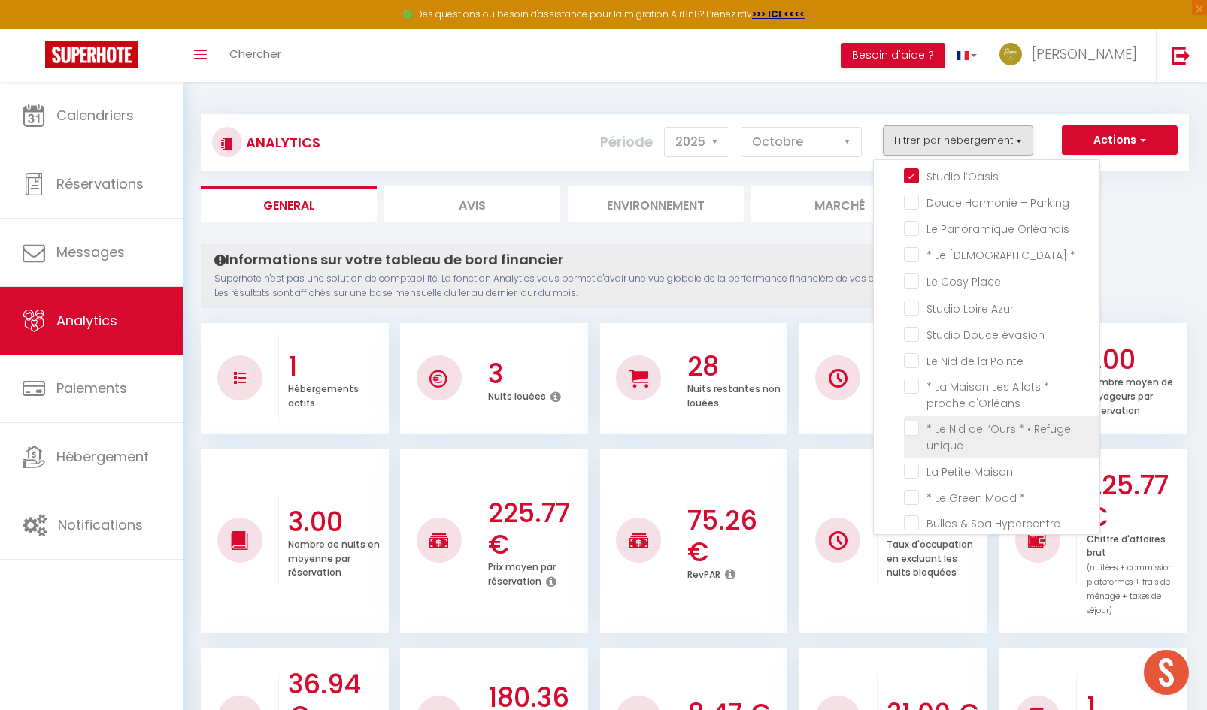
scroll to position [376, 0]
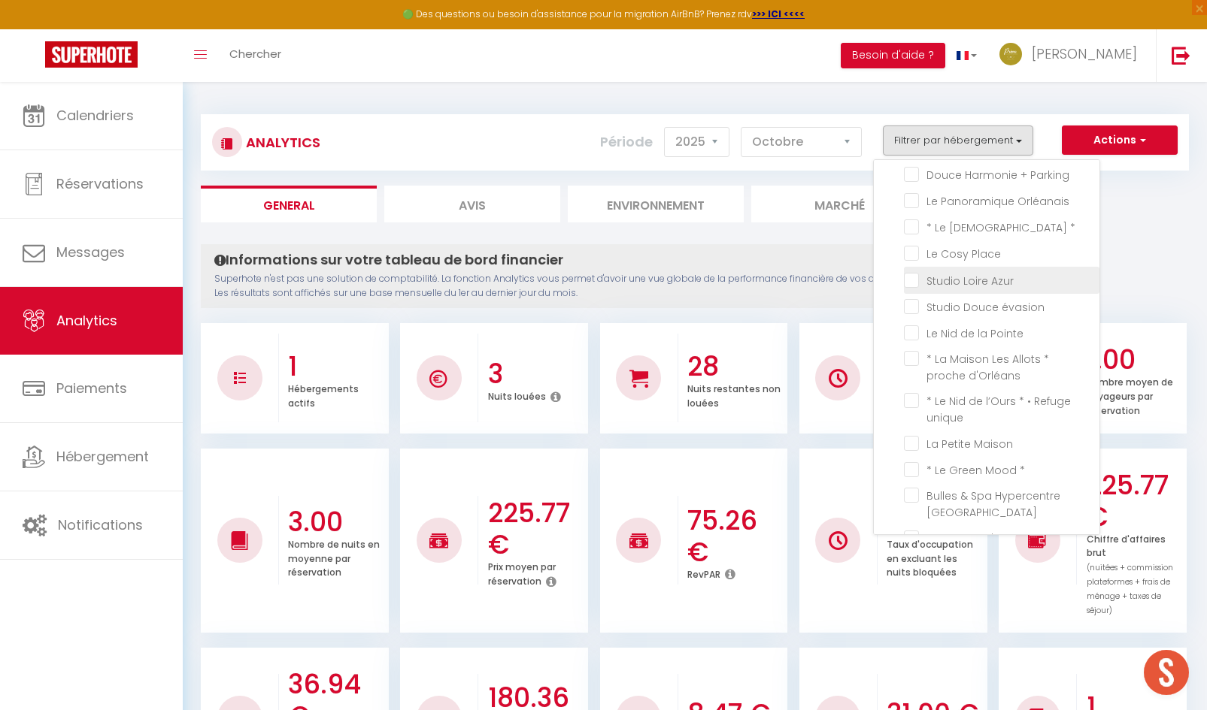
click at [918, 272] on Azur "checkbox" at bounding box center [1001, 278] width 195 height 15
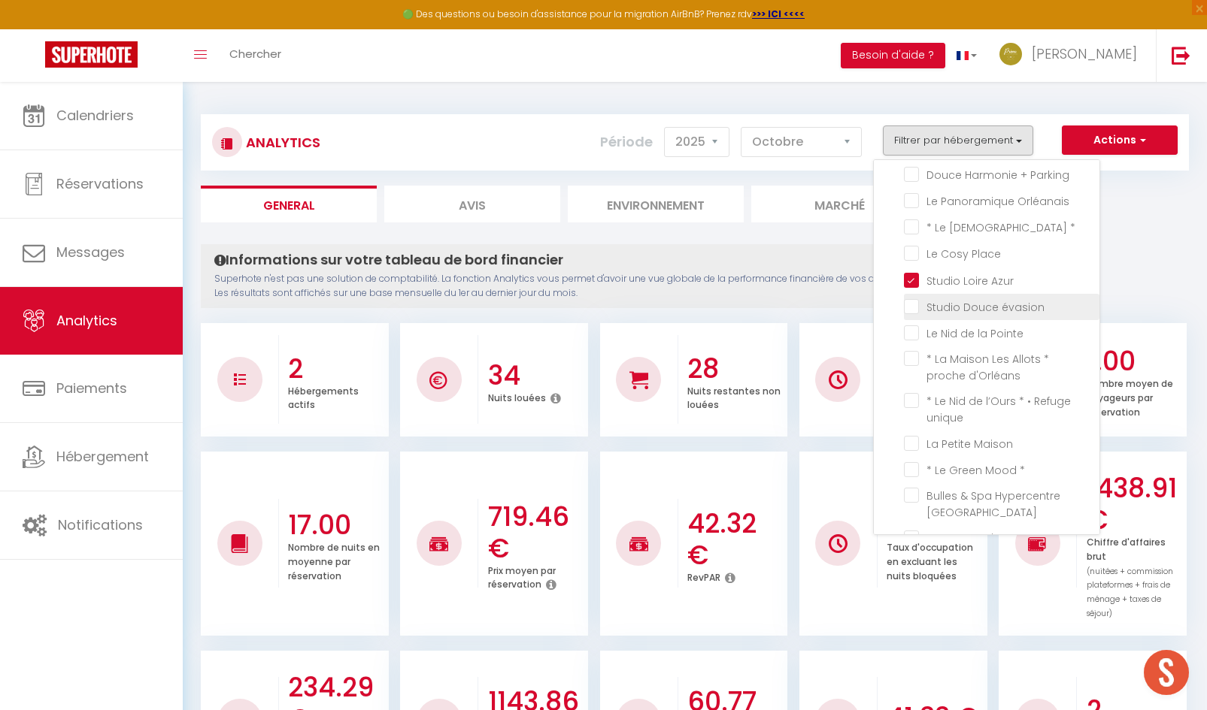
click at [913, 308] on li "Studio Douce évasion" at bounding box center [1001, 307] width 195 height 26
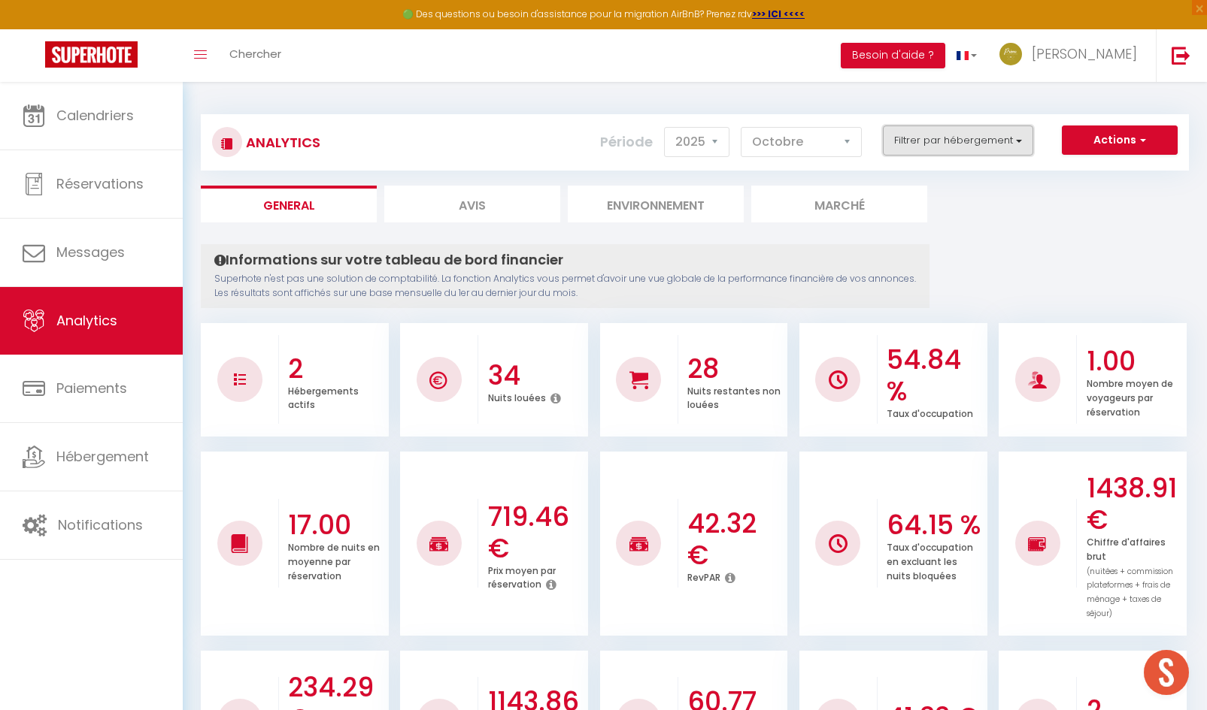
click at [931, 133] on button "Filtrer par hébergement" at bounding box center [958, 141] width 150 height 30
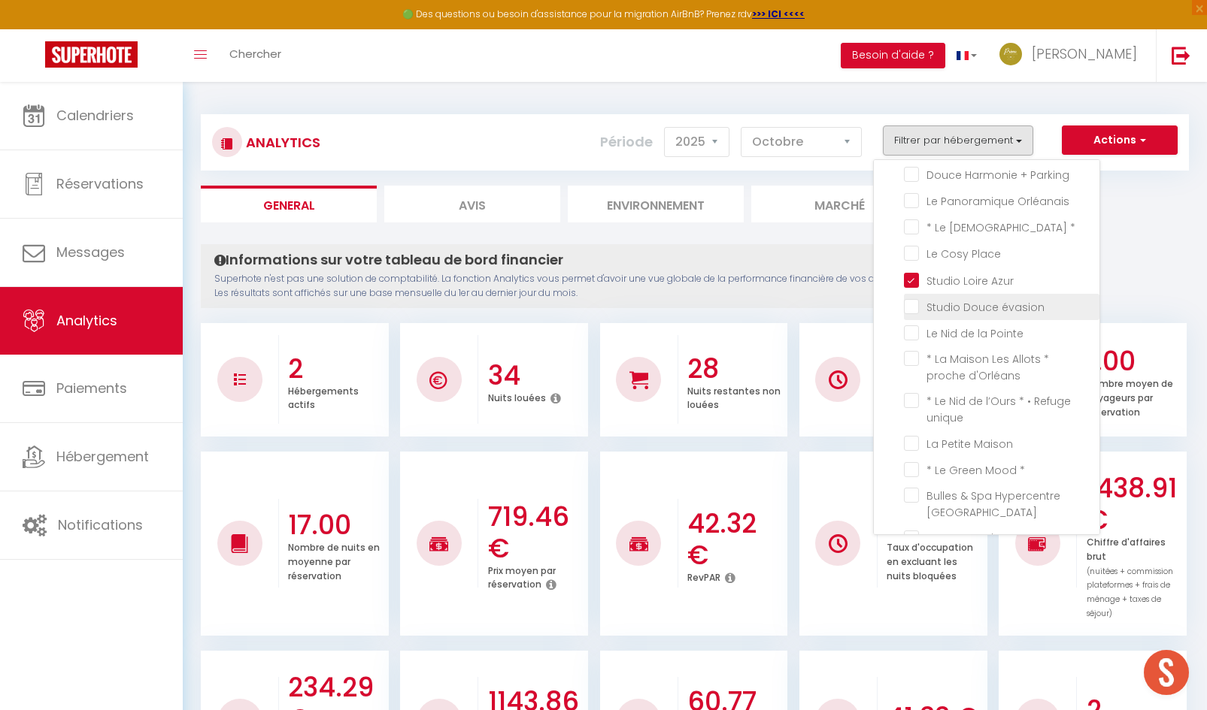
click at [916, 306] on évasion "checkbox" at bounding box center [1001, 305] width 195 height 15
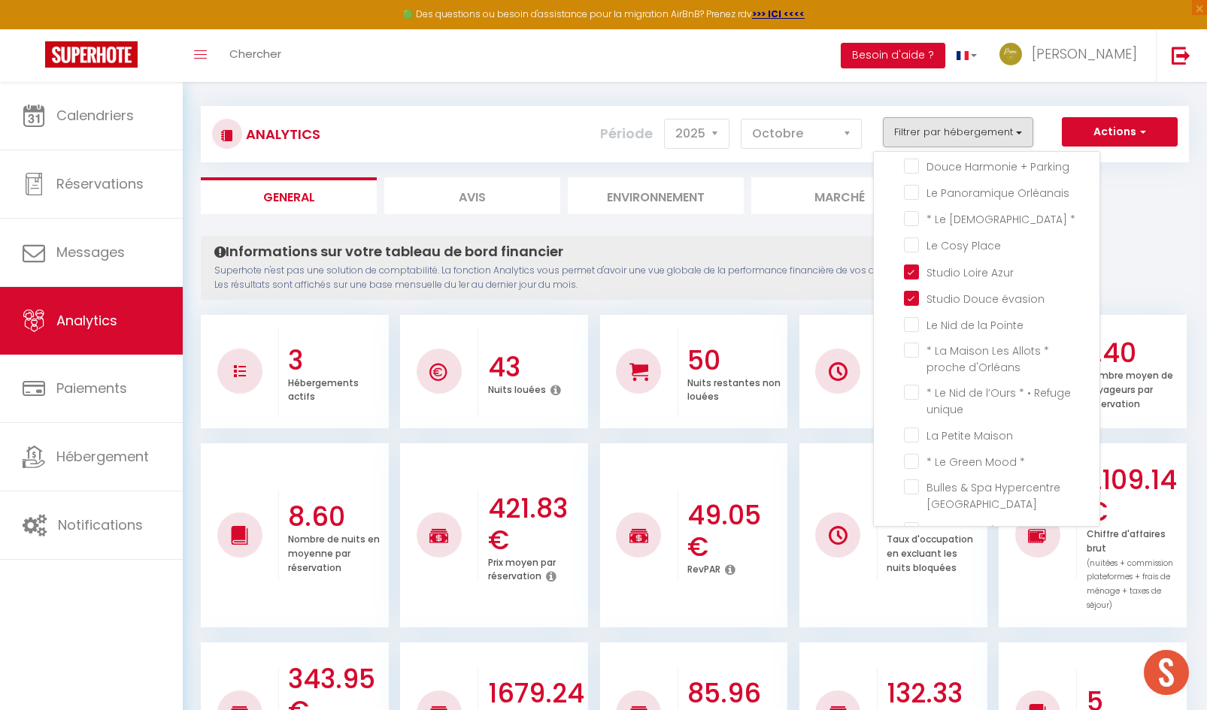
scroll to position [0, 0]
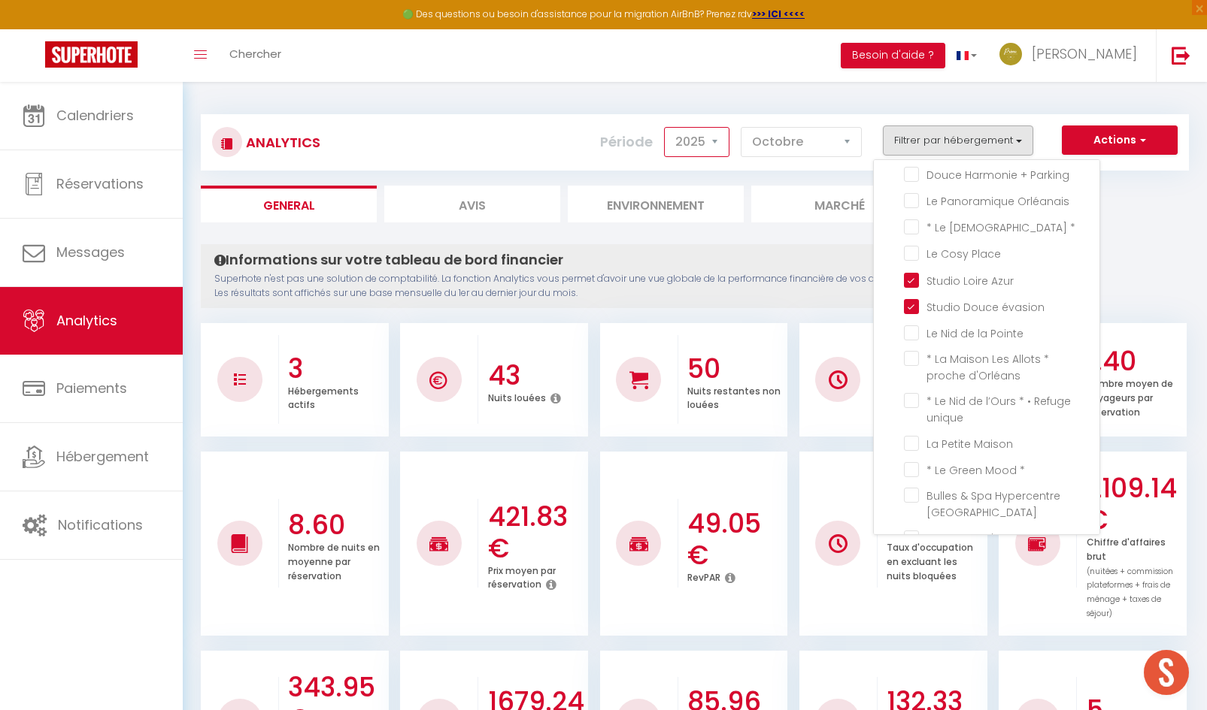
click at [706, 147] on select "2014 2015 2016 2017 2018 2019 2020 2021 2022 2023 2024 2025 2026 2027" at bounding box center [696, 142] width 65 height 30
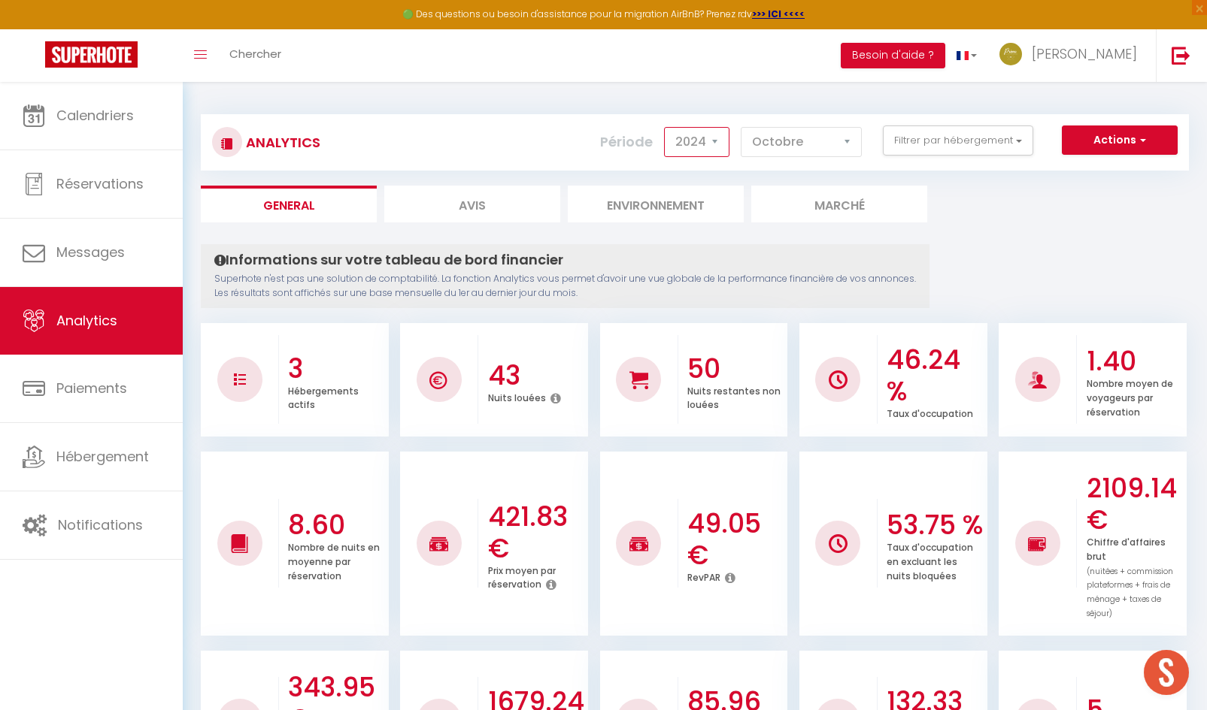
click at [665, 127] on select "2014 2015 2016 2017 2018 2019 2020 2021 2022 2023 2024 2025 2026 2027" at bounding box center [696, 142] width 65 height 30
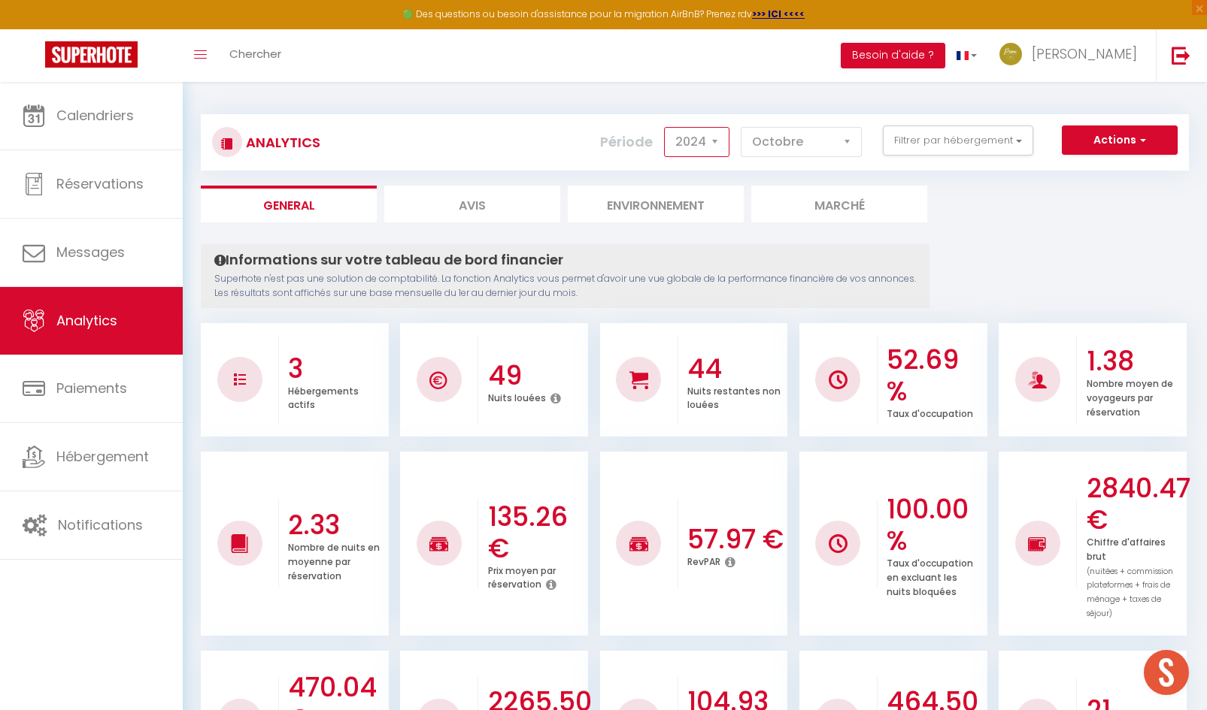
click at [711, 141] on select "2014 2015 2016 2017 2018 2019 2020 2021 2022 2023 2024 2025 2026 2027" at bounding box center [696, 142] width 65 height 30
click at [665, 127] on select "2014 2015 2016 2017 2018 2019 2020 2021 2022 2023 2024 2025 2026 2027" at bounding box center [696, 142] width 65 height 30
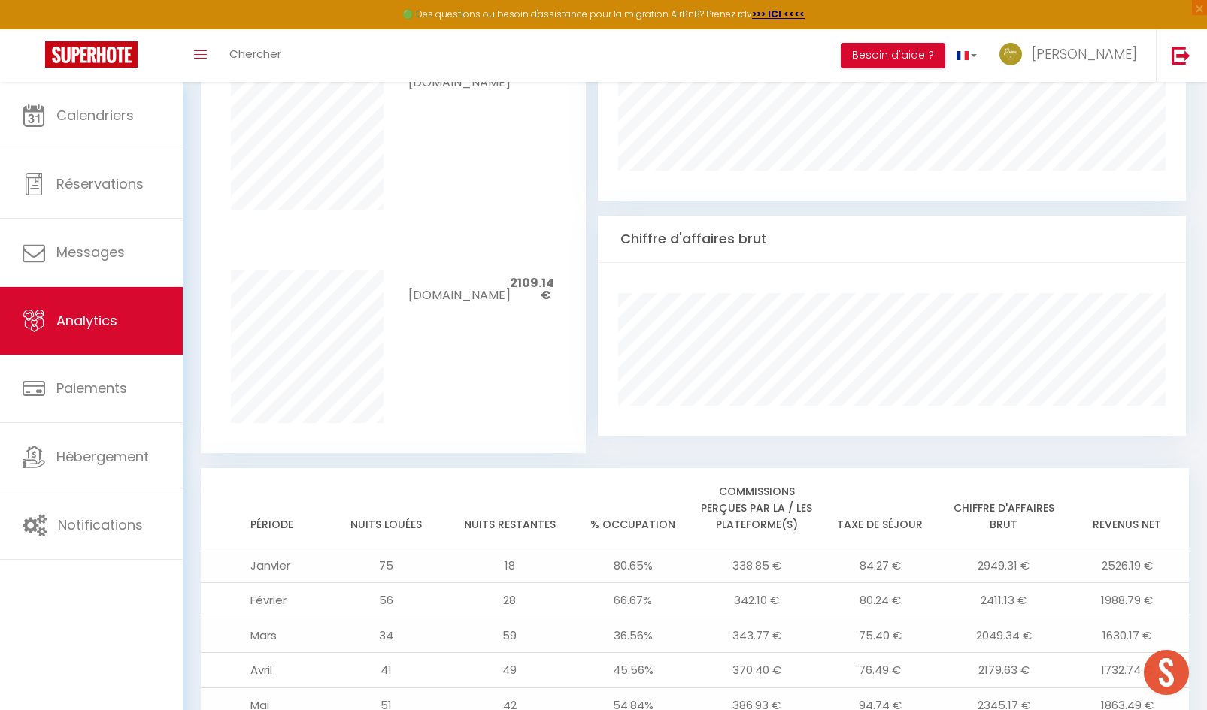
scroll to position [526, 0]
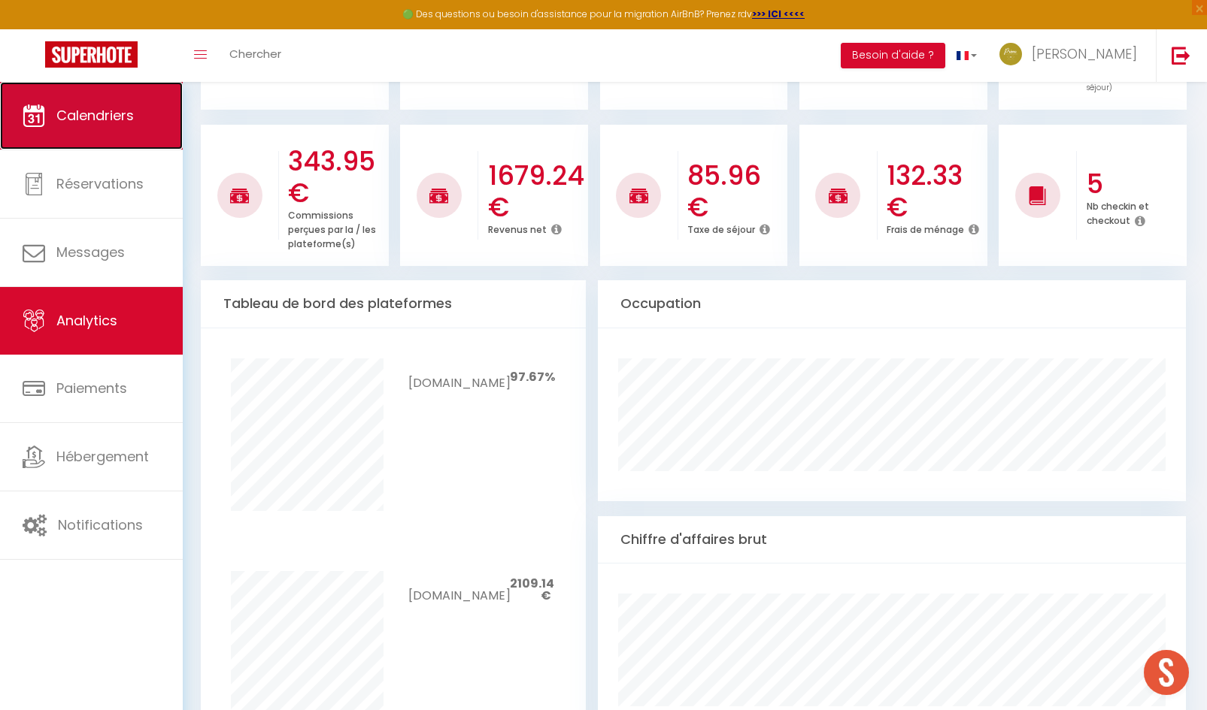
click at [126, 126] on link "Calendriers" at bounding box center [91, 116] width 183 height 68
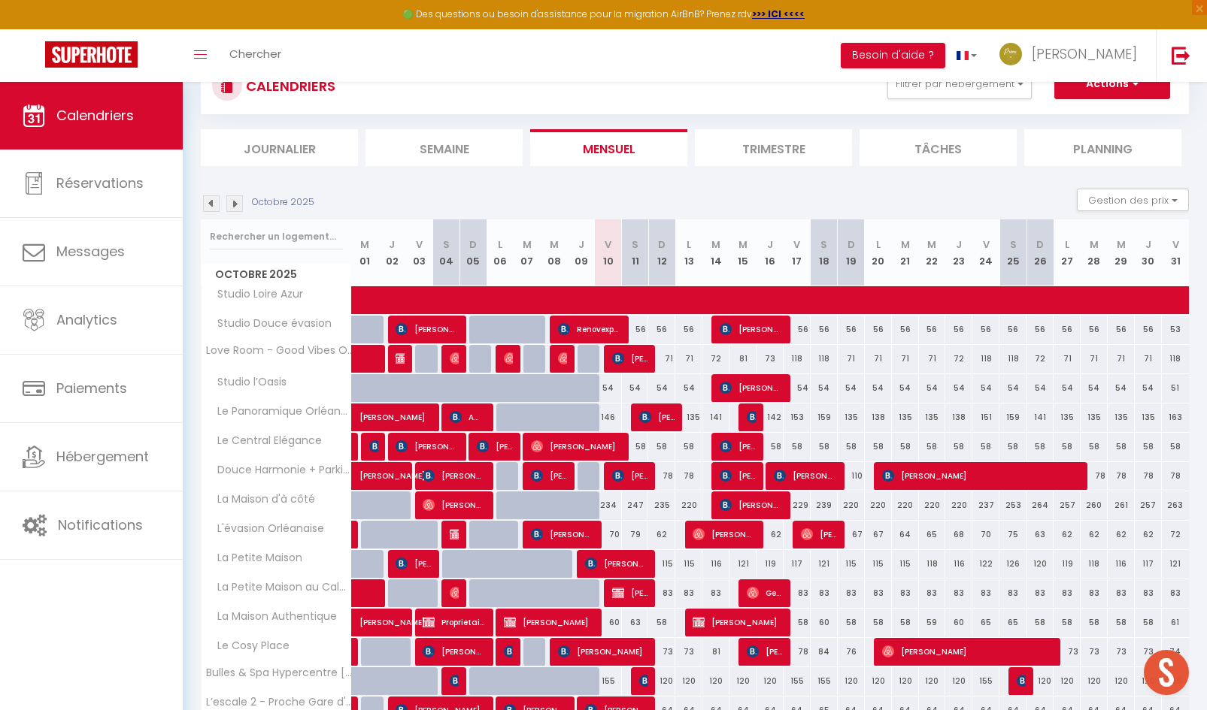
scroll to position [17, 0]
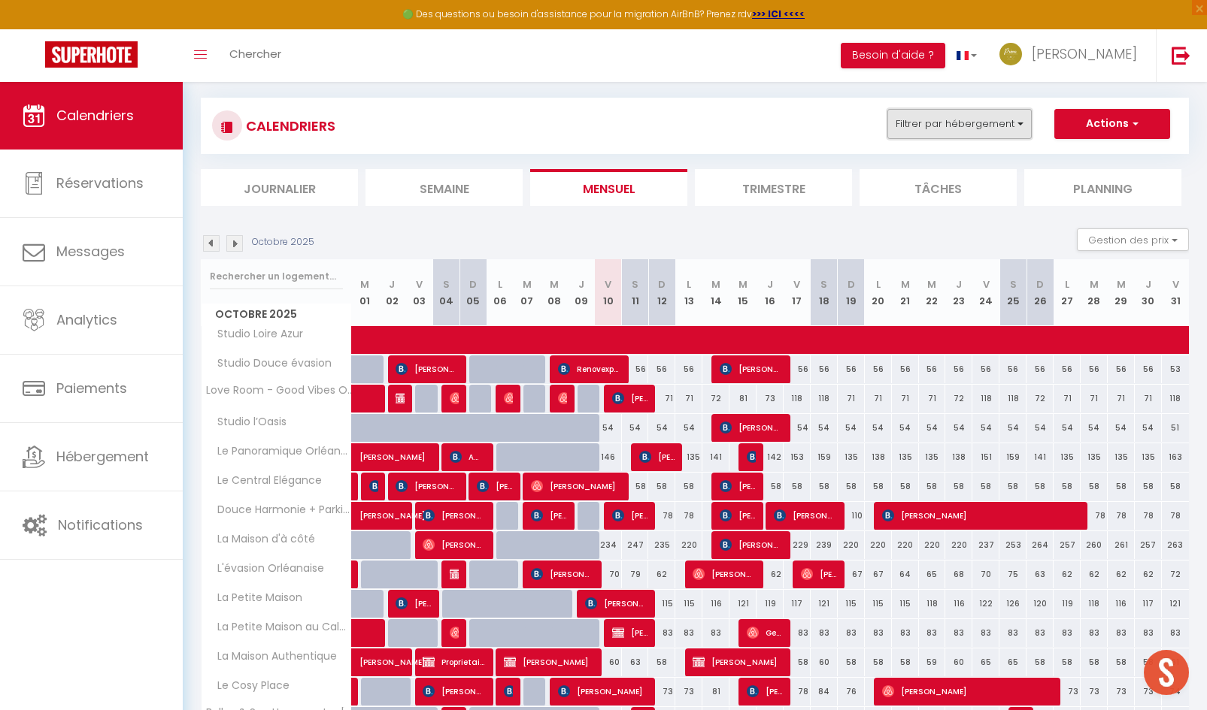
click at [971, 124] on button "Filtrer par hébergement" at bounding box center [959, 124] width 144 height 30
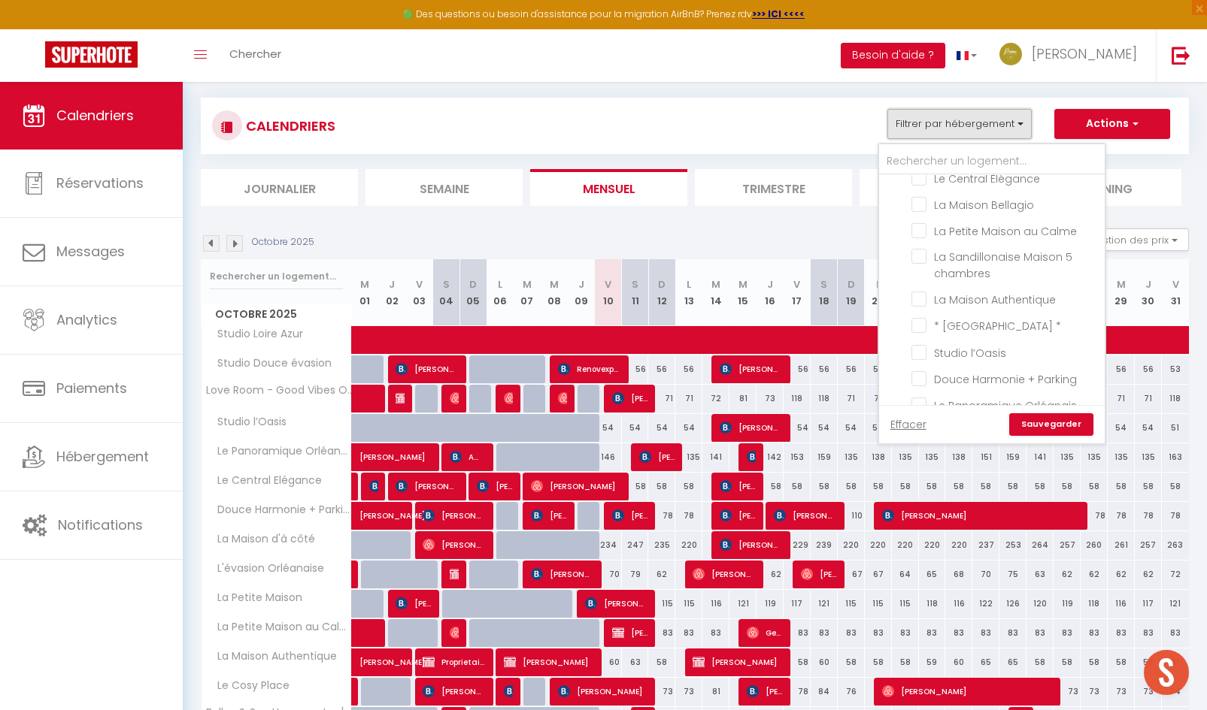
scroll to position [226, 0]
click at [919, 317] on input "Studio l’Oasis" at bounding box center [1005, 324] width 188 height 15
click at [923, 299] on input "Studio Loire Azur" at bounding box center [1005, 305] width 188 height 15
click at [919, 327] on input "Studio Douce évasion" at bounding box center [1005, 332] width 188 height 15
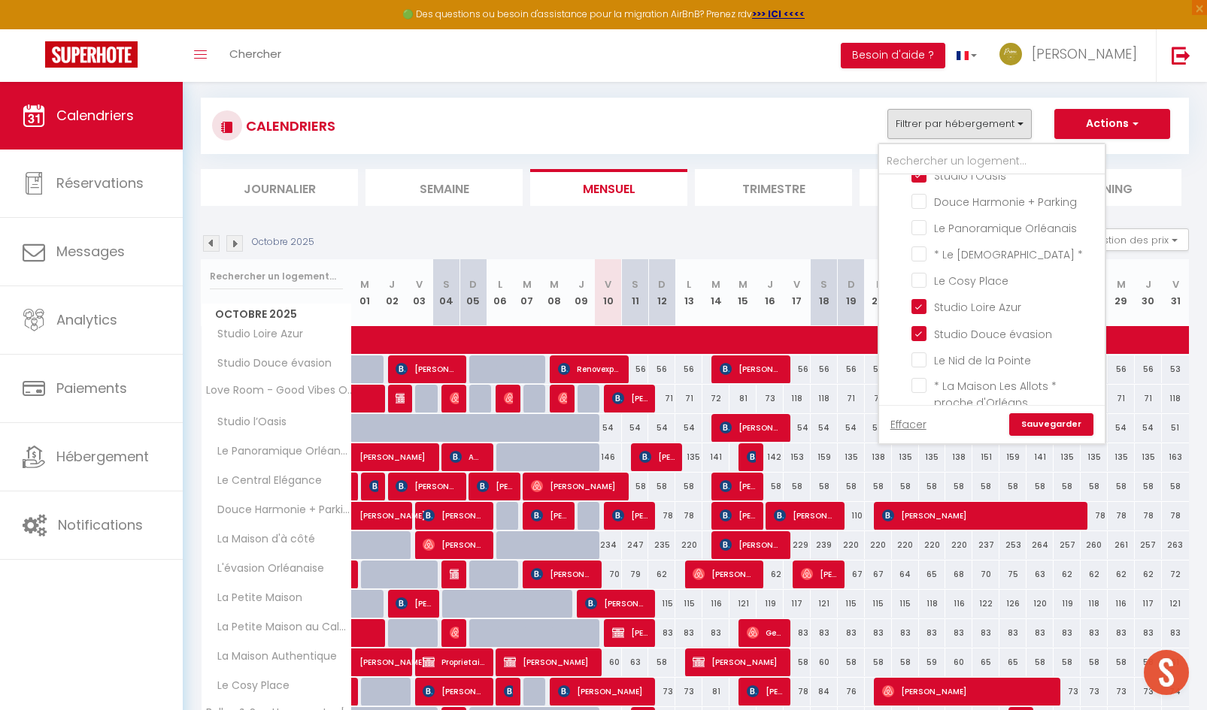
click at [1039, 424] on link "Sauvegarder" at bounding box center [1051, 425] width 84 height 23
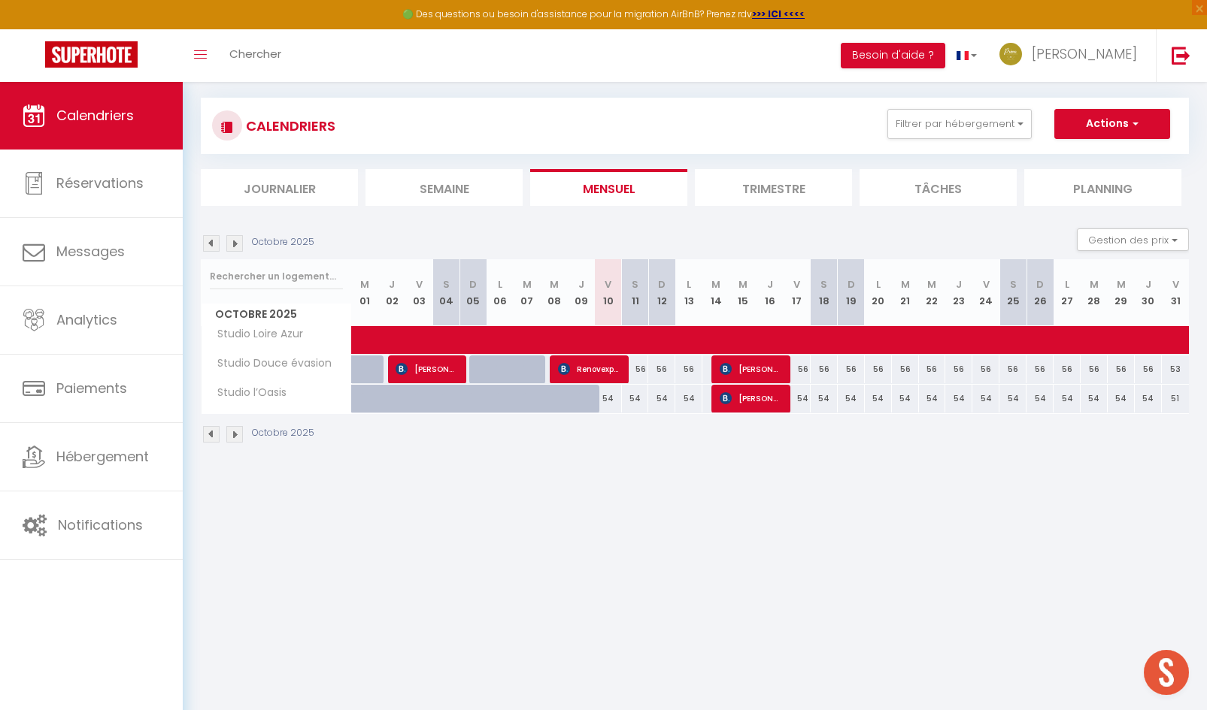
click at [211, 244] on img at bounding box center [211, 243] width 17 height 17
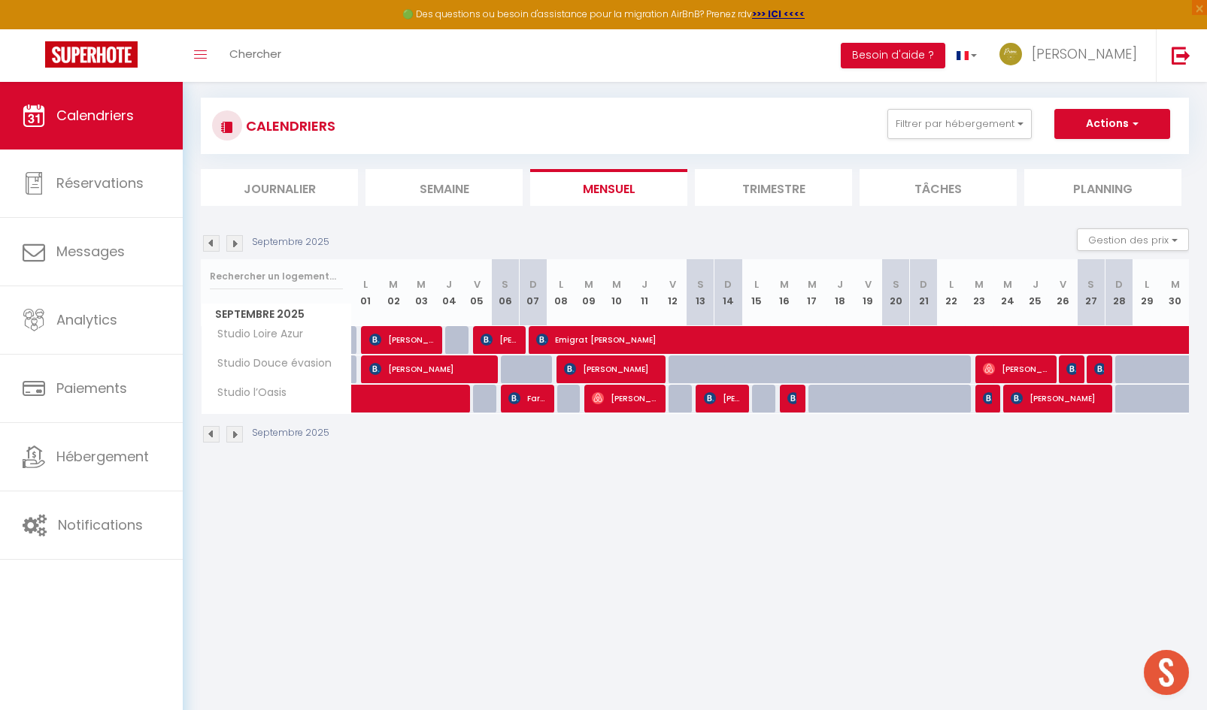
click at [211, 244] on img at bounding box center [211, 243] width 17 height 17
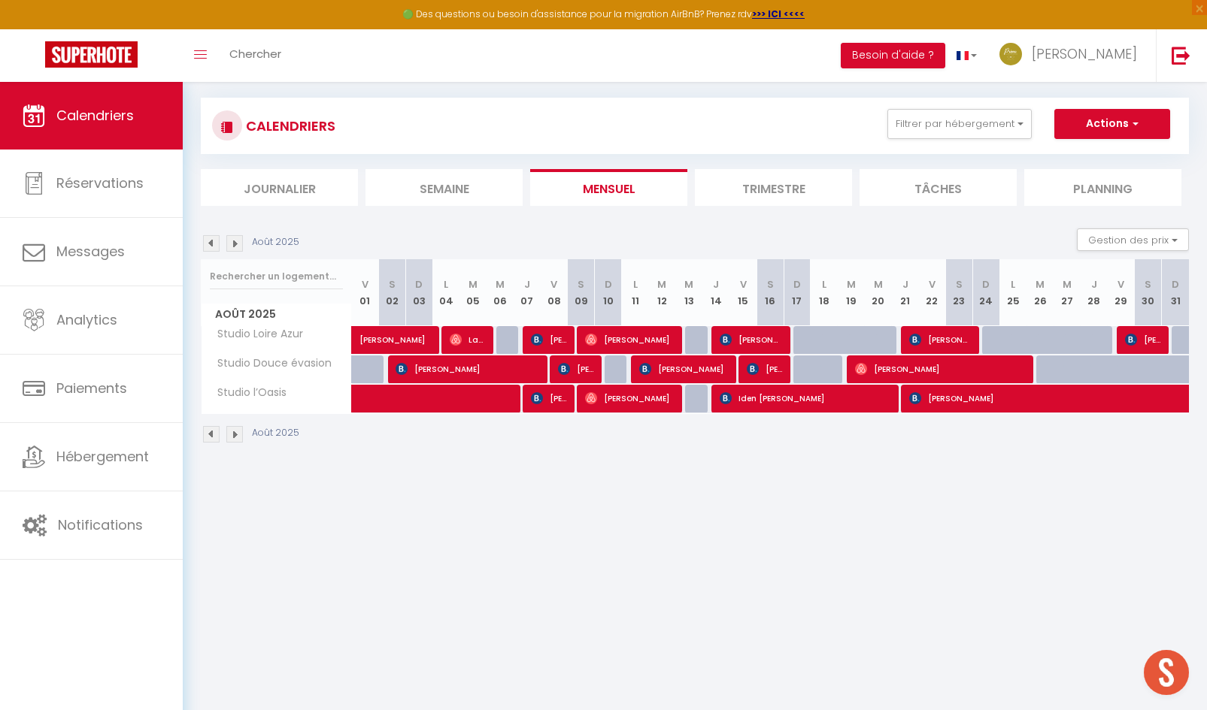
click at [211, 244] on img at bounding box center [211, 243] width 17 height 17
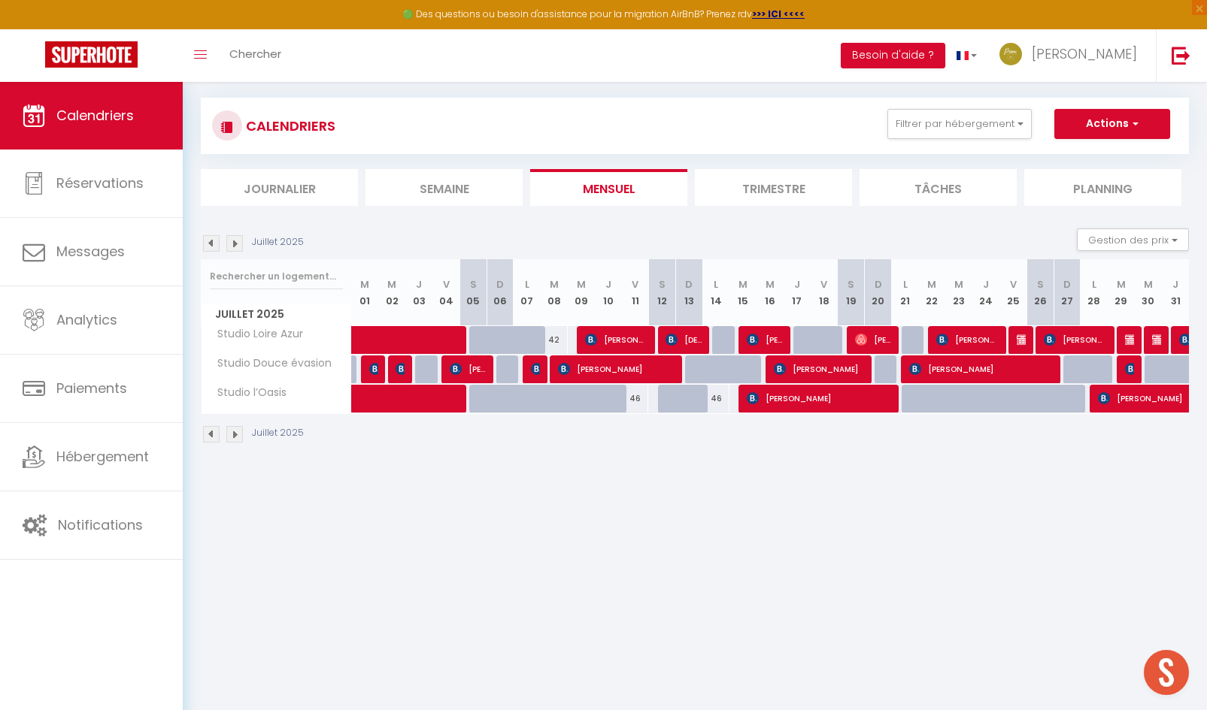
click at [211, 244] on img at bounding box center [211, 243] width 17 height 17
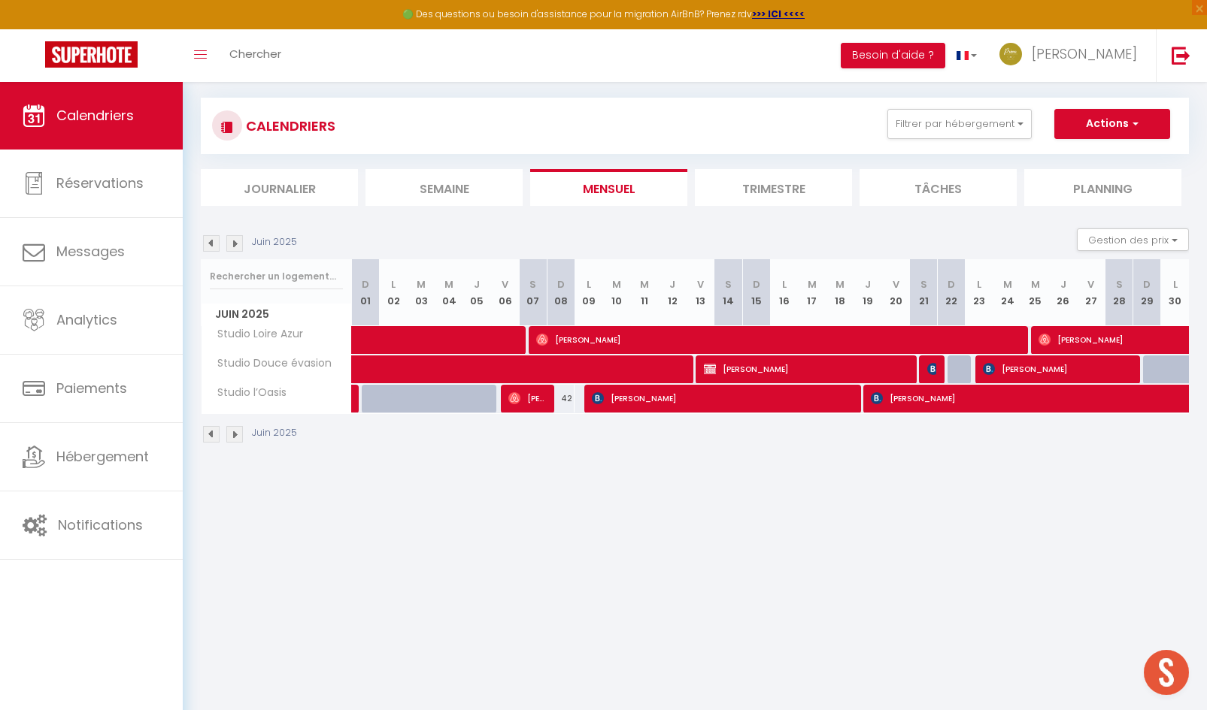
click at [211, 243] on img at bounding box center [211, 243] width 17 height 17
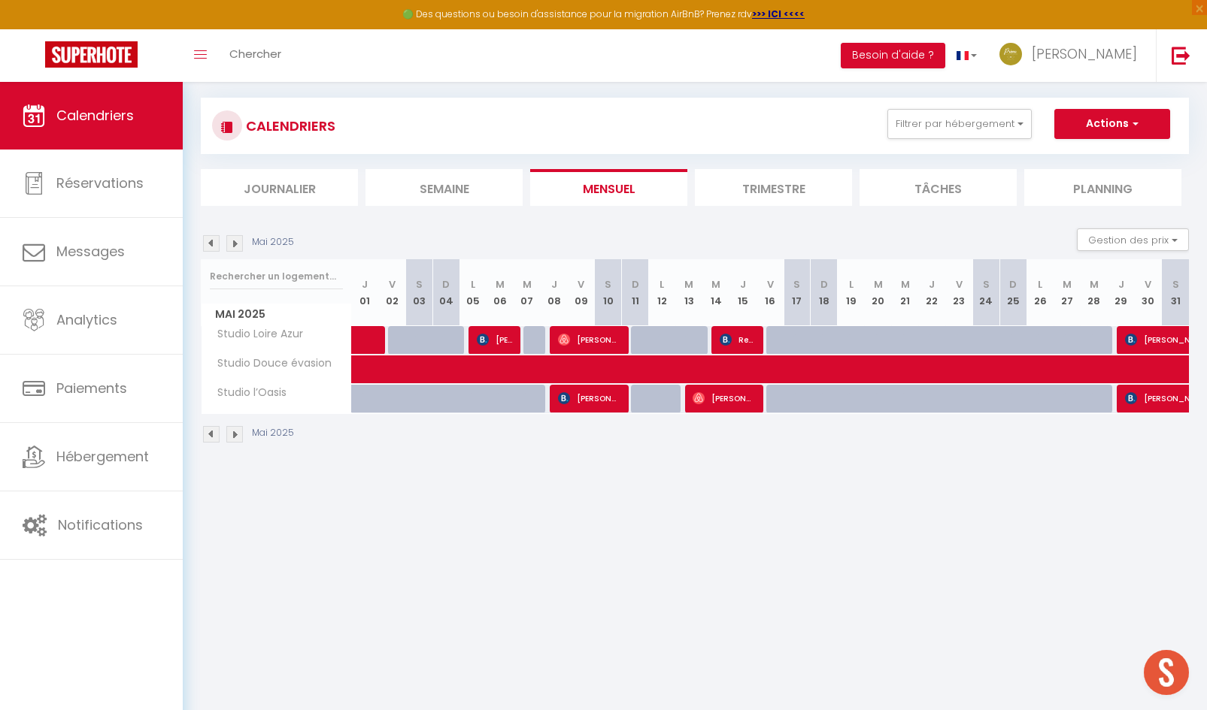
click at [211, 243] on img at bounding box center [211, 243] width 17 height 17
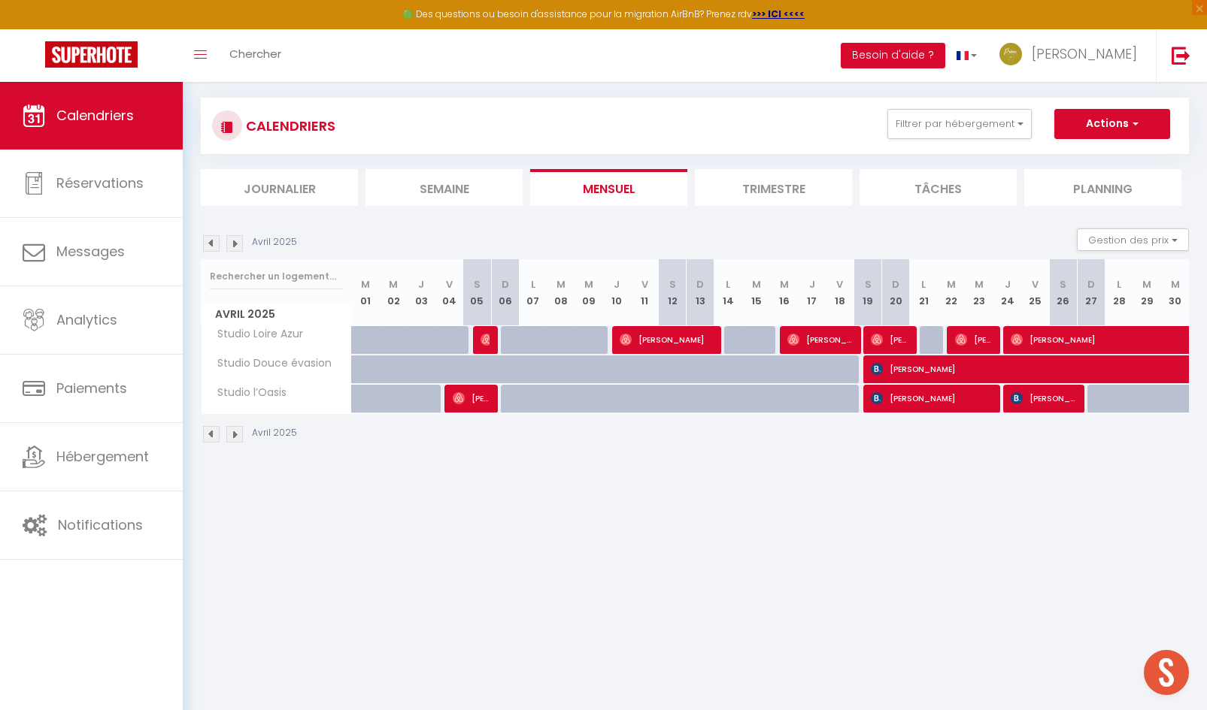
click at [211, 243] on img at bounding box center [211, 243] width 17 height 17
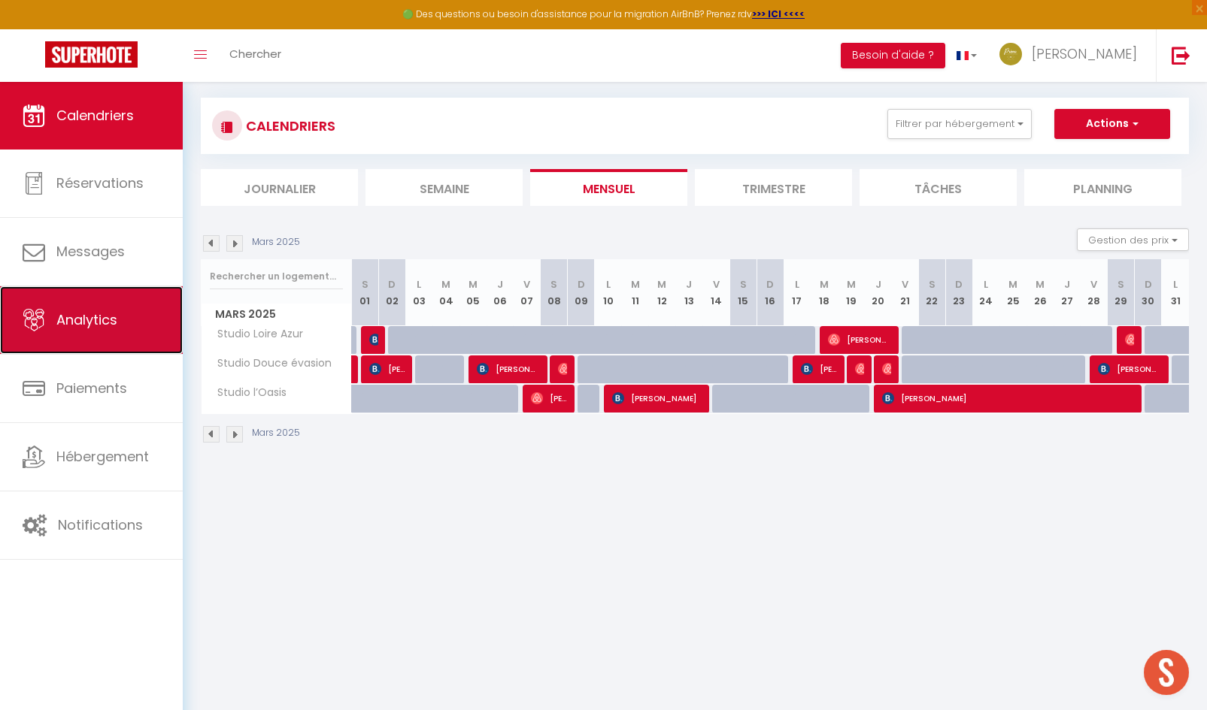
click at [129, 340] on link "Analytics" at bounding box center [91, 320] width 183 height 68
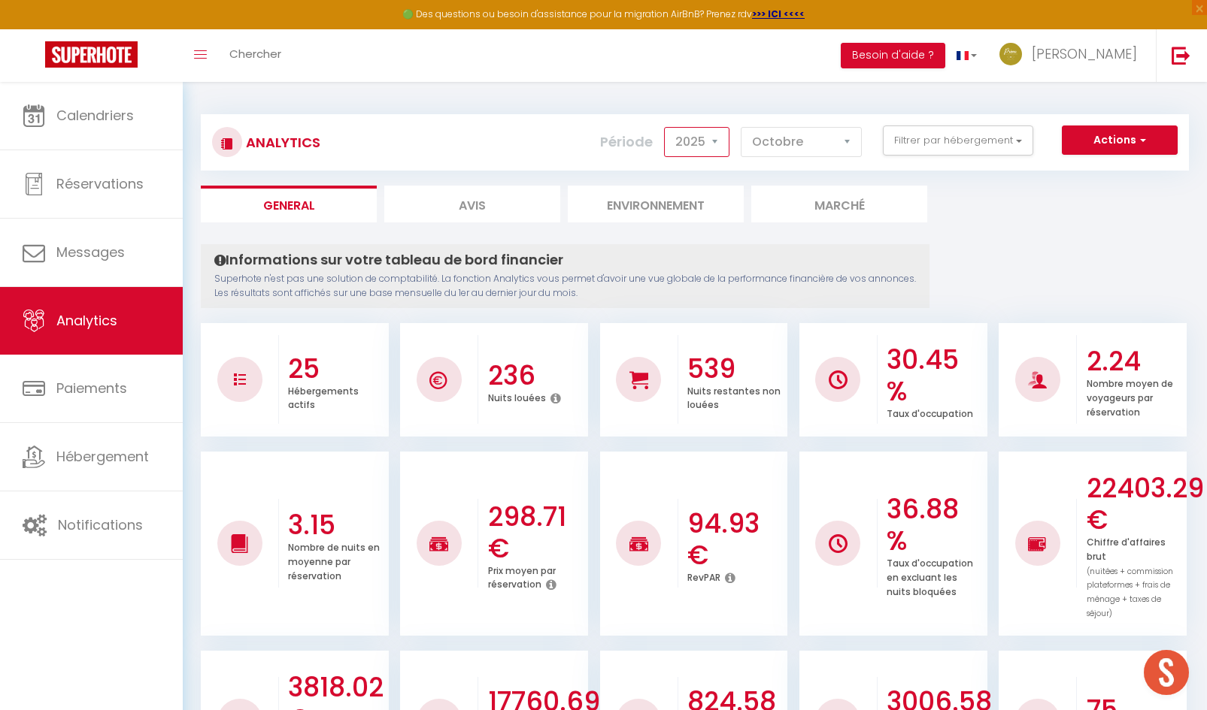
click at [704, 146] on select "2014 2015 2016 2017 2018 2019 2020 2021 2022 2023 2024 2025 2026 2027" at bounding box center [696, 142] width 65 height 30
click at [665, 127] on select "2014 2015 2016 2017 2018 2019 2020 2021 2022 2023 2024 2025 2026 2027" at bounding box center [696, 142] width 65 height 30
click at [768, 151] on select "[PERSON_NAME] Mars Avril Mai Juin Juillet Août Septembre Octobre Novembre Décem…" at bounding box center [801, 142] width 121 height 30
click at [741, 127] on select "[PERSON_NAME] Mars Avril Mai Juin Juillet Août Septembre Octobre Novembre Décem…" at bounding box center [801, 142] width 121 height 30
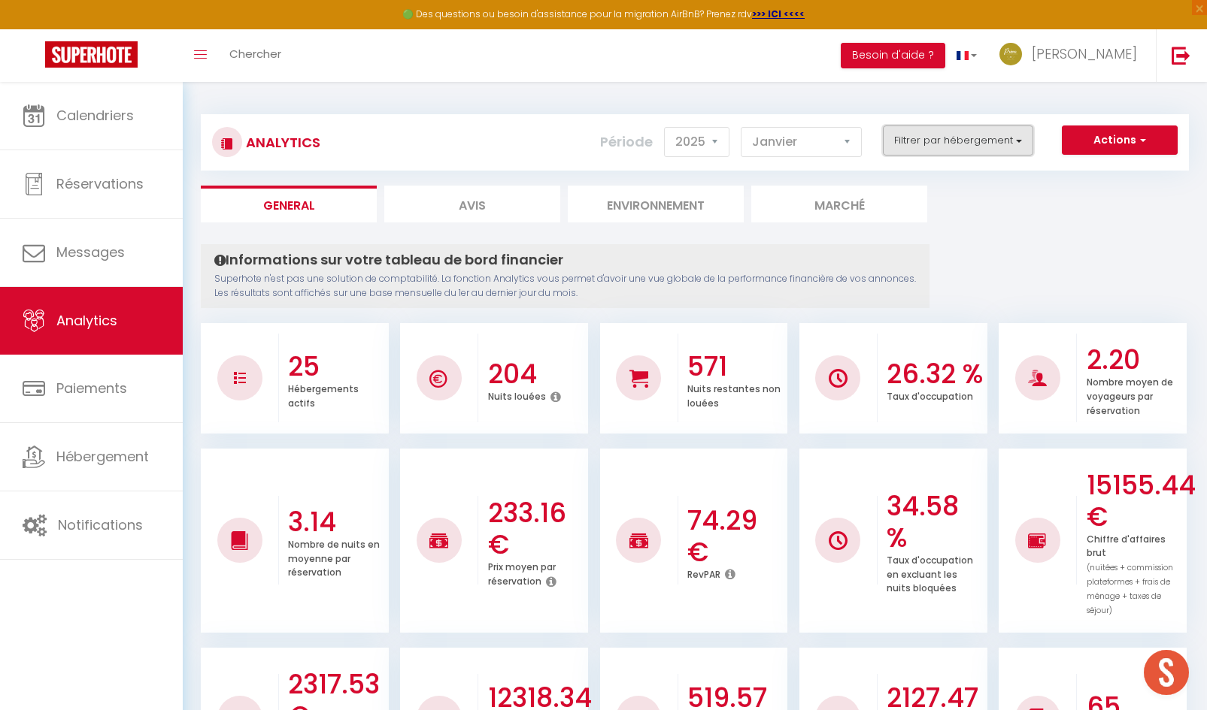
click at [938, 132] on button "Filtrer par hébergement" at bounding box center [958, 141] width 150 height 30
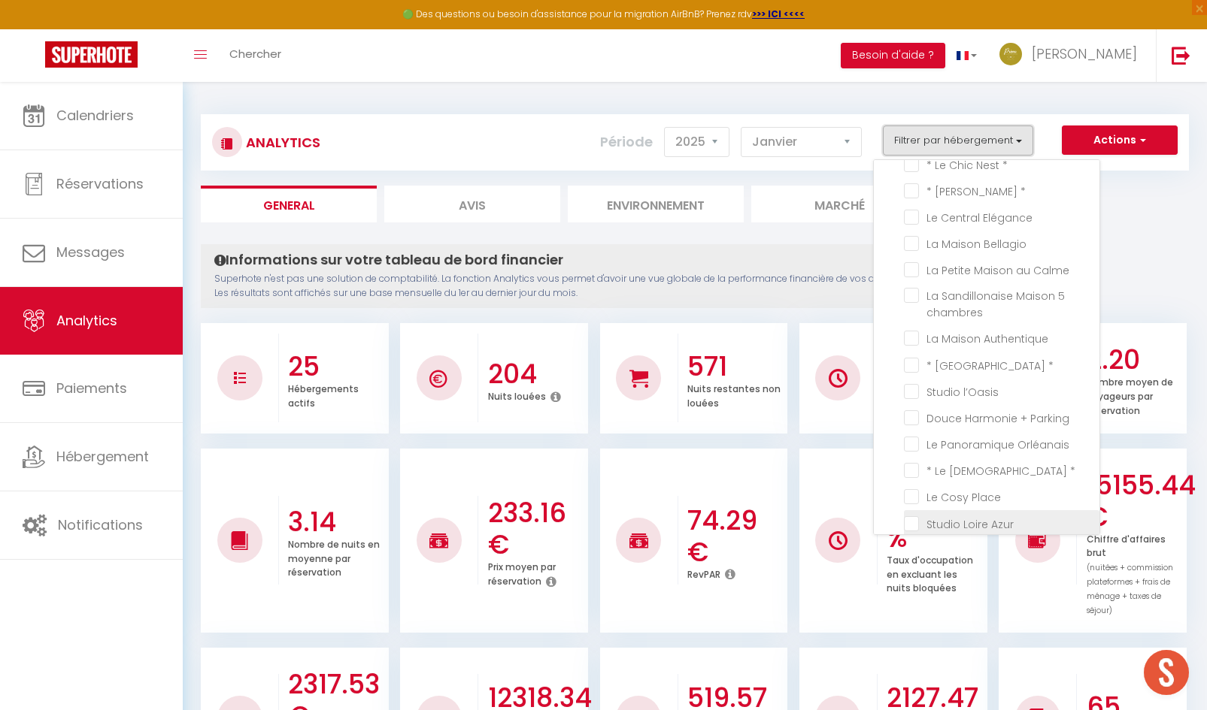
scroll to position [301, 0]
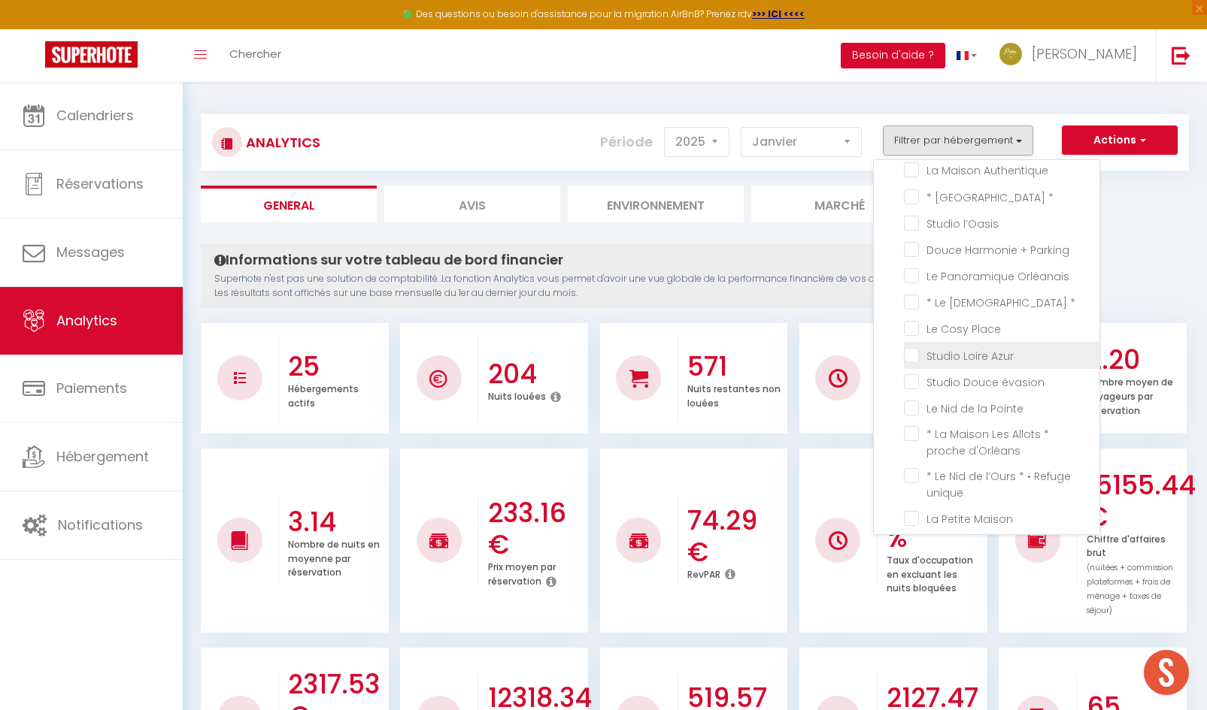
click at [913, 352] on Azur "checkbox" at bounding box center [1001, 354] width 195 height 15
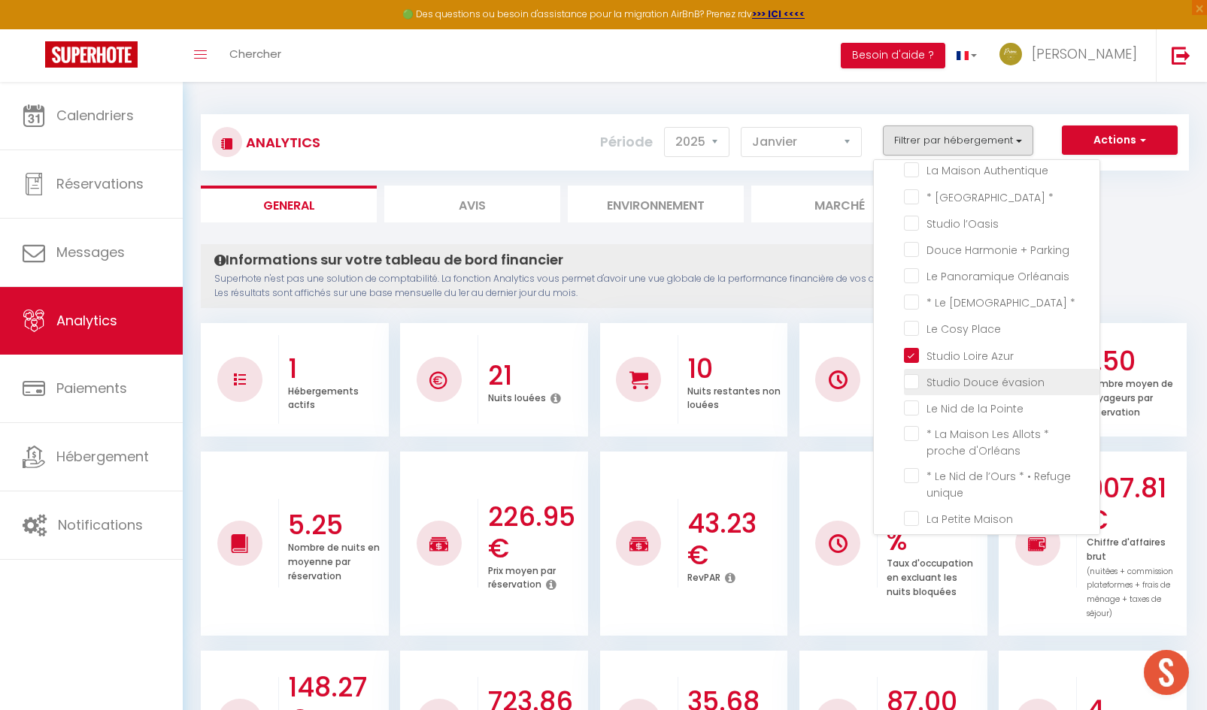
click at [917, 374] on évasion "checkbox" at bounding box center [1001, 381] width 195 height 15
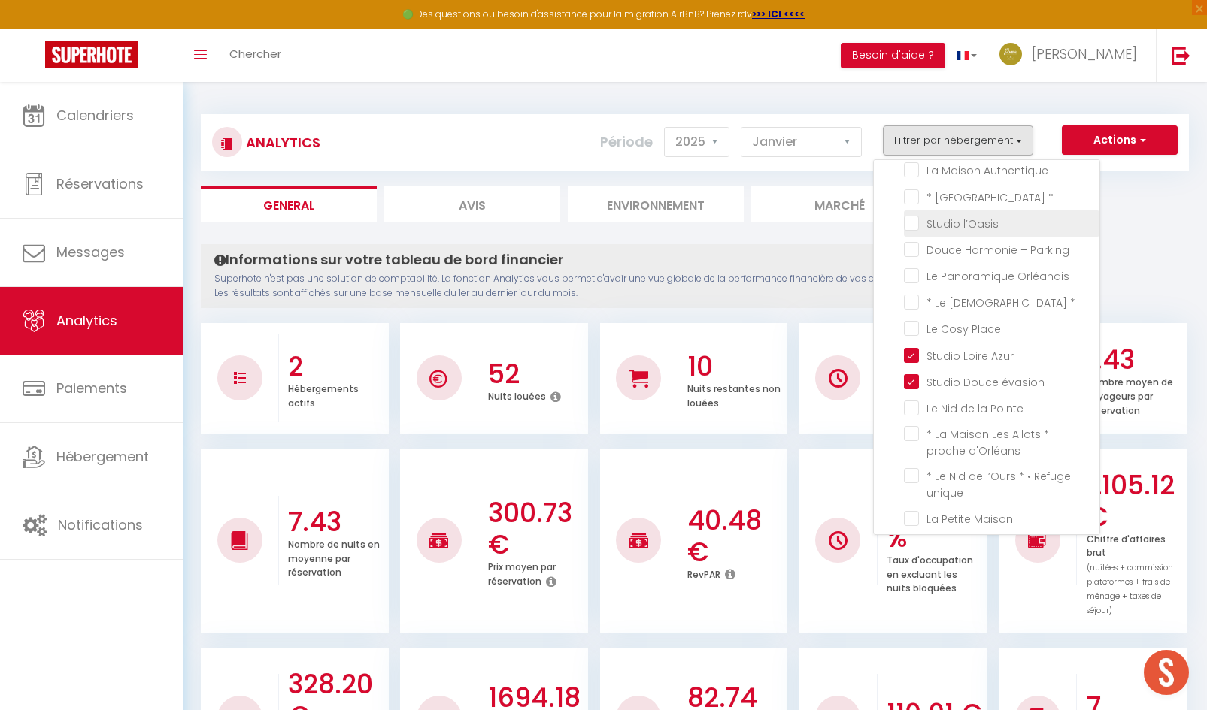
click at [917, 222] on l’Oasis "checkbox" at bounding box center [1001, 222] width 195 height 15
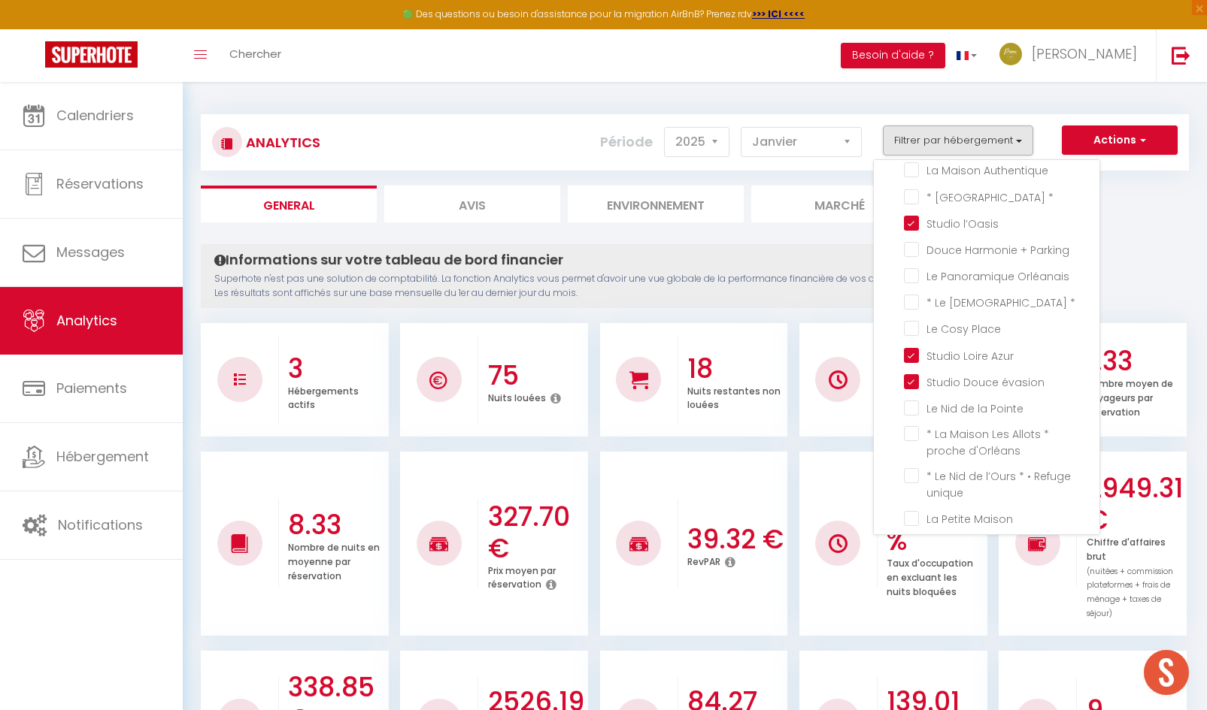
click at [801, 260] on h4 "Informations sur votre tableau de bord financier" at bounding box center [564, 260] width 701 height 17
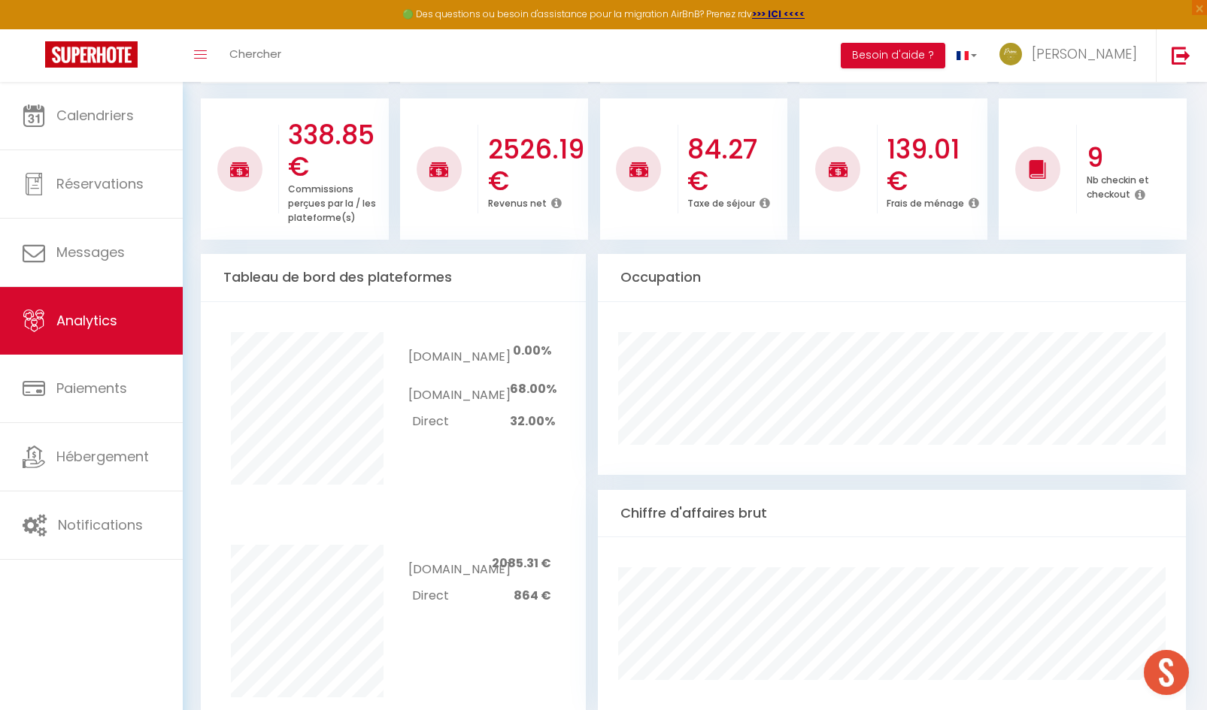
scroll to position [252, 0]
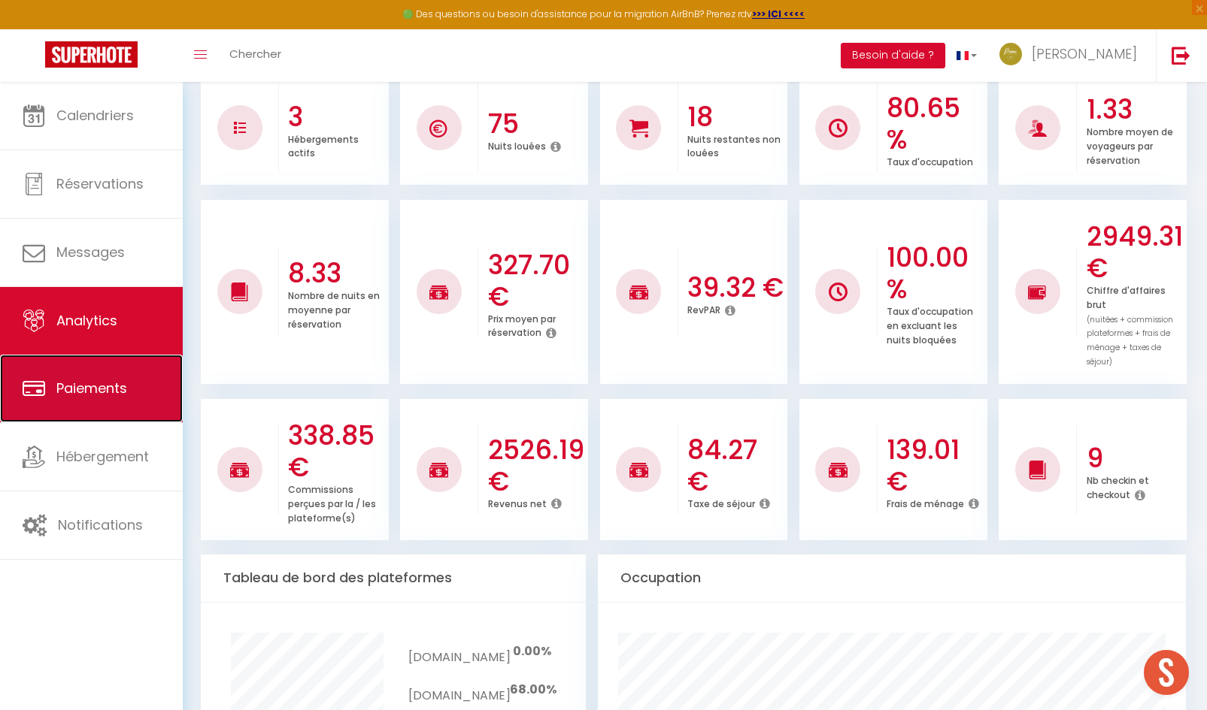
click at [105, 401] on link "Paiements" at bounding box center [91, 389] width 183 height 68
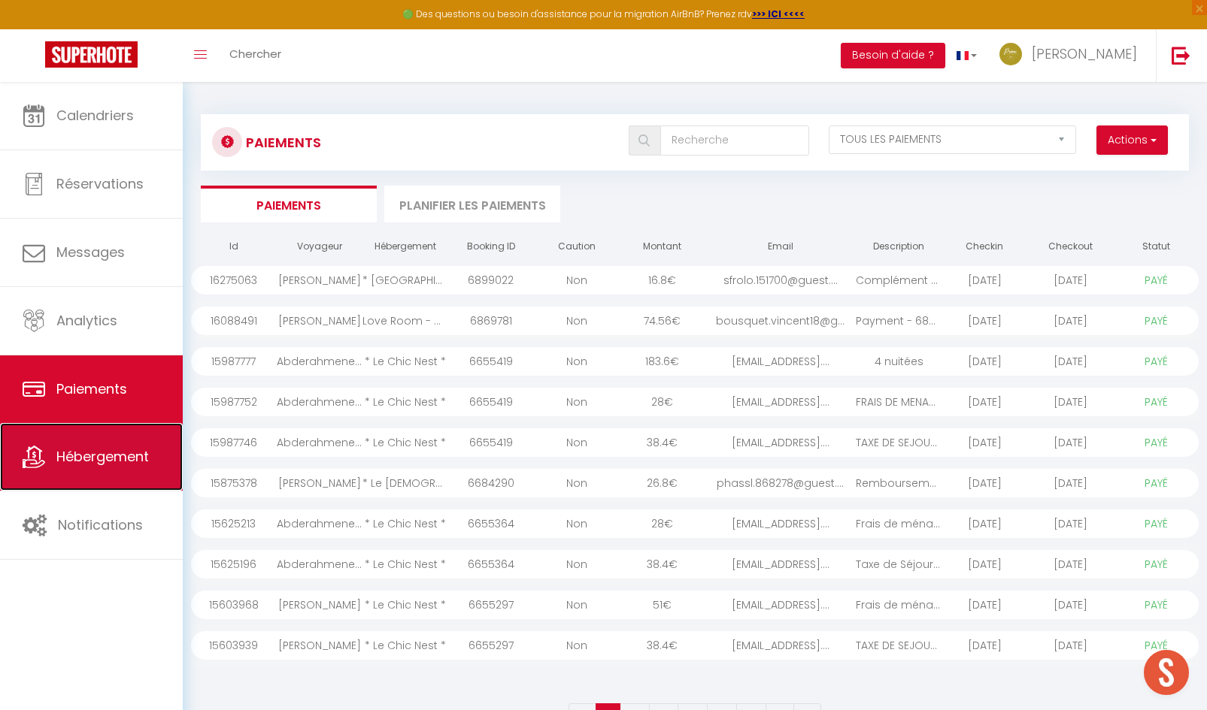
click at [72, 453] on span "Hébergement" at bounding box center [102, 456] width 92 height 19
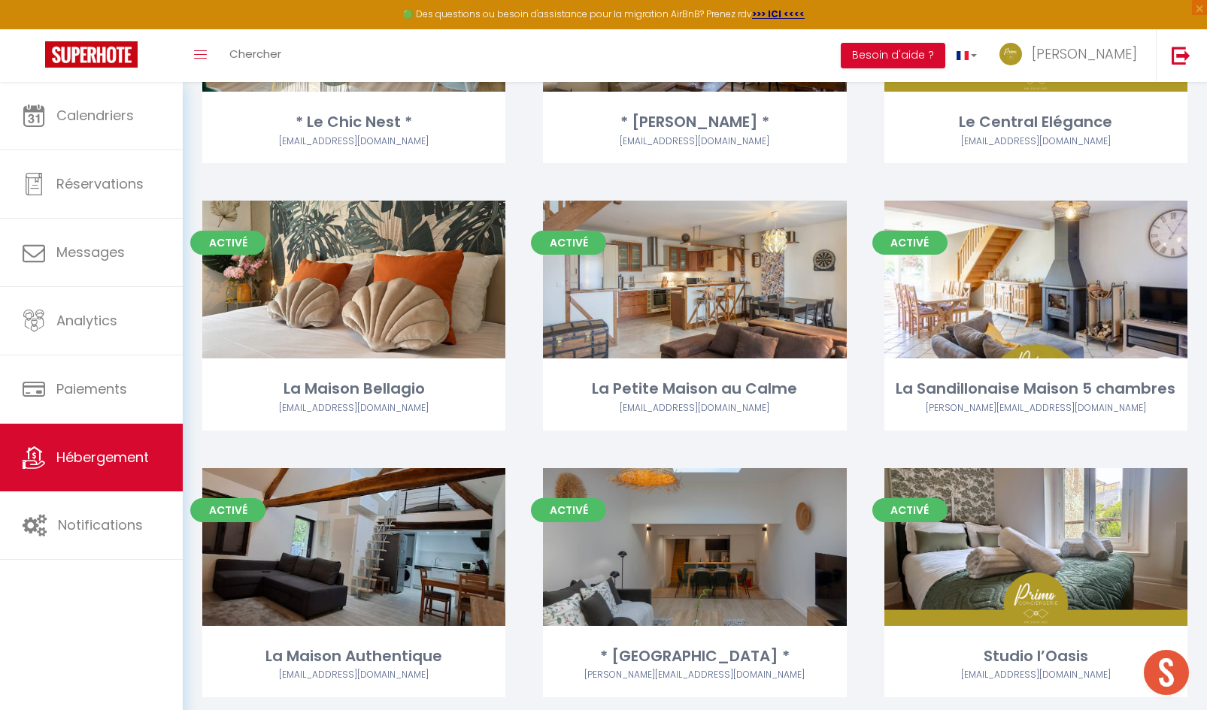
scroll to position [827, 0]
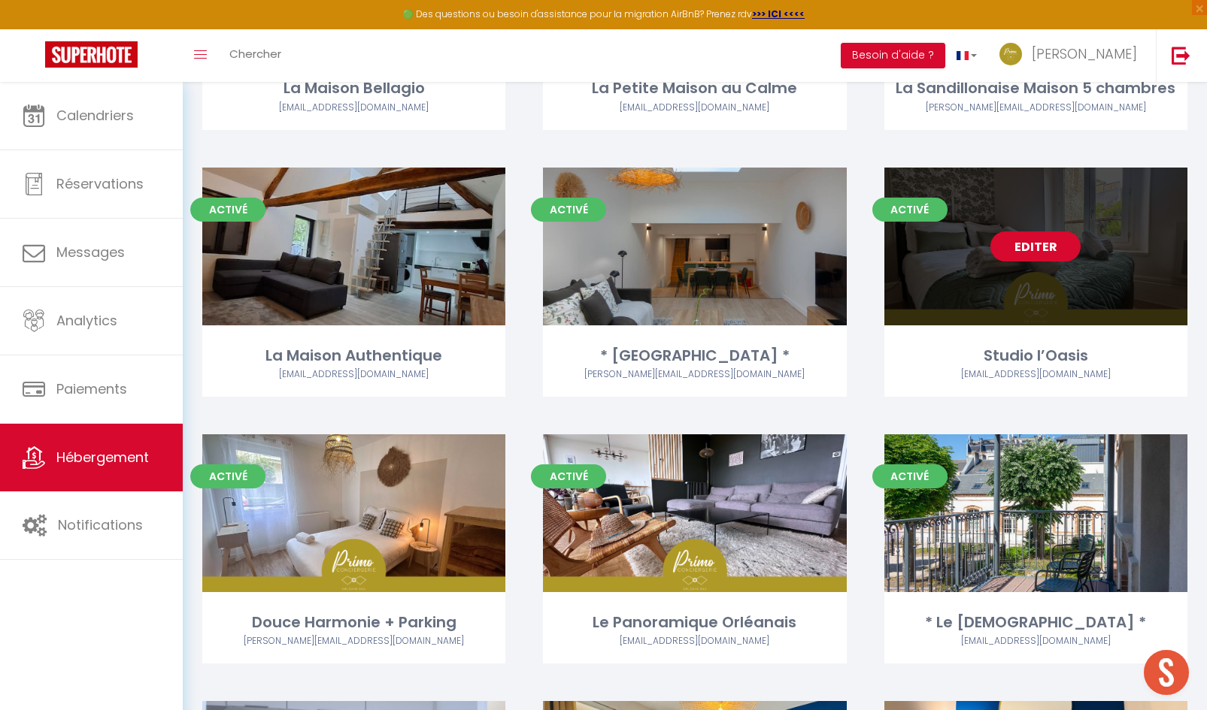
click at [1007, 253] on link "Editer" at bounding box center [1035, 247] width 90 height 30
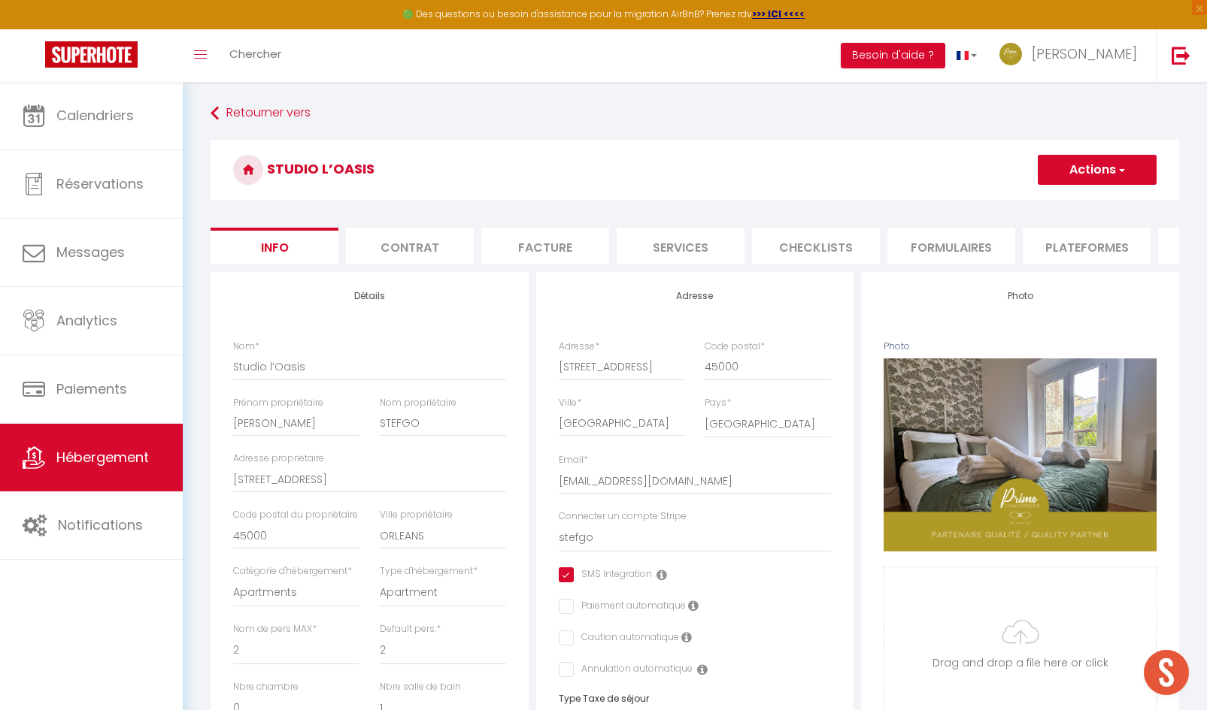
click at [408, 246] on li "Contrat" at bounding box center [410, 246] width 128 height 37
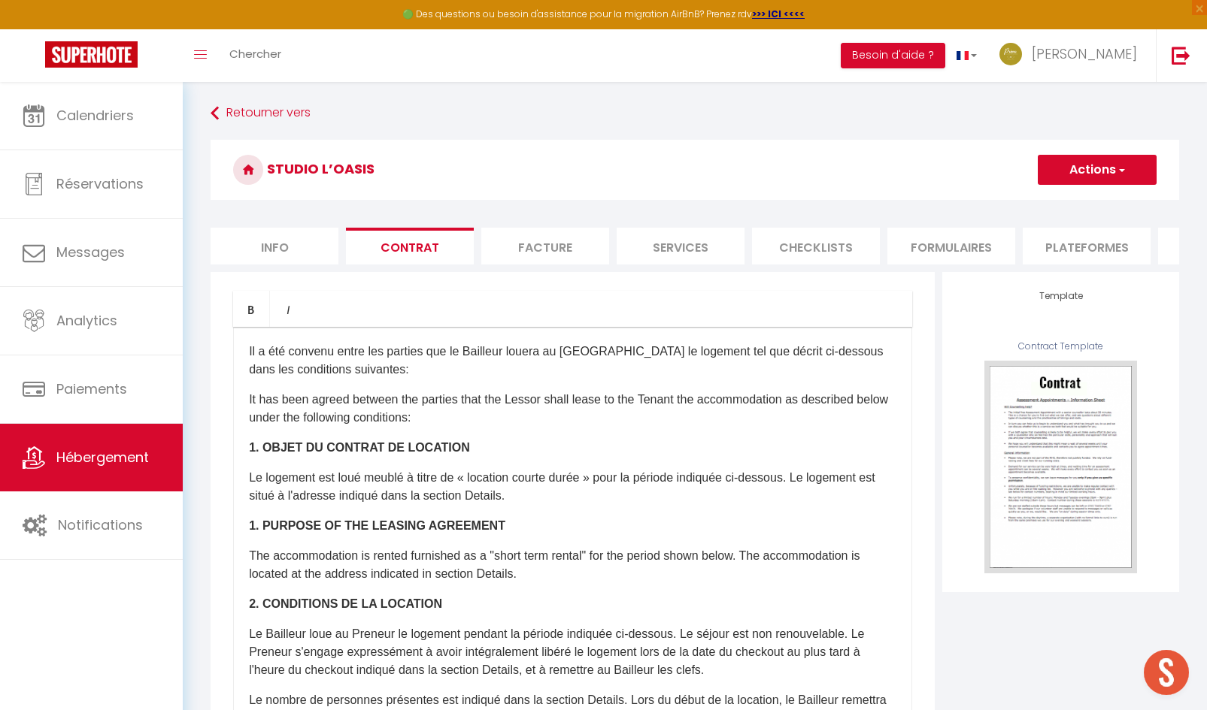
click at [537, 244] on li "Facture" at bounding box center [545, 246] width 128 height 37
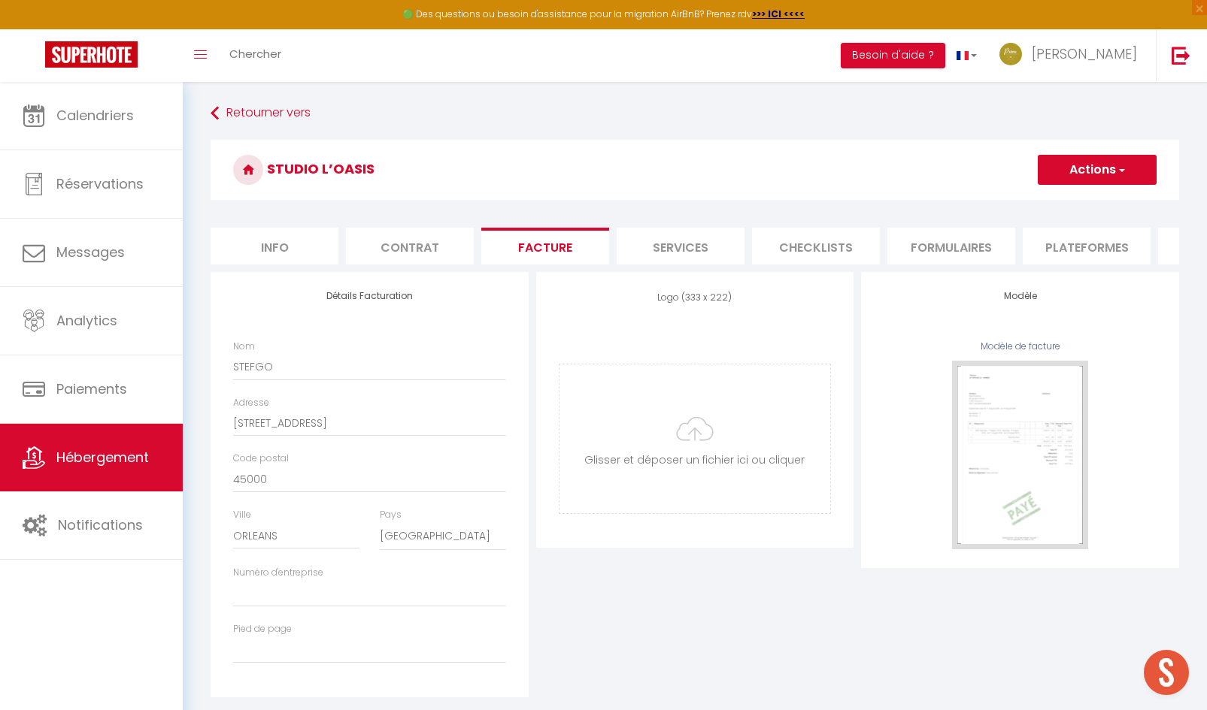
click at [698, 250] on li "Services" at bounding box center [681, 246] width 128 height 37
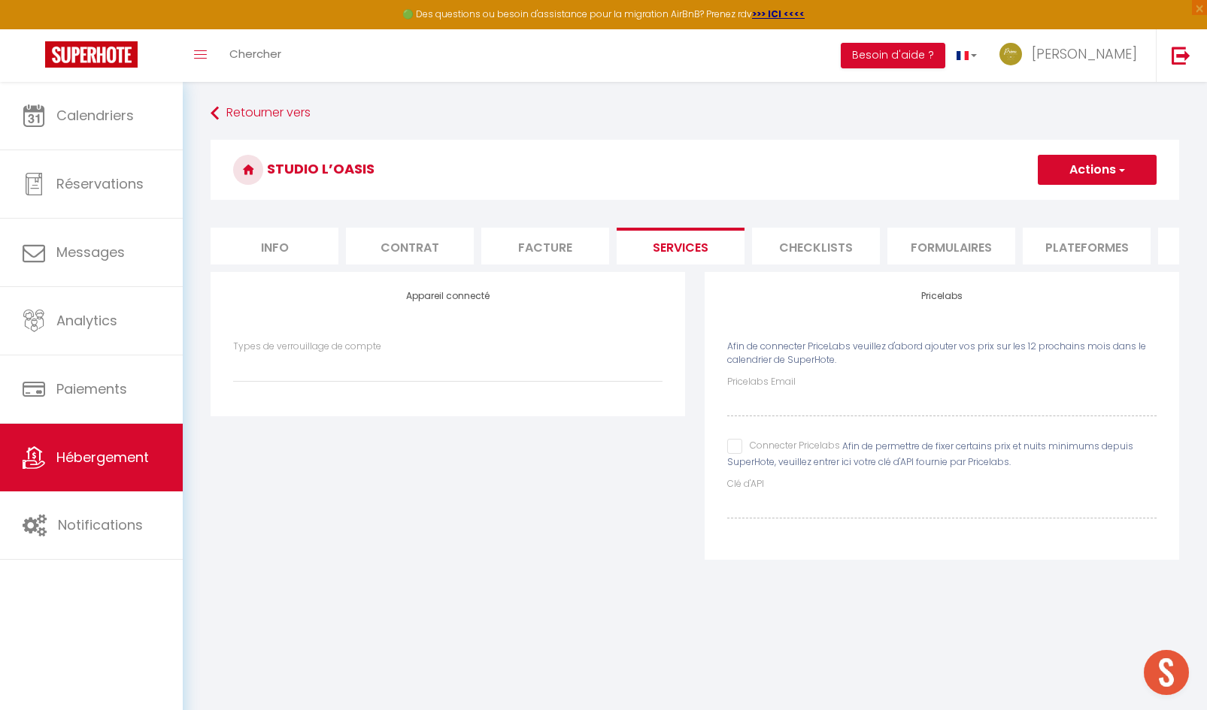
click at [805, 254] on li "Checklists" at bounding box center [816, 246] width 128 height 37
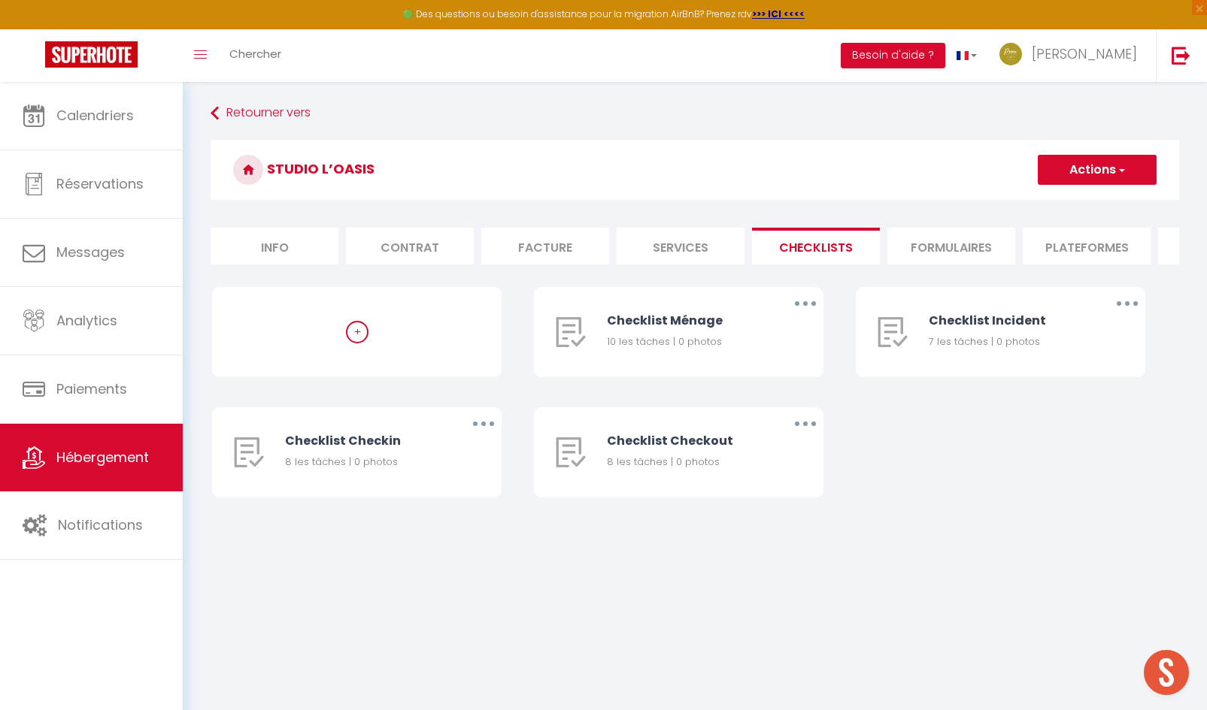
click at [956, 256] on li "Formulaires" at bounding box center [951, 246] width 128 height 37
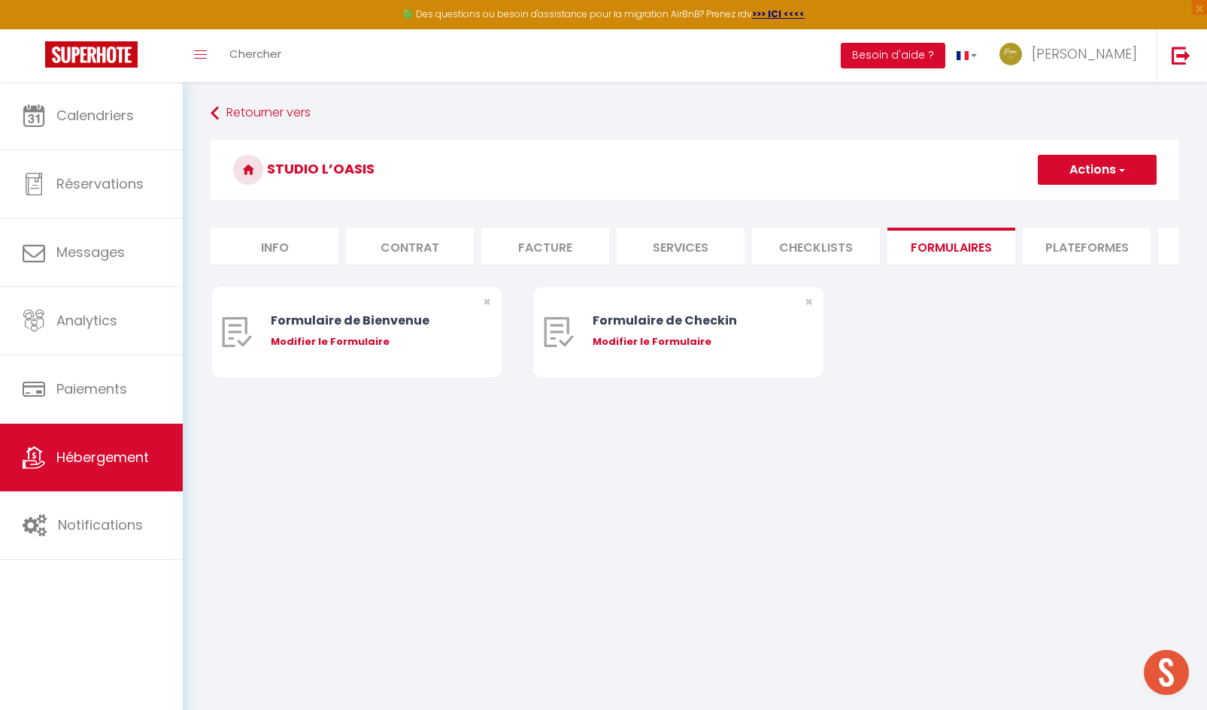
click at [1119, 256] on li "Plateformes" at bounding box center [1087, 246] width 128 height 37
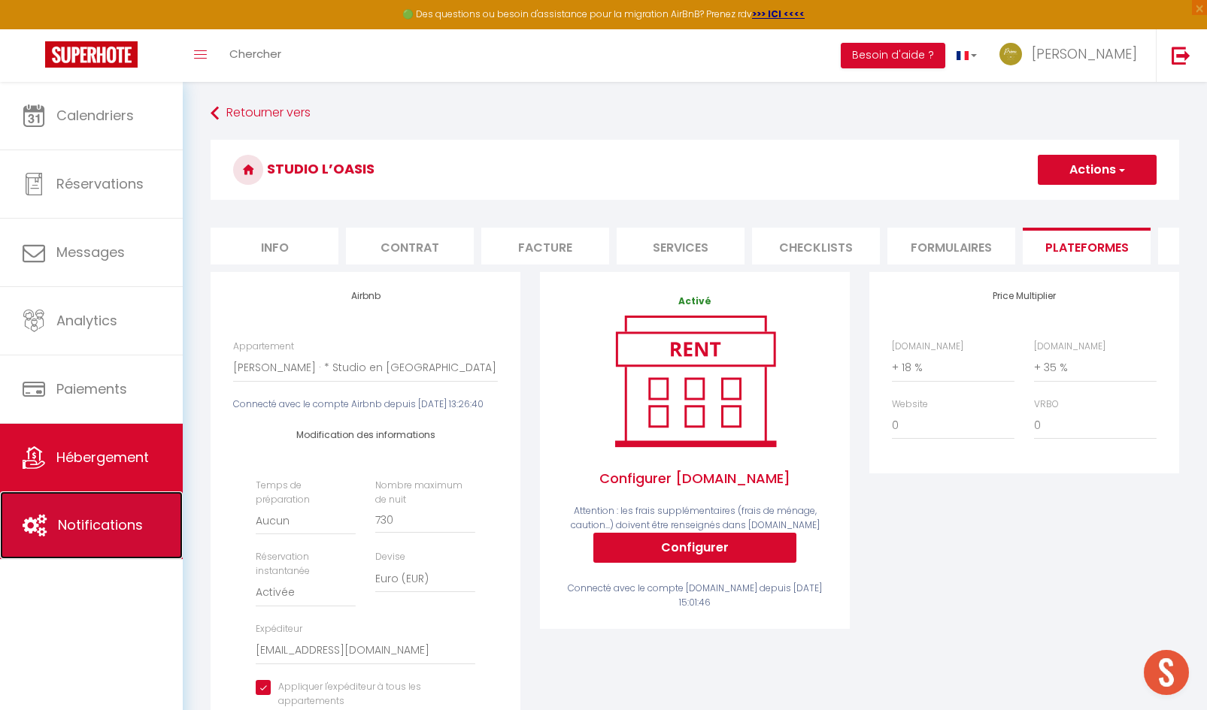
click at [84, 533] on span "Notifications" at bounding box center [100, 525] width 85 height 19
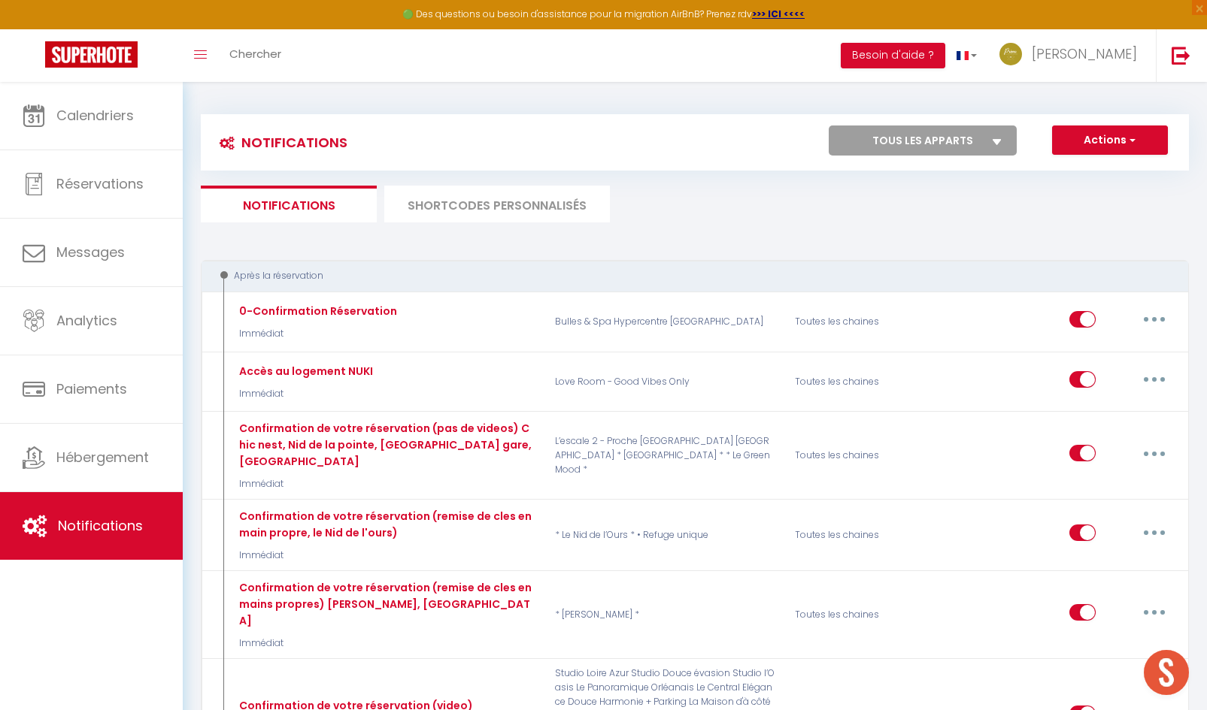
click at [483, 210] on li "SHORTCODES PERSONNALISÉS" at bounding box center [497, 204] width 226 height 37
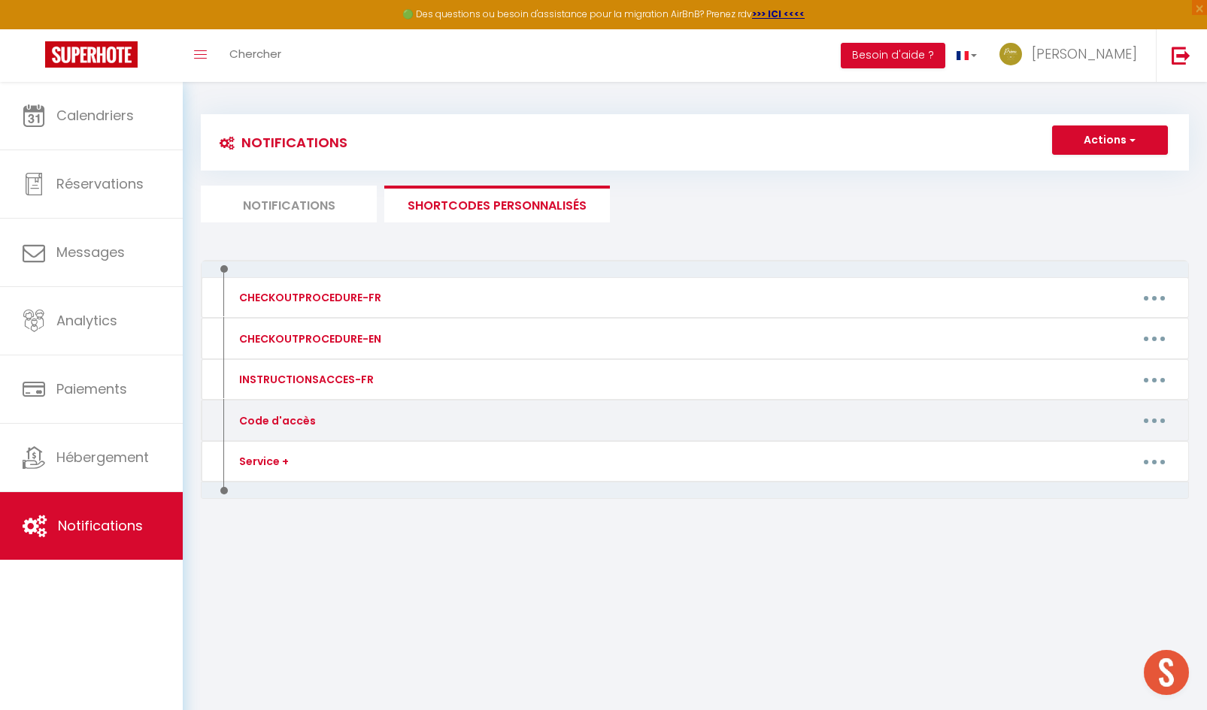
click at [1151, 427] on button "button" at bounding box center [1154, 421] width 42 height 24
click at [1102, 453] on link "Editer" at bounding box center [1114, 455] width 111 height 26
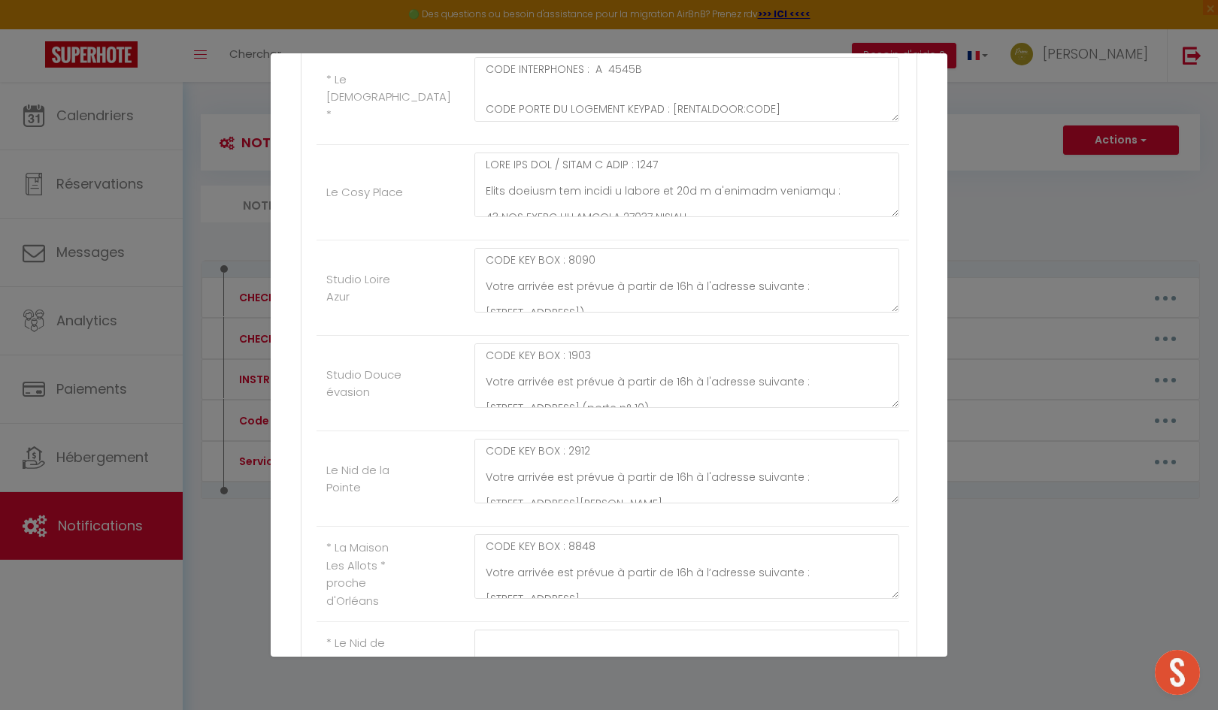
scroll to position [1804, 0]
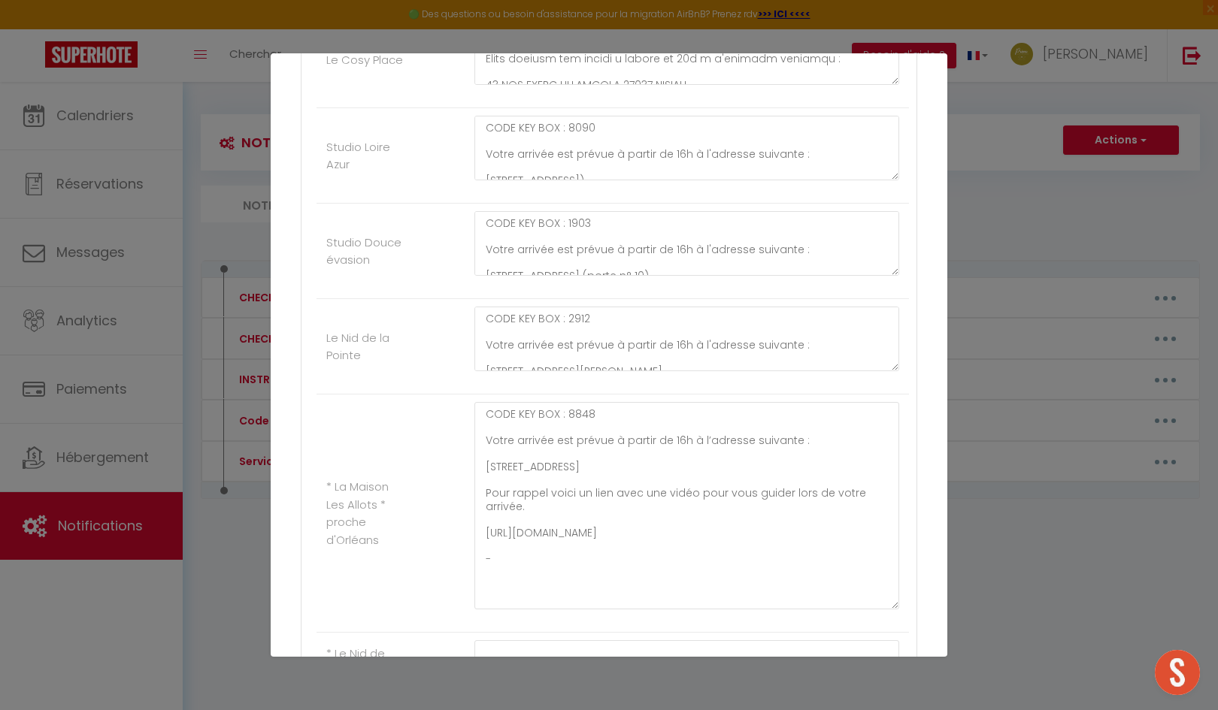
drag, startPoint x: 883, startPoint y: 465, endPoint x: 895, endPoint y: 607, distance: 143.3
click at [895, 607] on div "CODE KEY BOX : 8848 Votre arrivée est prévue à partir de 16h à l’adresse suivan…" at bounding box center [687, 513] width 444 height 223
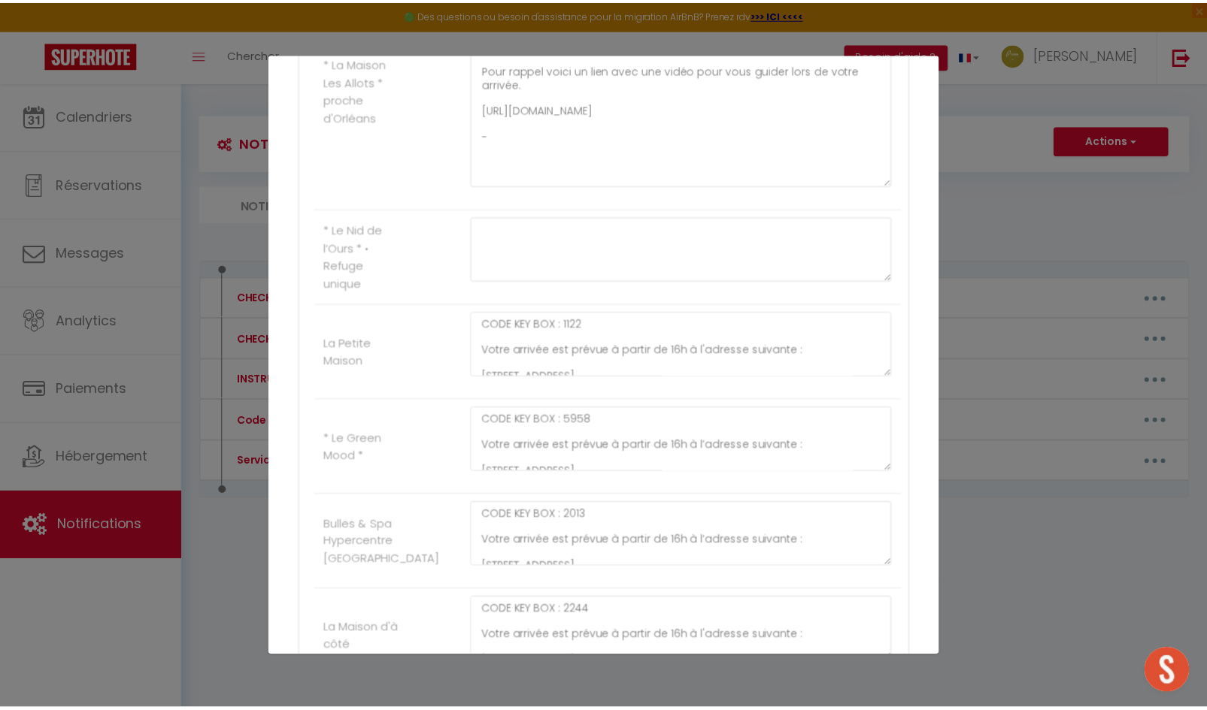
scroll to position [2383, 0]
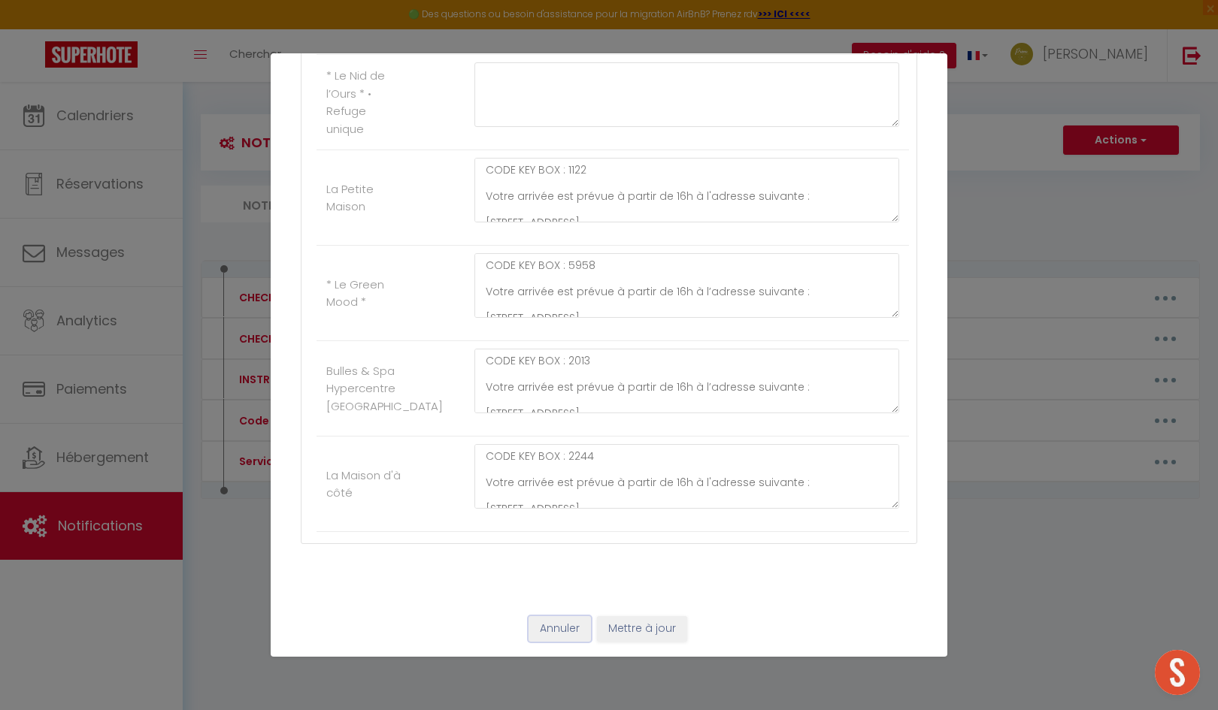
click at [543, 632] on button "Annuler" at bounding box center [560, 630] width 62 height 26
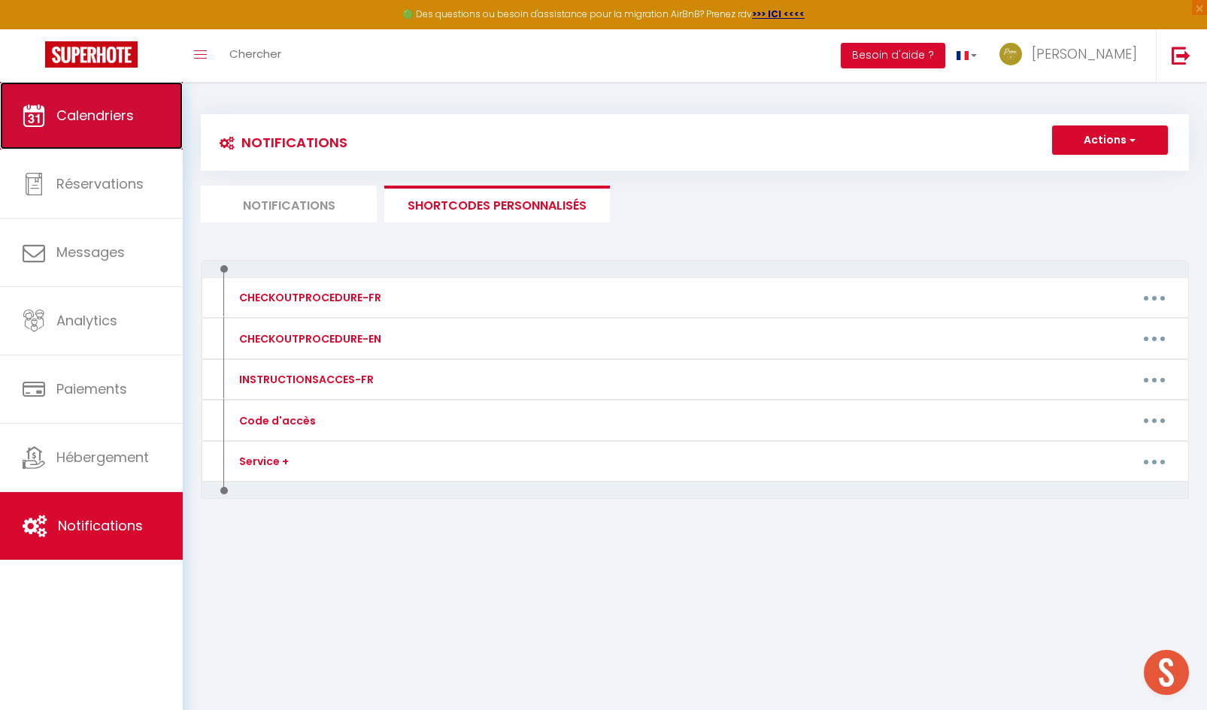
click at [106, 115] on span "Calendriers" at bounding box center [94, 115] width 77 height 19
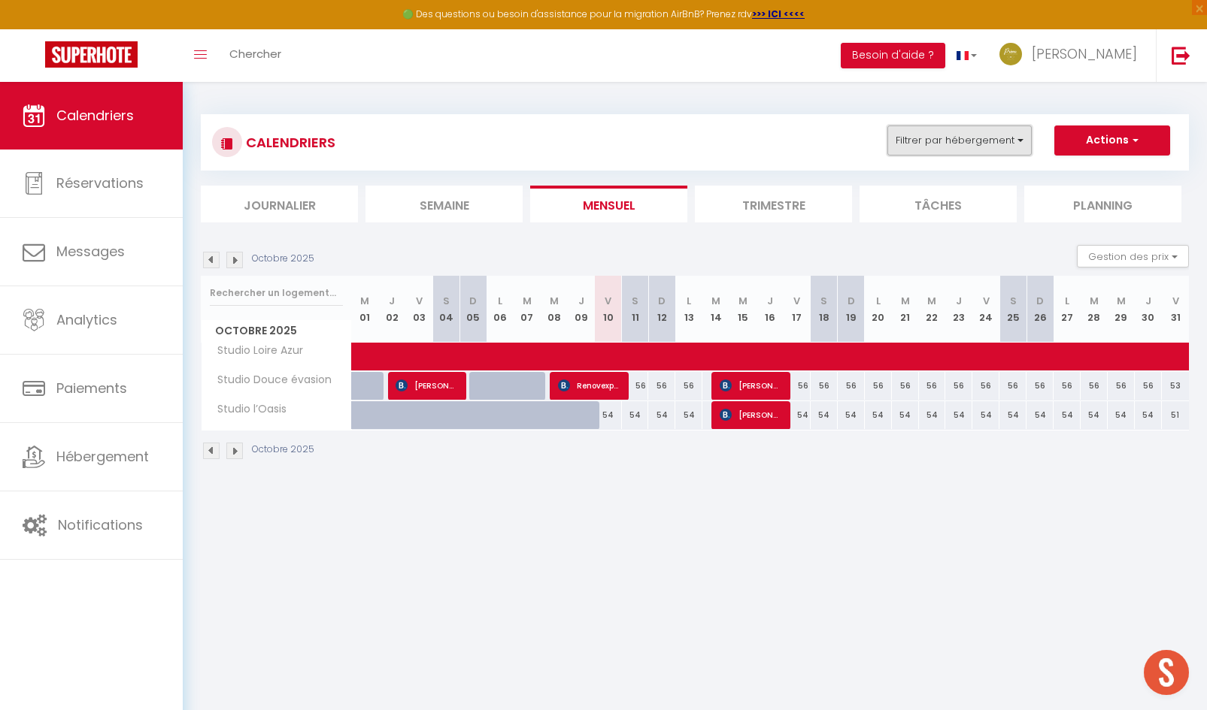
click at [934, 148] on button "Filtrer par hébergement" at bounding box center [959, 141] width 144 height 30
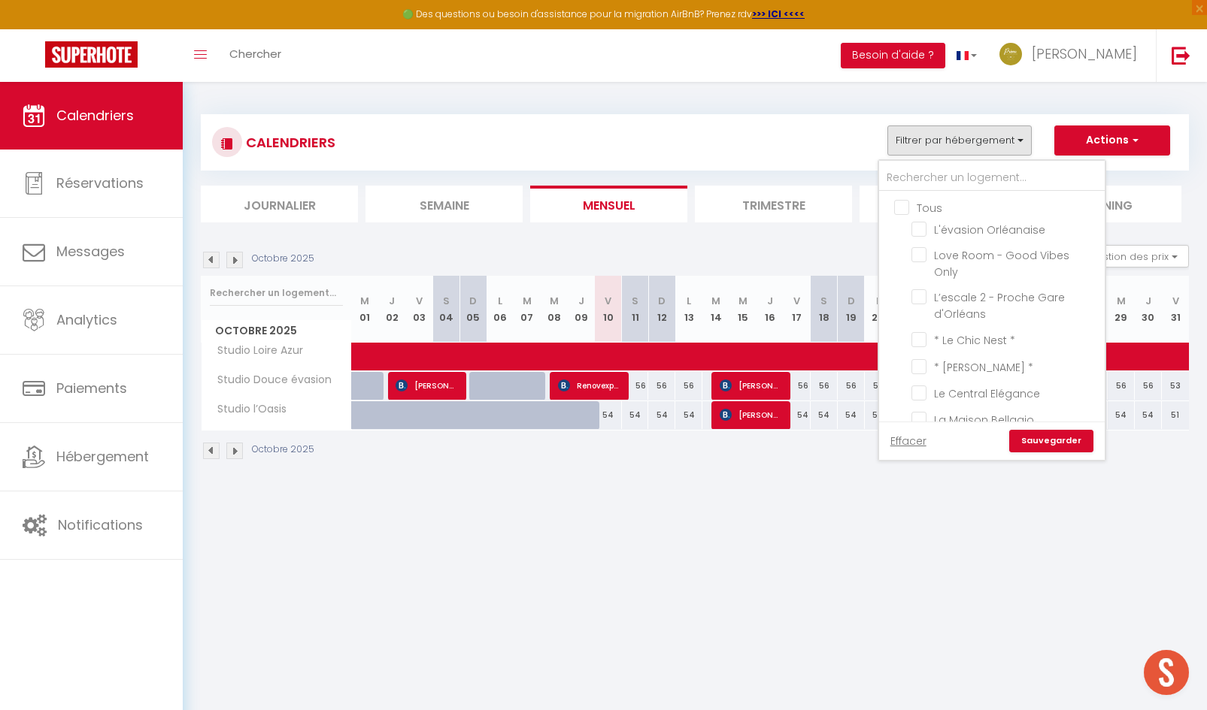
click at [907, 207] on input "Tous" at bounding box center [1007, 206] width 226 height 15
click at [1067, 450] on link "Sauvegarder" at bounding box center [1051, 441] width 84 height 23
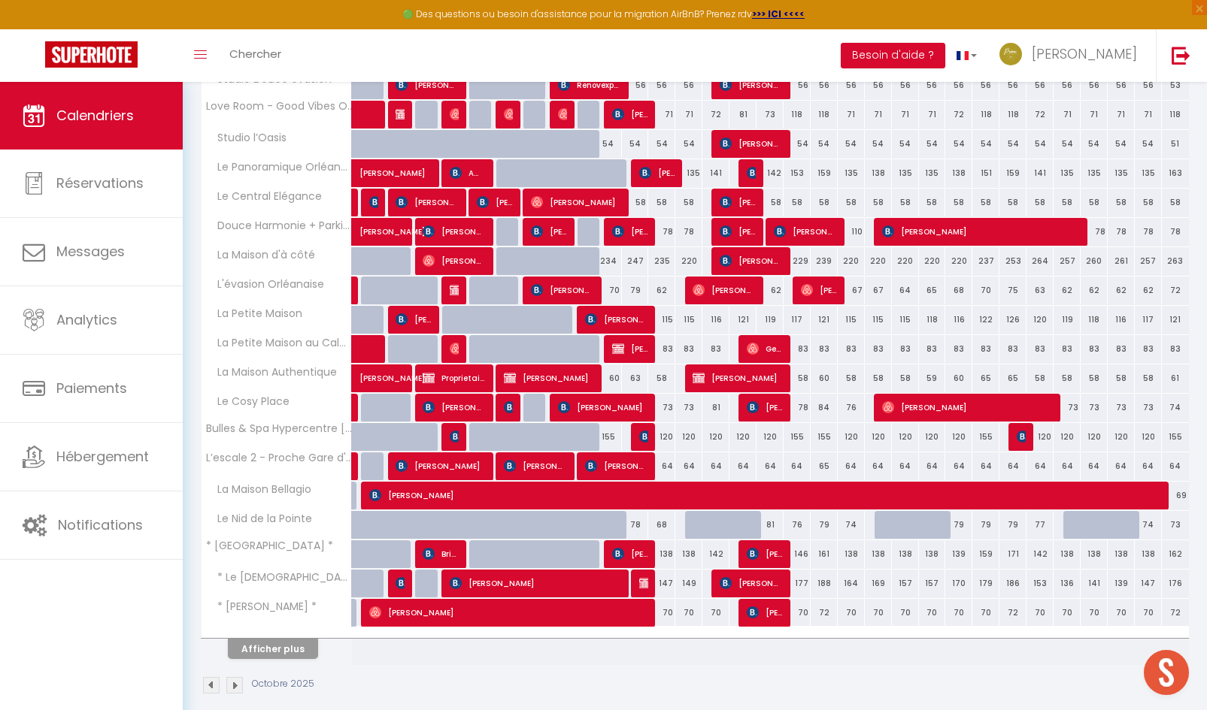
scroll to position [317, 0]
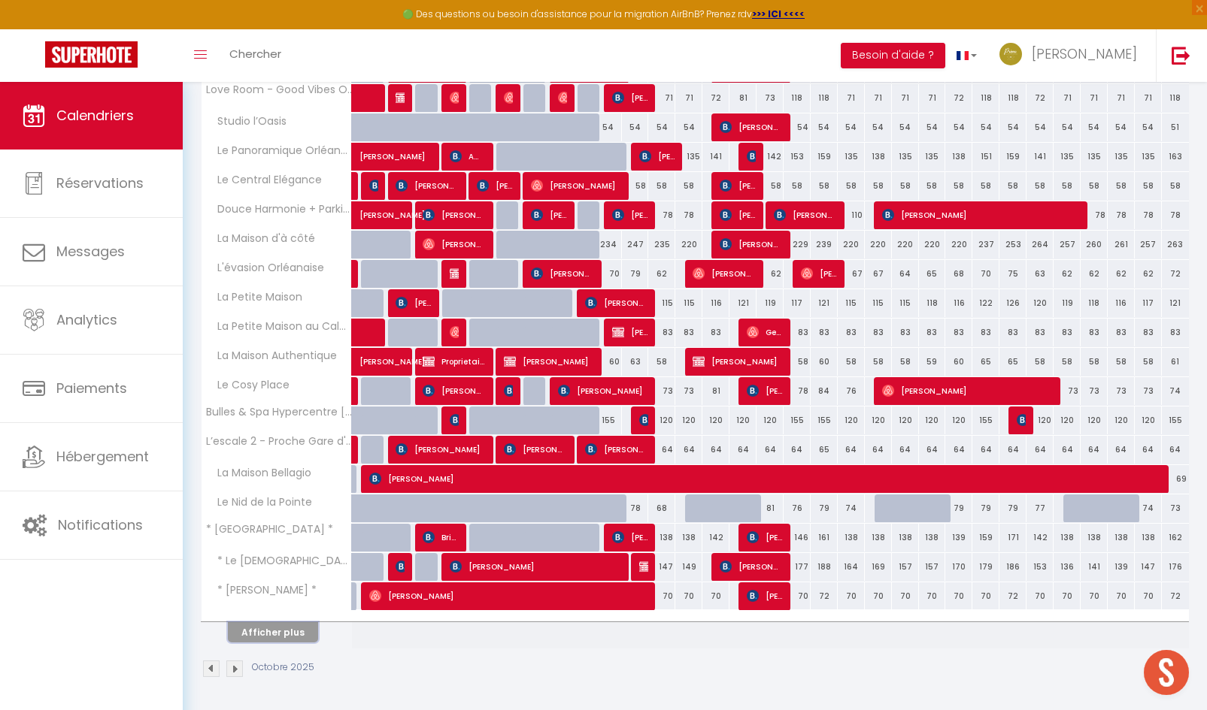
click at [280, 630] on button "Afficher plus" at bounding box center [273, 633] width 90 height 20
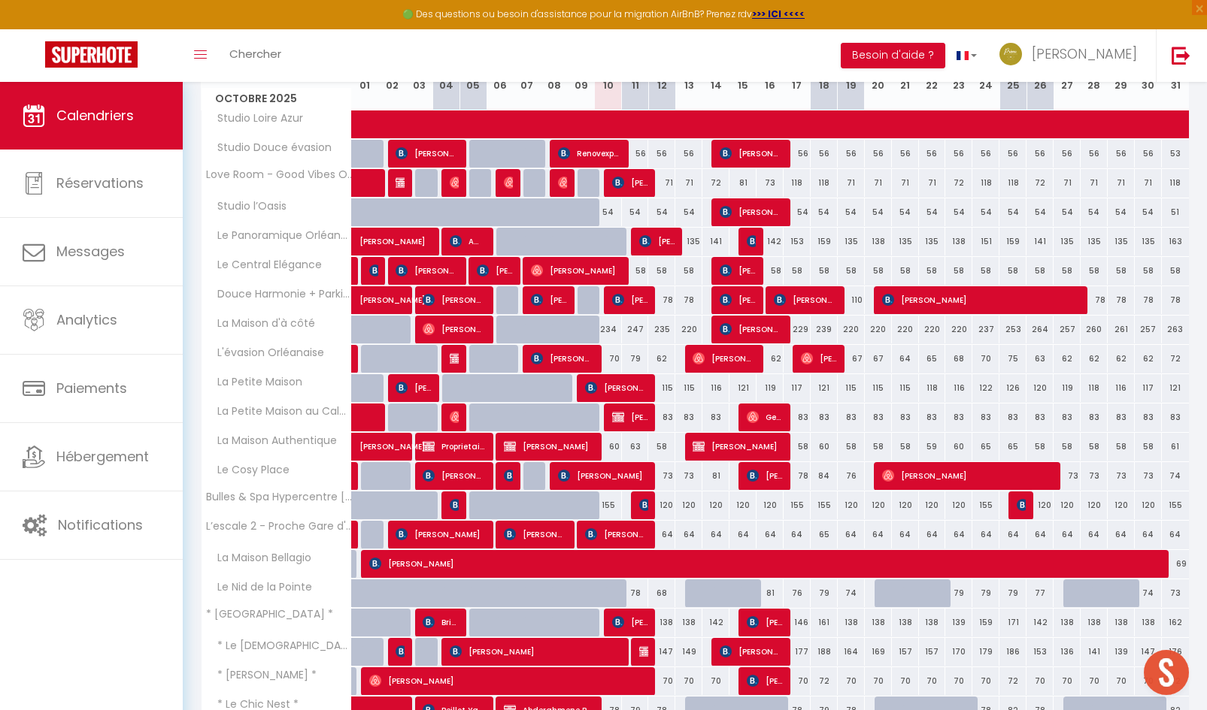
scroll to position [277, 0]
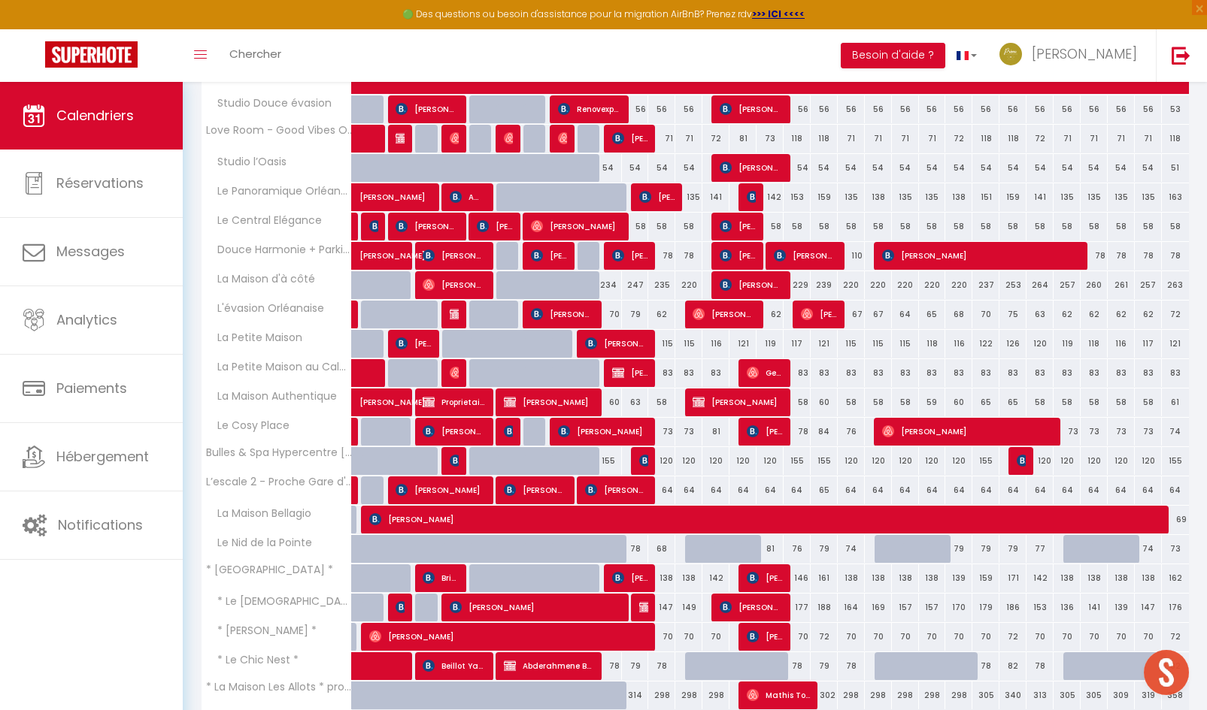
click at [617, 553] on div at bounding box center [617, 558] width 27 height 29
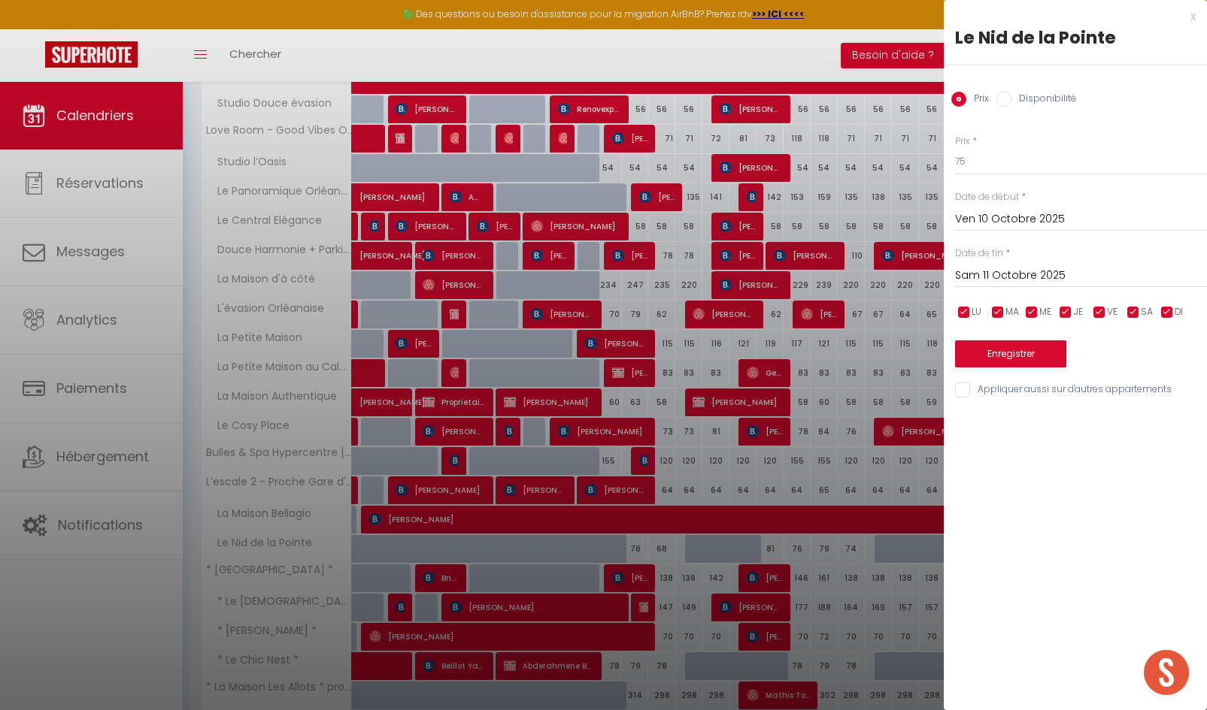
click at [117, 472] on div at bounding box center [603, 355] width 1207 height 710
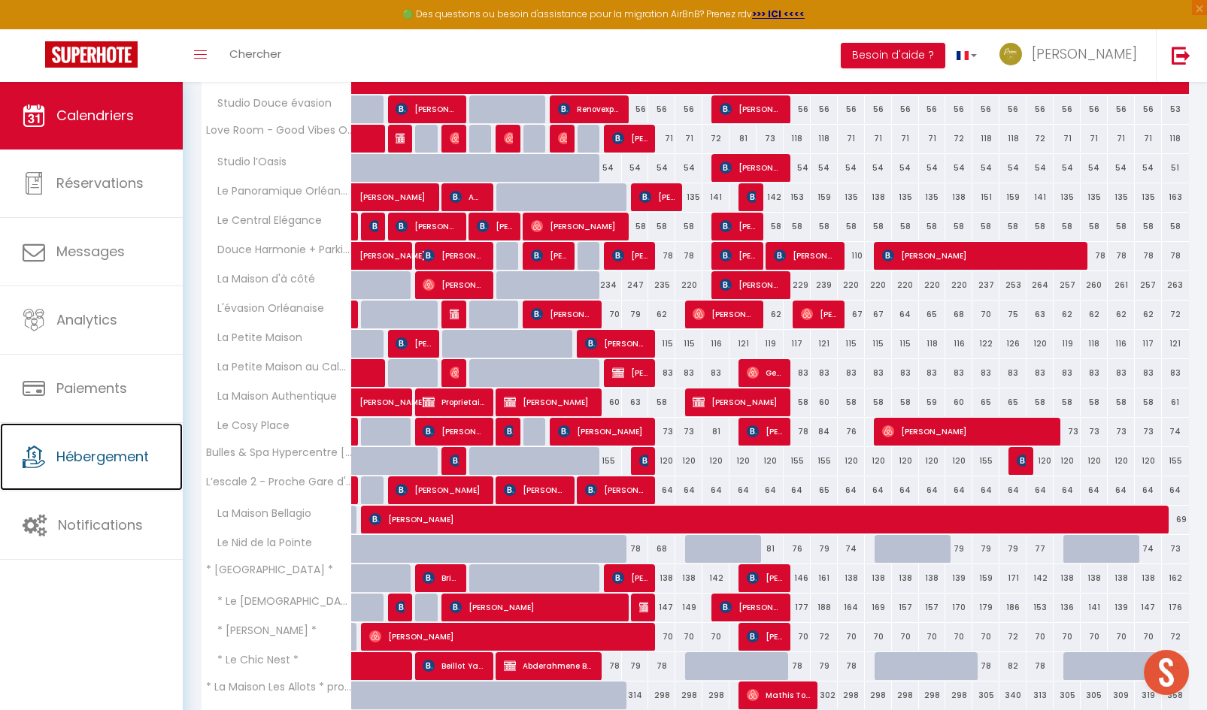
click at [118, 462] on span "Hébergement" at bounding box center [102, 456] width 92 height 19
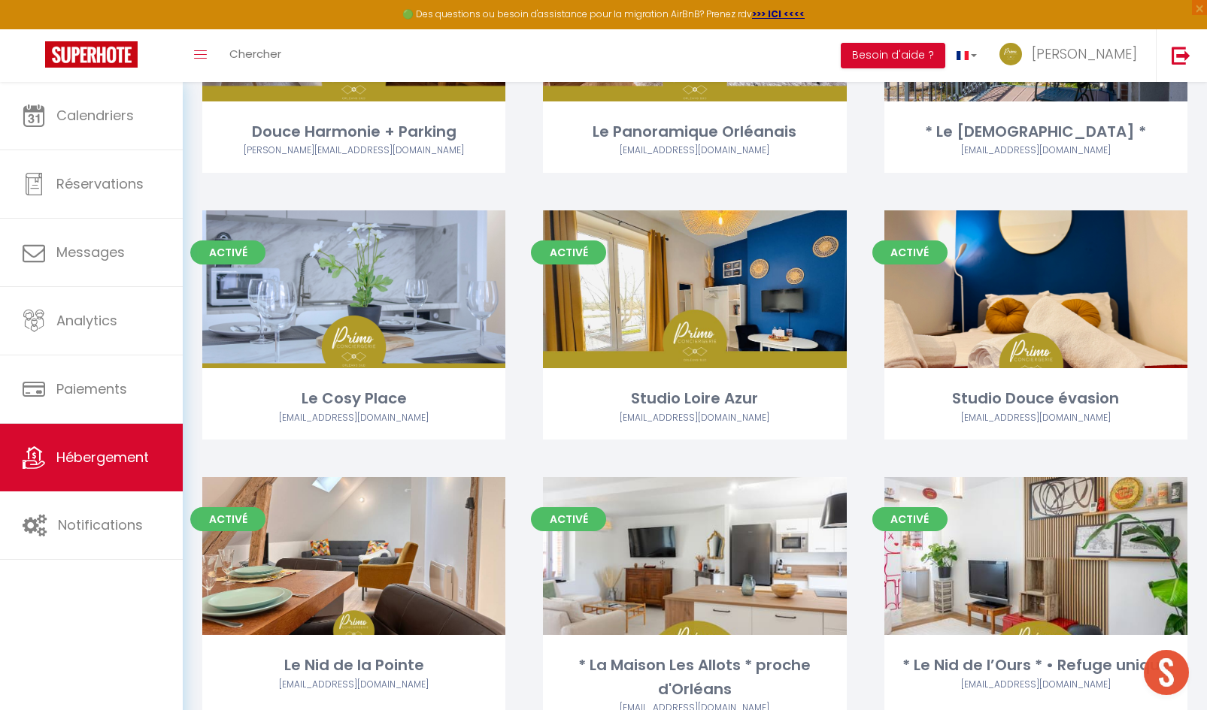
scroll to position [1429, 0]
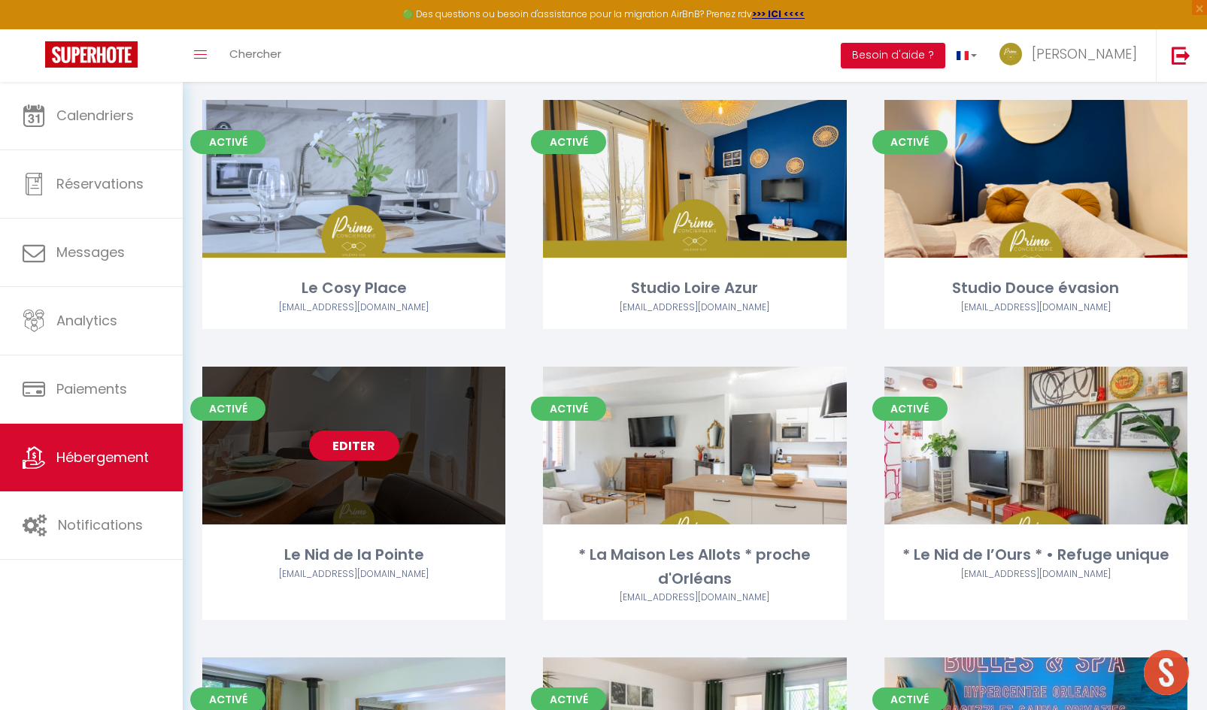
click at [365, 456] on link "Editer" at bounding box center [354, 446] width 90 height 30
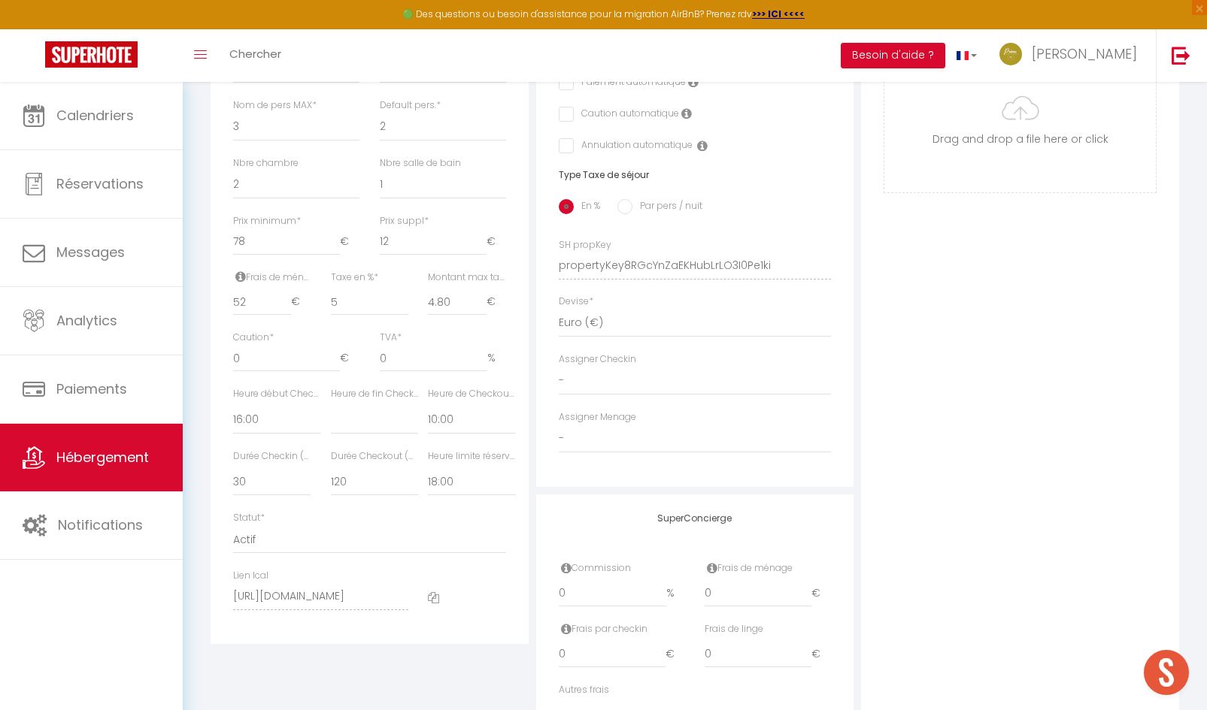
scroll to position [526, 0]
click at [441, 494] on select "Pas de limite 01:00 02:00 03:00 04:00 05:00 06:00 07:00 08:00 09:00 10:00 11:00…" at bounding box center [471, 479] width 87 height 29
click at [428, 476] on select "Pas de limite 01:00 02:00 03:00 04:00 05:00 06:00 07:00 08:00 09:00 10:00 11:00…" at bounding box center [471, 479] width 87 height 29
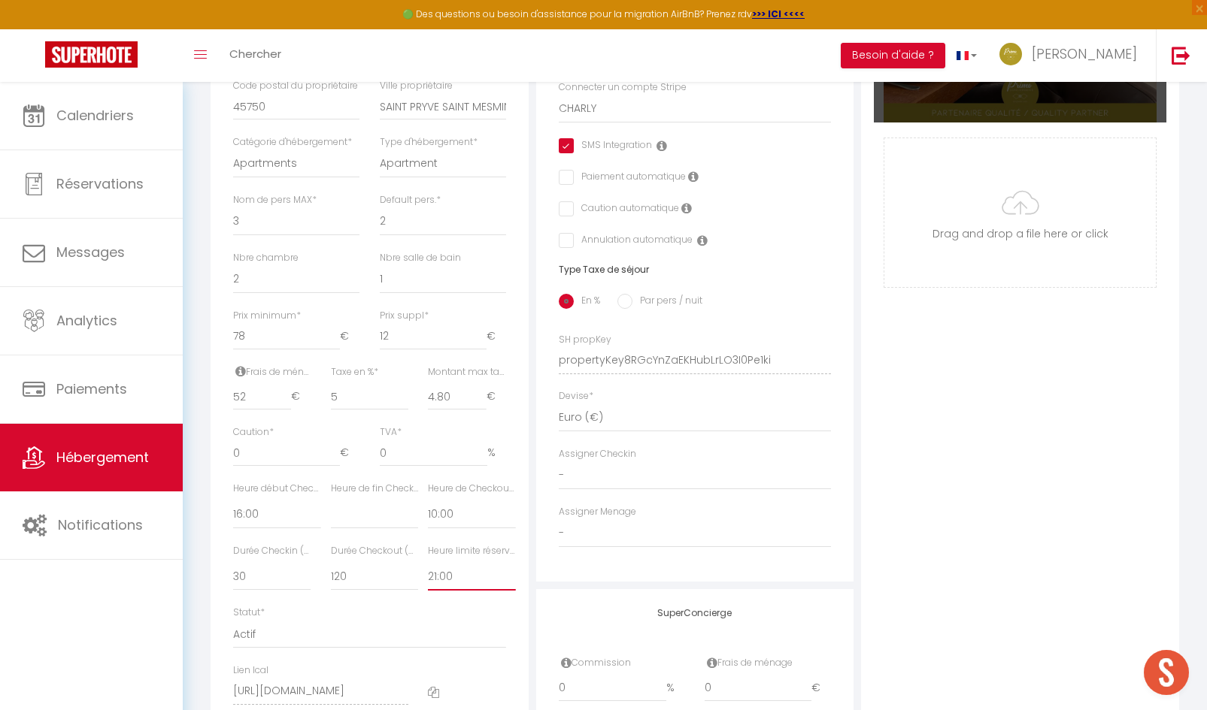
scroll to position [75, 0]
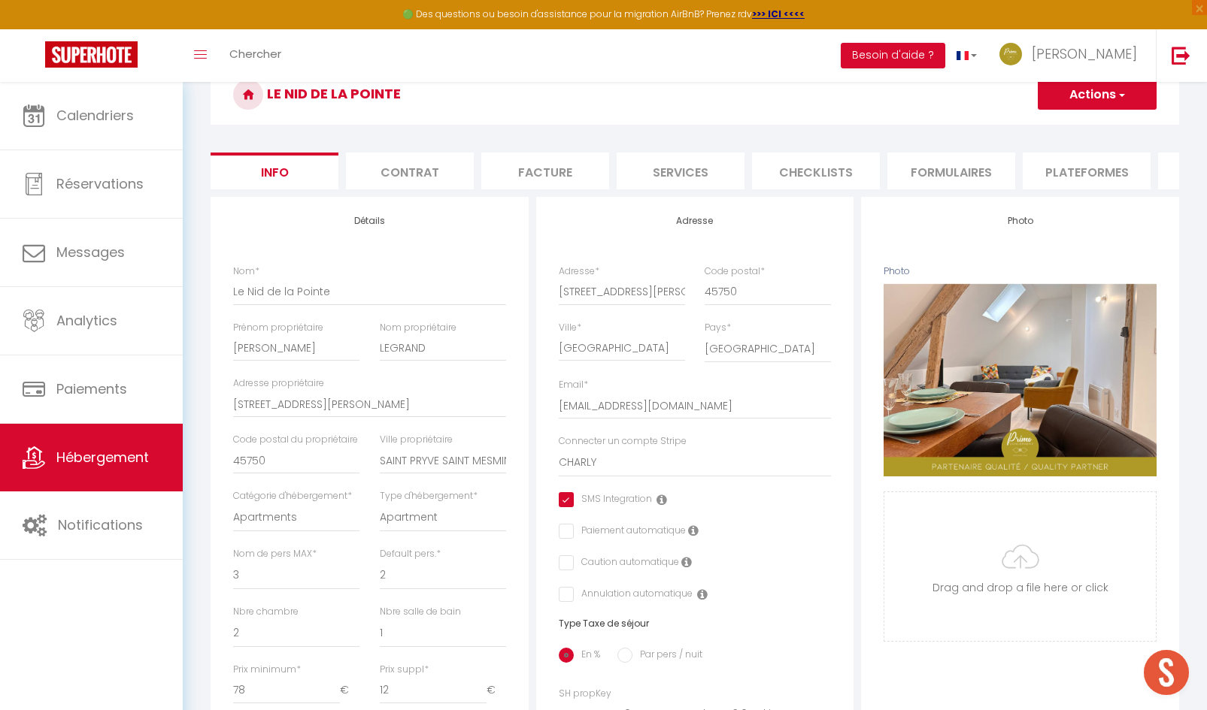
click at [1073, 93] on button "Actions" at bounding box center [1097, 95] width 119 height 30
click at [1051, 129] on input "Enregistrer" at bounding box center [1038, 127] width 56 height 15
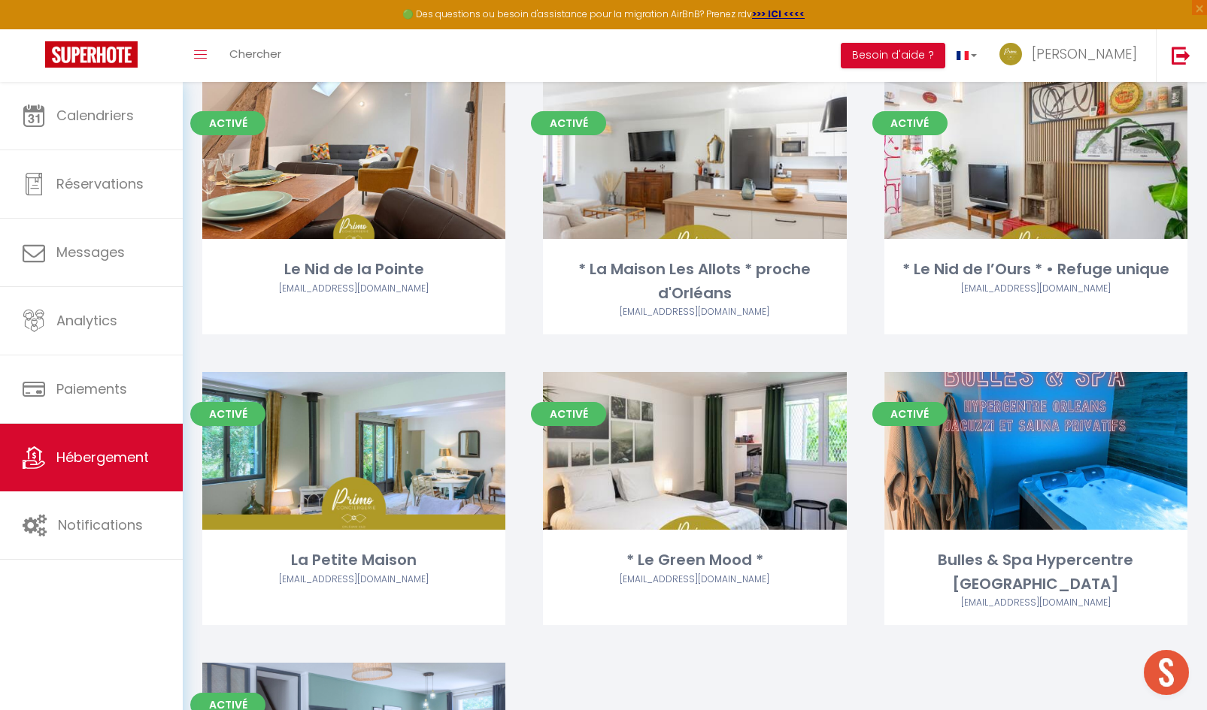
scroll to position [1880, 0]
